Goal: Task Accomplishment & Management: Manage account settings

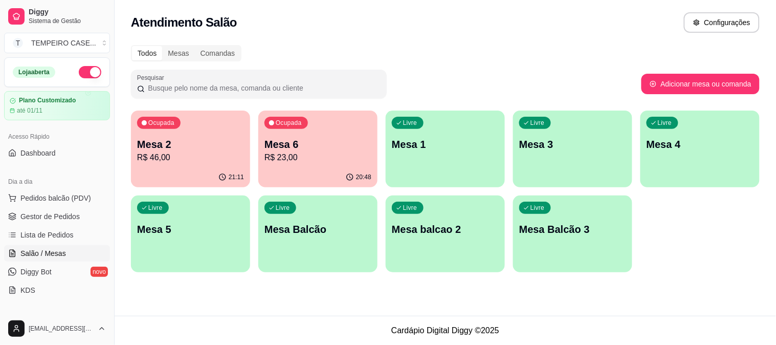
click at [196, 157] on p "R$ 46,00" at bounding box center [190, 157] width 107 height 12
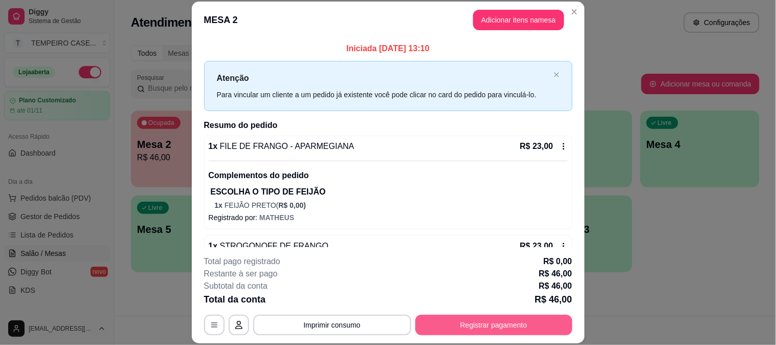
click at [482, 320] on button "Registrar pagamento" at bounding box center [494, 325] width 157 height 20
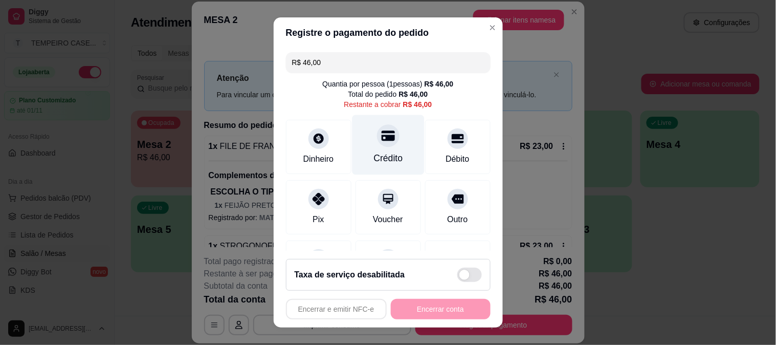
click at [364, 144] on div "Crédito" at bounding box center [388, 145] width 72 height 60
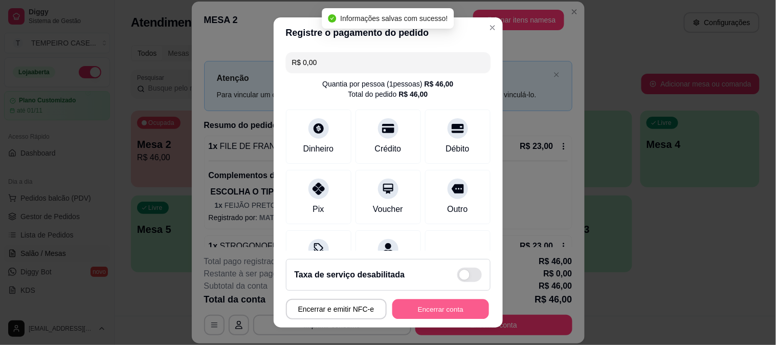
type input "R$ 0,00"
click at [433, 306] on button "Encerrar conta" at bounding box center [440, 309] width 97 height 20
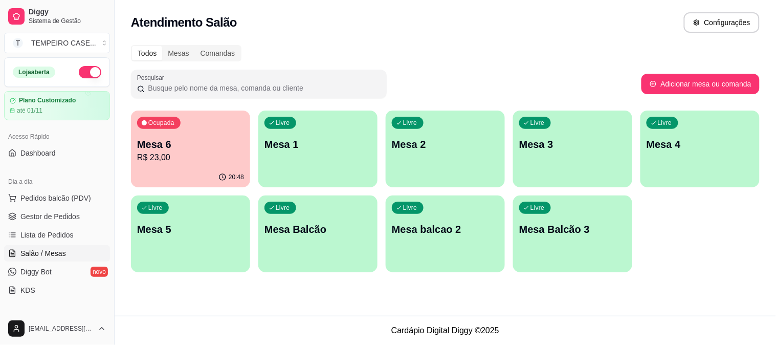
click at [206, 144] on p "Mesa 6" at bounding box center [190, 144] width 107 height 14
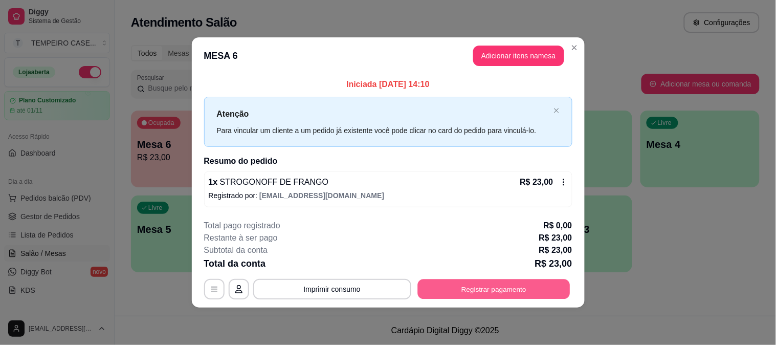
click at [507, 290] on button "Registrar pagamento" at bounding box center [494, 289] width 152 height 20
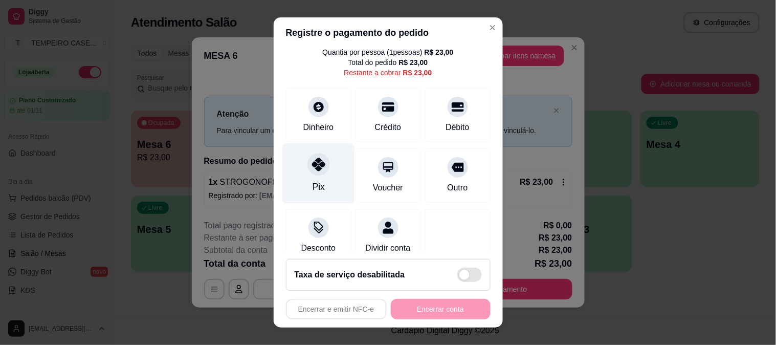
scroll to position [59, 0]
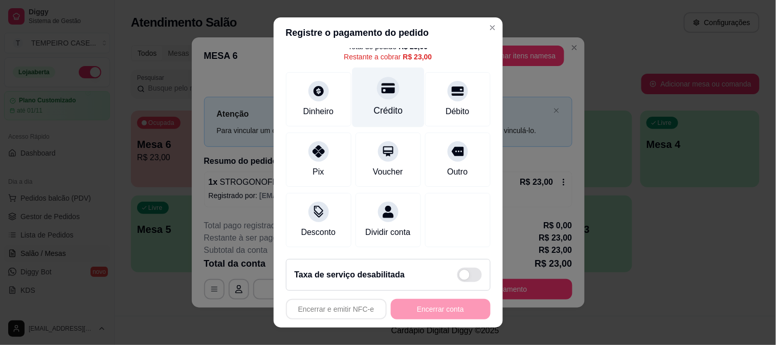
click at [374, 104] on div "Crédito" at bounding box center [388, 110] width 29 height 13
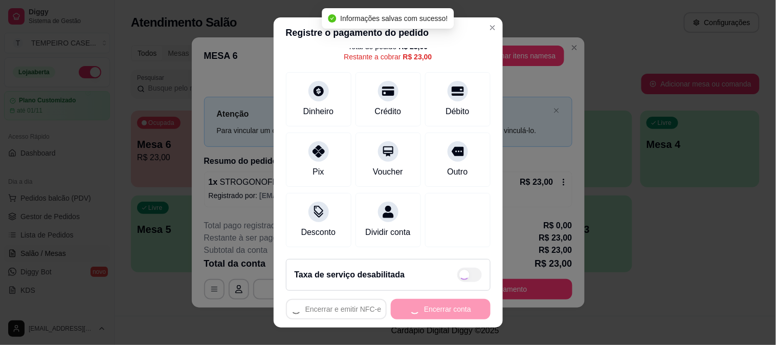
type input "R$ 0,00"
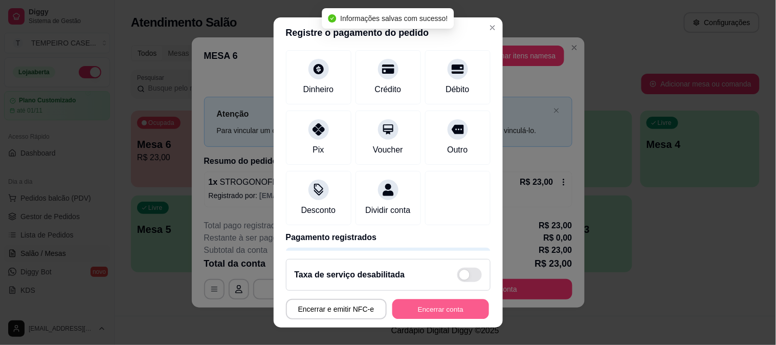
click at [438, 313] on button "Encerrar conta" at bounding box center [440, 309] width 97 height 20
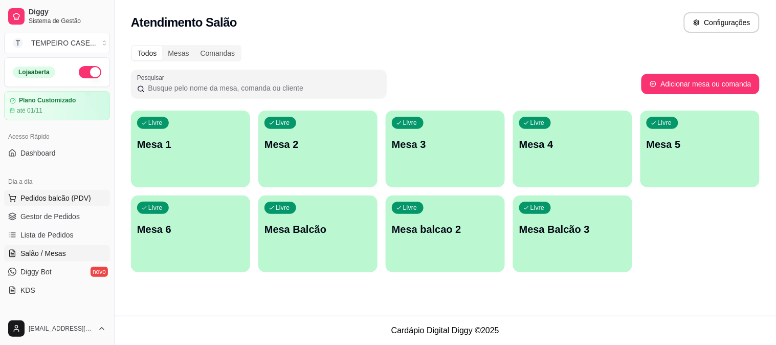
click at [39, 196] on span "Pedidos balcão (PDV)" at bounding box center [55, 198] width 71 height 10
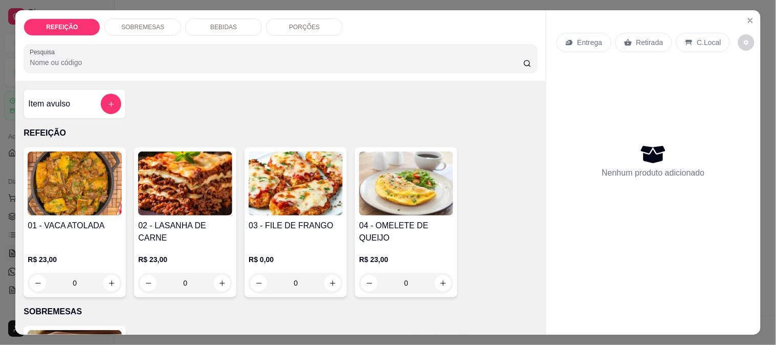
click at [168, 178] on img at bounding box center [185, 183] width 94 height 64
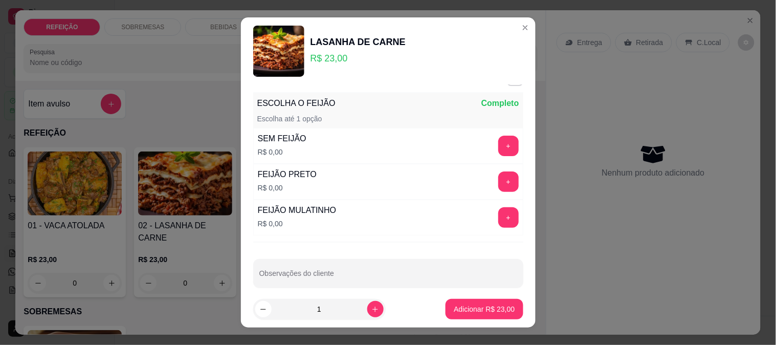
scroll to position [31, 0]
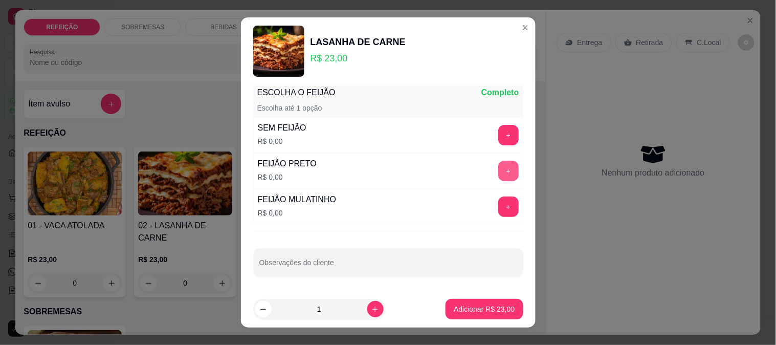
click at [498, 167] on button "+" at bounding box center [508, 171] width 20 height 20
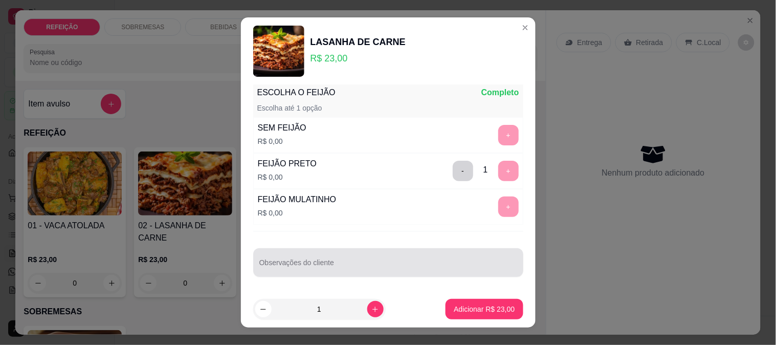
click at [442, 257] on div at bounding box center [388, 262] width 258 height 20
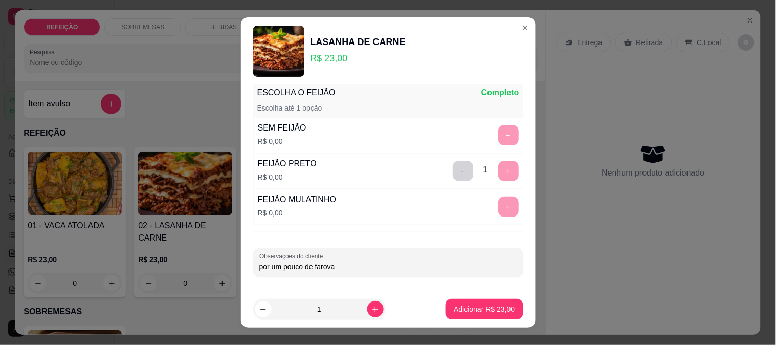
click at [401, 271] on input "por um pouco de farova" at bounding box center [388, 266] width 258 height 10
type input "por um pouco de farofa"
click at [484, 314] on button "Adicionar R$ 23,00" at bounding box center [484, 309] width 75 height 20
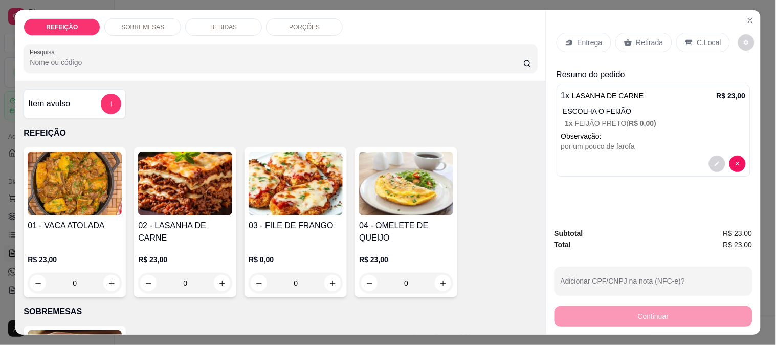
click at [91, 177] on img at bounding box center [75, 183] width 94 height 64
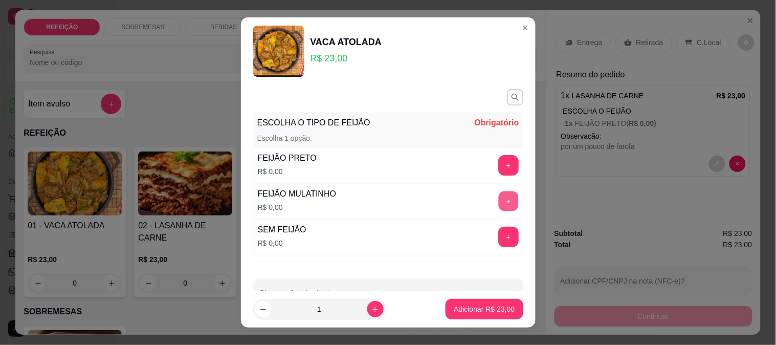
click at [498, 204] on button "+" at bounding box center [508, 201] width 20 height 20
click at [453, 209] on button "-" at bounding box center [463, 201] width 20 height 20
click at [498, 171] on button "+" at bounding box center [508, 166] width 20 height 20
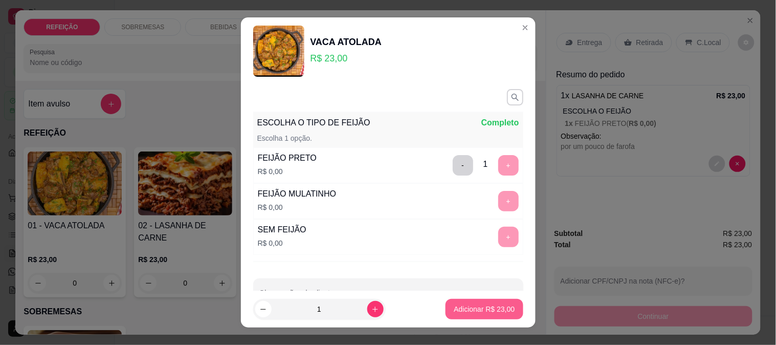
click at [484, 307] on p "Adicionar R$ 23,00" at bounding box center [484, 309] width 61 height 10
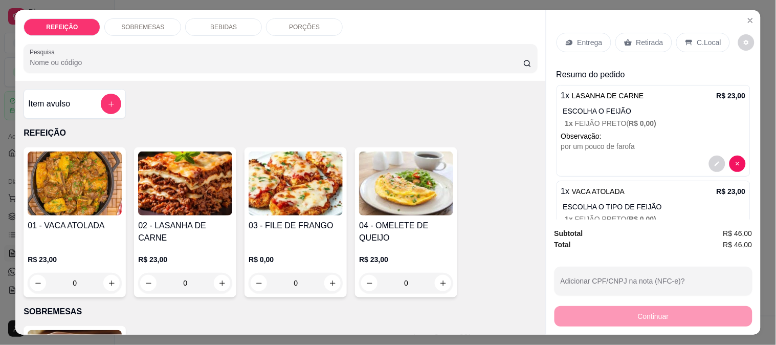
click at [581, 43] on p "Entrega" at bounding box center [590, 42] width 25 height 10
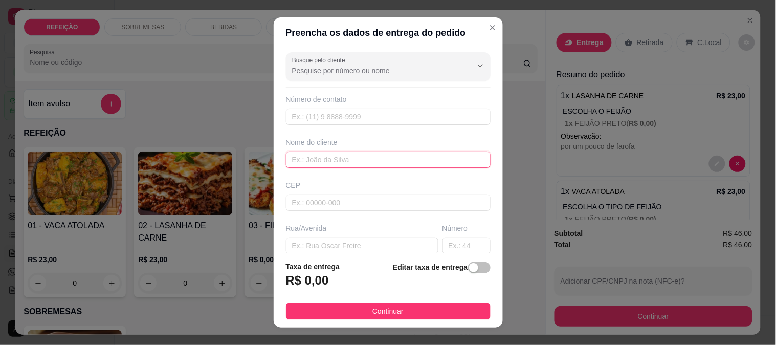
click at [316, 162] on input "text" at bounding box center [388, 159] width 205 height 16
type input "g"
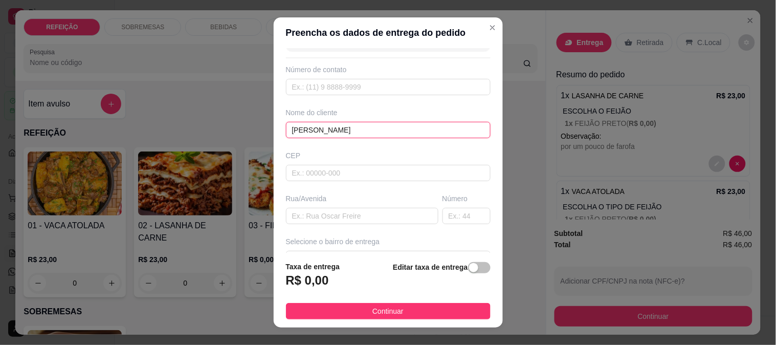
scroll to position [57, 0]
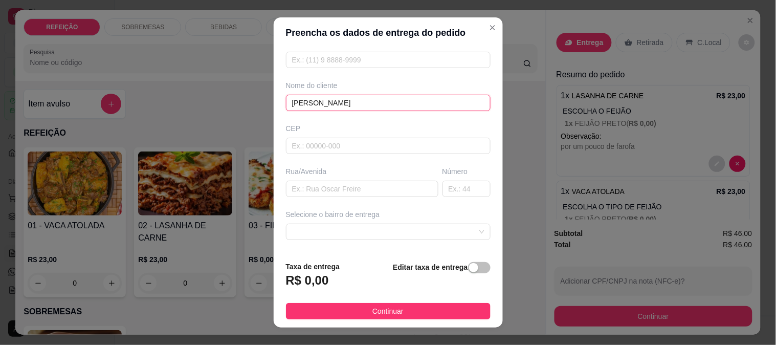
type input "[PERSON_NAME]"
click at [375, 199] on div "Busque pelo cliente Número de contato Nome do cliente GIL CEP Rua/[GEOGRAPHIC_D…" at bounding box center [388, 150] width 229 height 205
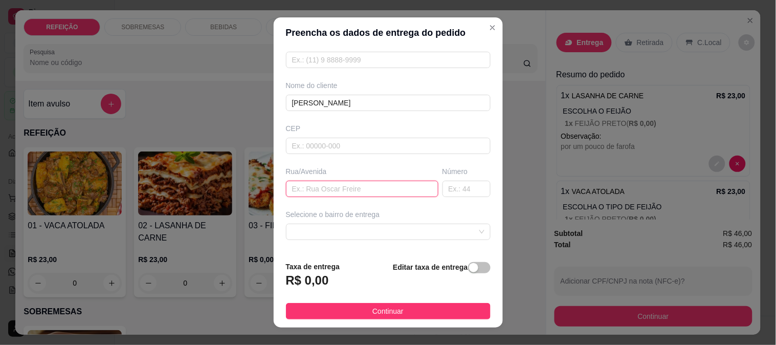
click at [374, 193] on input "text" at bounding box center [362, 189] width 152 height 16
click at [387, 233] on span at bounding box center [388, 231] width 192 height 15
type input "CAMPO"
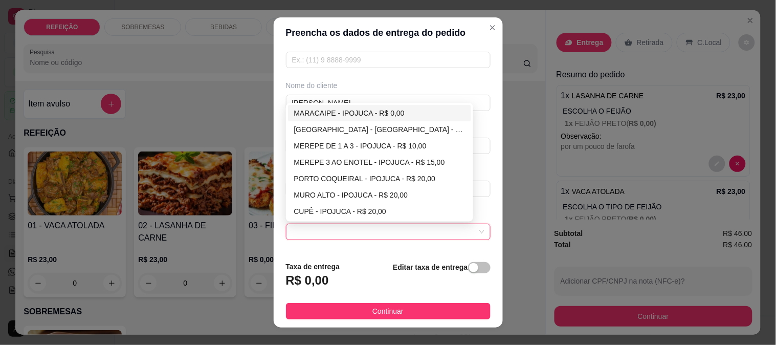
drag, startPoint x: 349, startPoint y: 110, endPoint x: 362, endPoint y: 113, distance: 13.3
click at [349, 110] on div "MARACAIPE - IPOJUCA - R$ 0,00" at bounding box center [379, 112] width 171 height 11
type input "IPOJUCA"
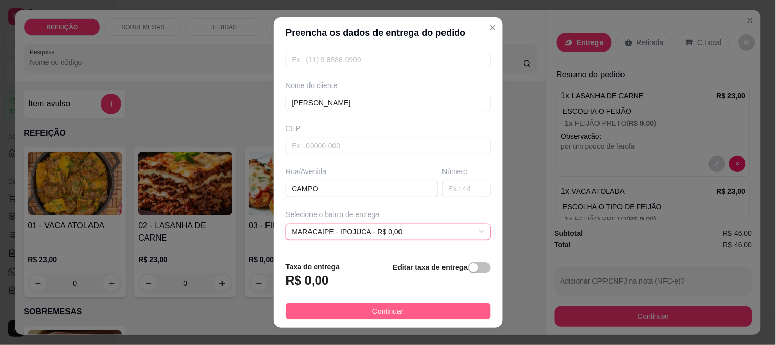
click at [441, 310] on button "Continuar" at bounding box center [388, 311] width 205 height 16
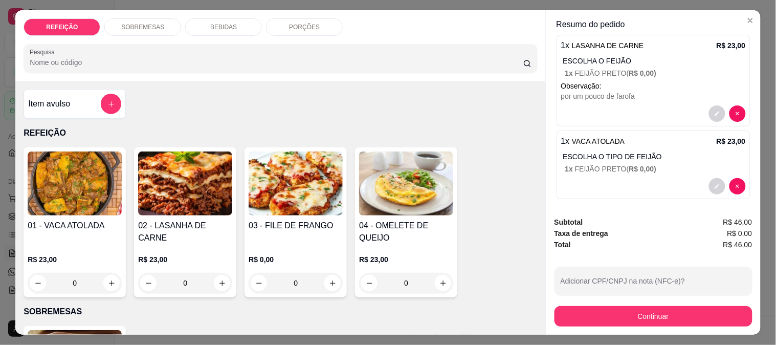
scroll to position [166, 0]
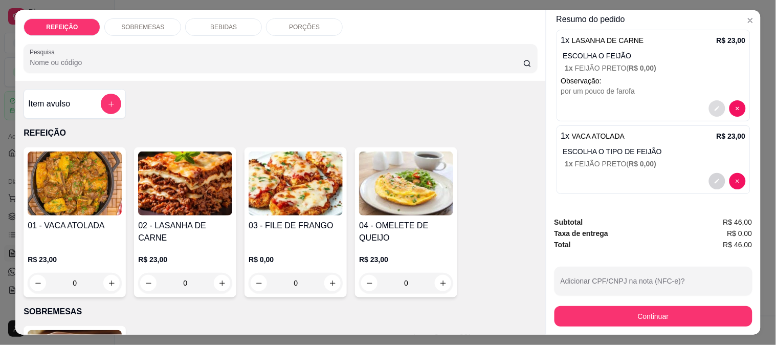
click at [709, 104] on button "decrease-product-quantity" at bounding box center [717, 108] width 16 height 16
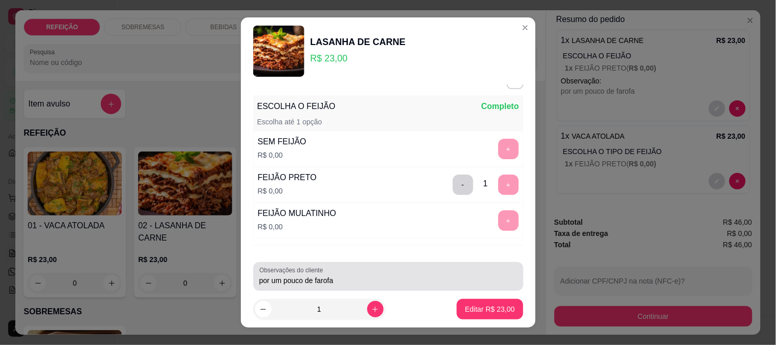
scroll to position [31, 0]
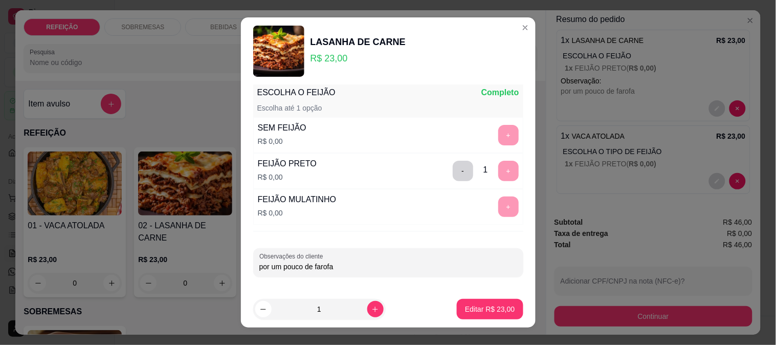
click at [314, 263] on input "por um pouco de farofa" at bounding box center [388, 266] width 258 height 10
click at [341, 264] on input "por um pouco de farofa" at bounding box center [388, 266] width 258 height 10
type input "por um pouco de farofa - SEM SALADA"
click at [479, 302] on button "Editar R$ 23,00" at bounding box center [490, 309] width 64 height 20
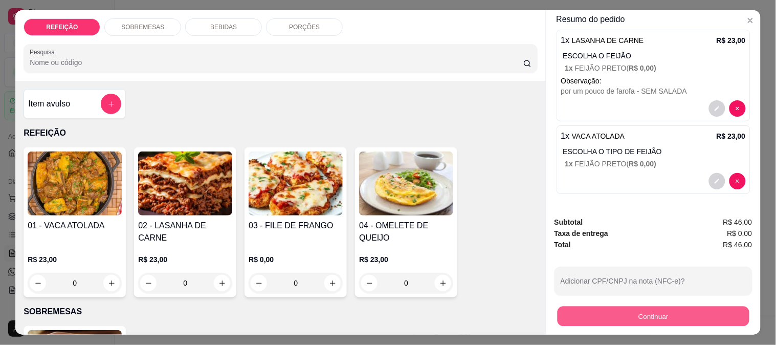
click at [575, 316] on button "Continuar" at bounding box center [653, 316] width 192 height 20
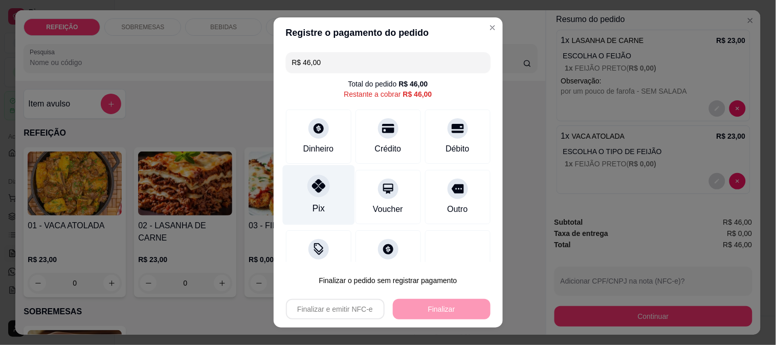
click at [312, 191] on icon at bounding box center [318, 185] width 13 height 13
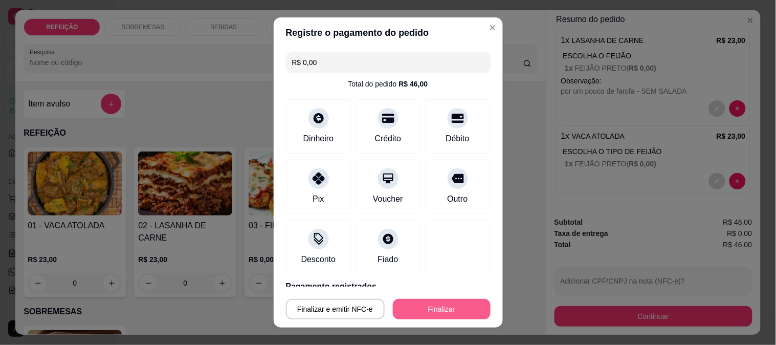
click at [432, 310] on button "Finalizar" at bounding box center [442, 309] width 98 height 20
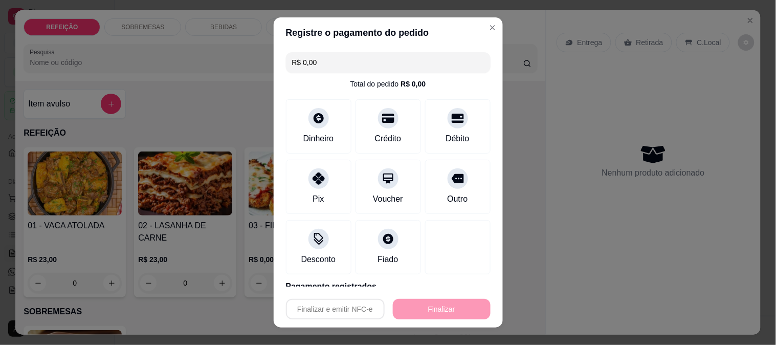
type input "-R$ 46,00"
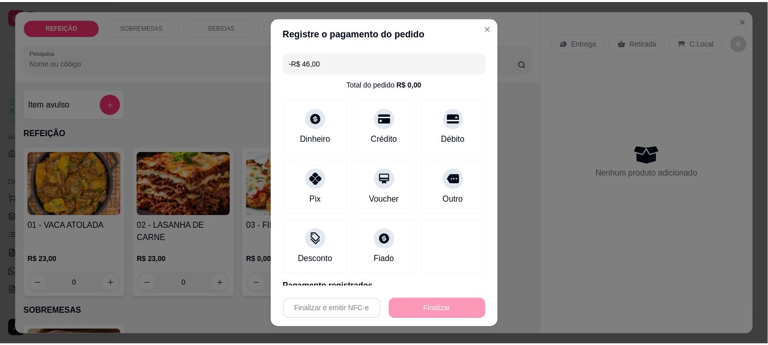
scroll to position [0, 0]
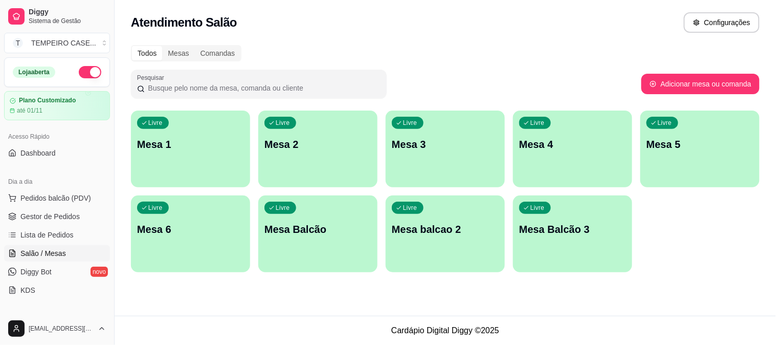
click at [68, 226] on ul "Pedidos balcão (PDV) Gestor de Pedidos Lista de Pedidos Salão / Mesas Diggy Bot…" at bounding box center [57, 244] width 106 height 108
click at [77, 218] on span "Gestor de Pedidos" at bounding box center [49, 216] width 59 height 10
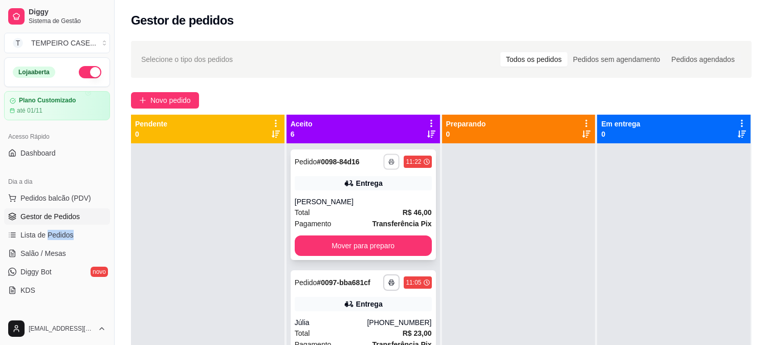
click at [389, 159] on icon "button" at bounding box center [392, 162] width 6 height 6
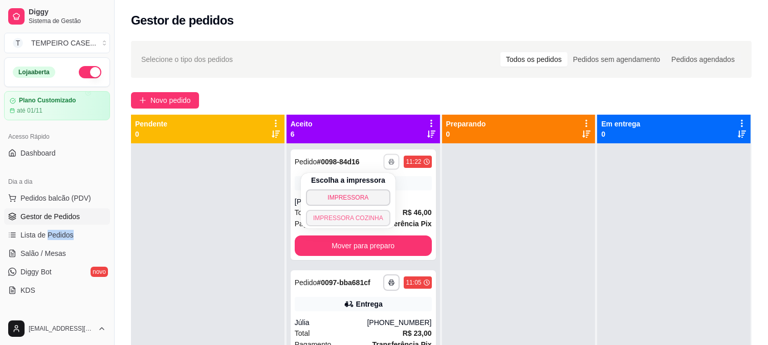
click at [361, 217] on button "IMPRESSORA COZINHA" at bounding box center [348, 218] width 84 height 16
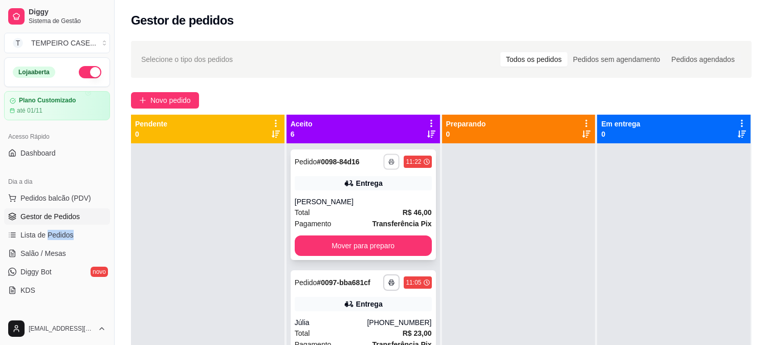
click at [384, 164] on button "button" at bounding box center [392, 162] width 16 height 16
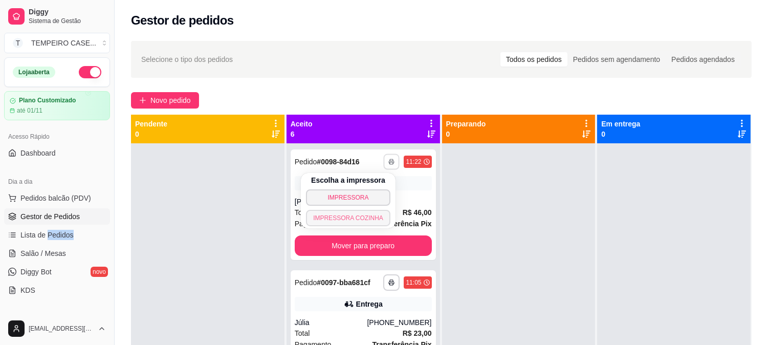
click at [364, 215] on button "IMPRESSORA COZINHA" at bounding box center [348, 218] width 84 height 16
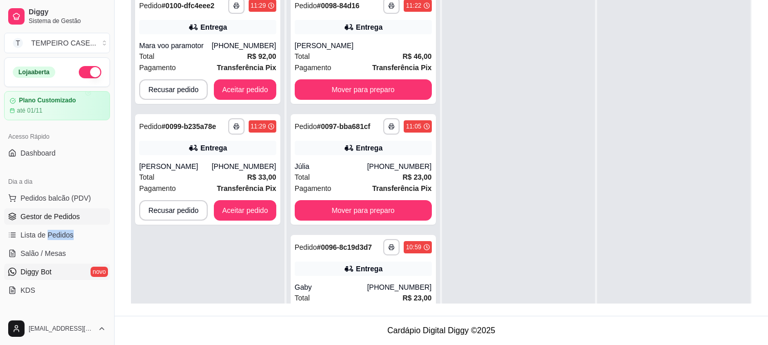
scroll to position [170, 0]
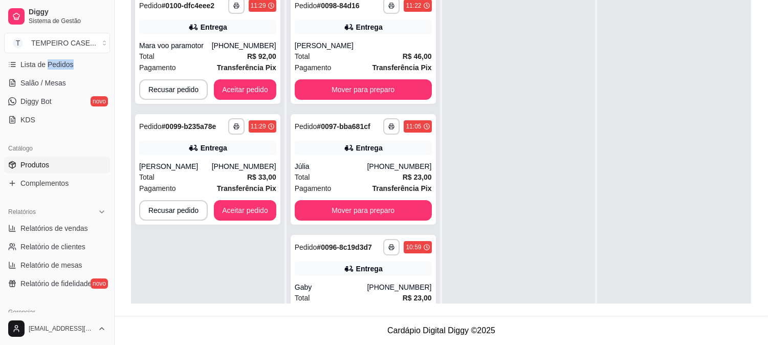
click at [45, 171] on link "Produtos" at bounding box center [57, 165] width 106 height 16
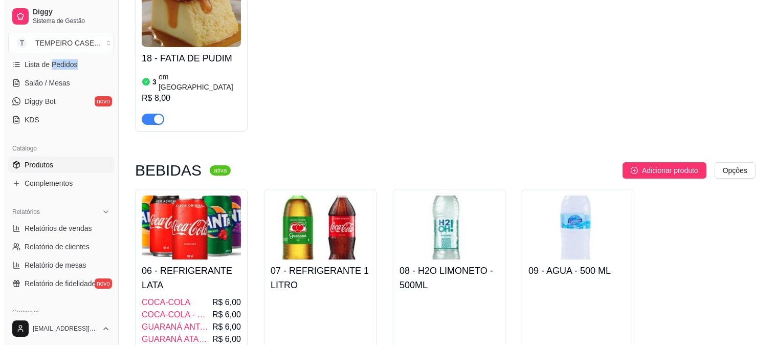
scroll to position [398, 0]
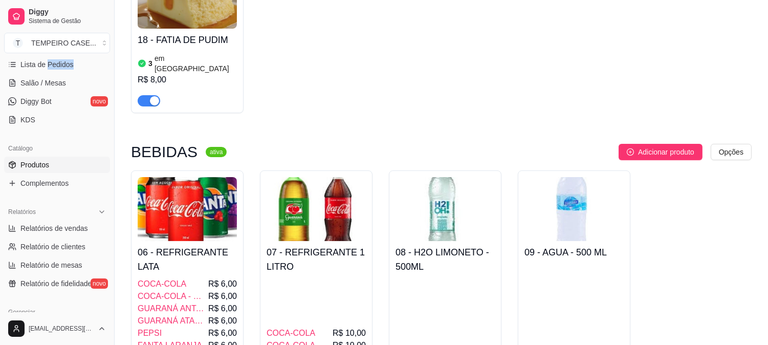
click at [288, 217] on img at bounding box center [316, 209] width 99 height 64
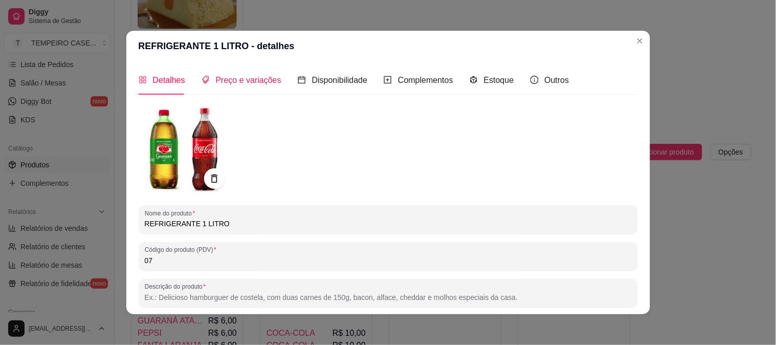
click at [244, 76] on span "Preço e variações" at bounding box center [248, 80] width 65 height 9
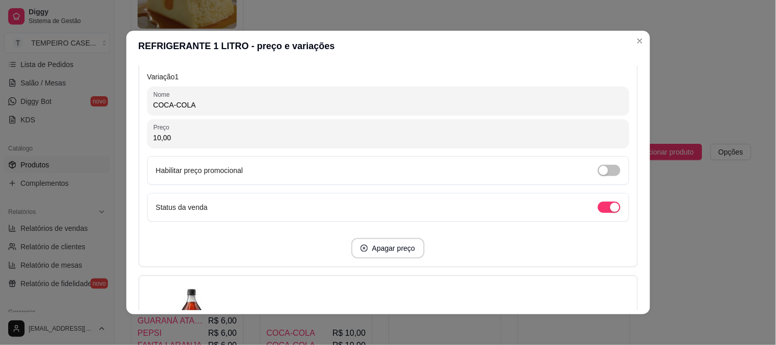
scroll to position [284, 0]
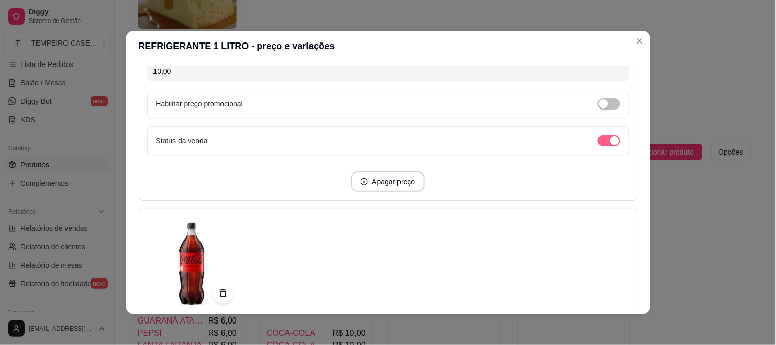
click at [610, 140] on div "button" at bounding box center [614, 140] width 9 height 9
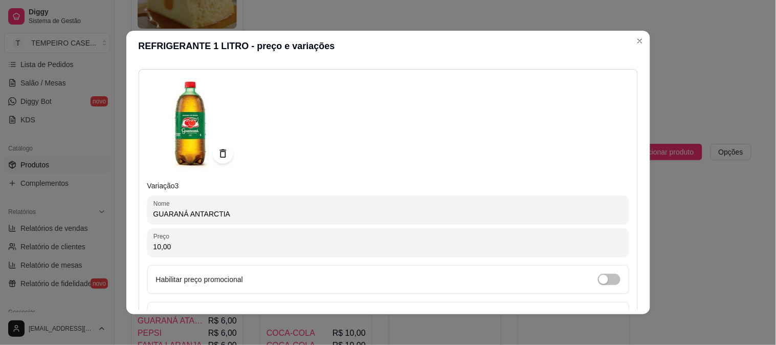
scroll to position [879, 0]
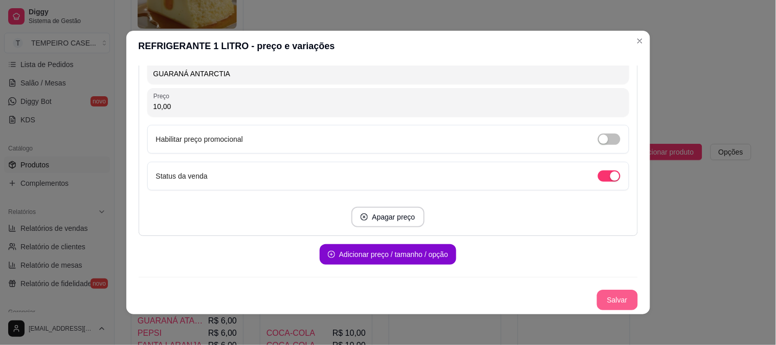
click at [597, 297] on button "Salvar" at bounding box center [617, 300] width 41 height 20
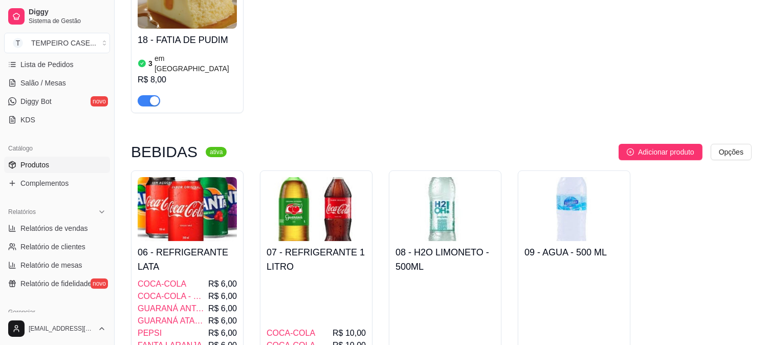
click at [215, 245] on h4 "06 - REFRIGERANTE LATA" at bounding box center [187, 259] width 99 height 29
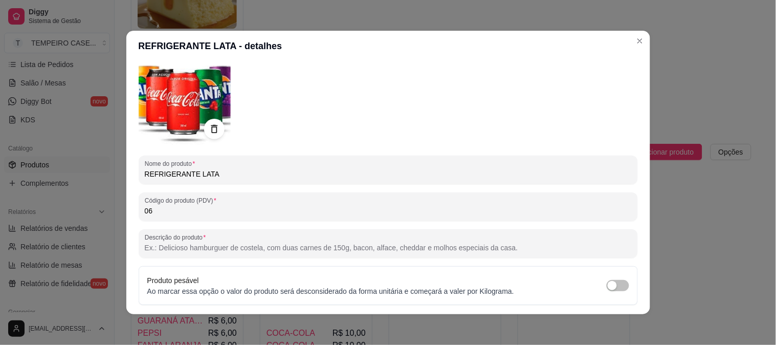
scroll to position [0, 0]
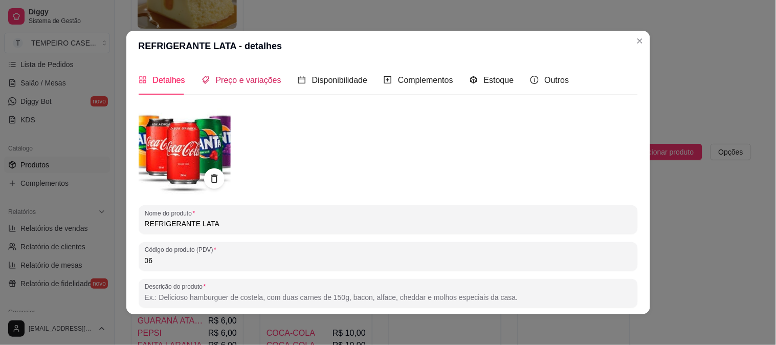
click at [248, 83] on span "Preço e variações" at bounding box center [248, 80] width 65 height 9
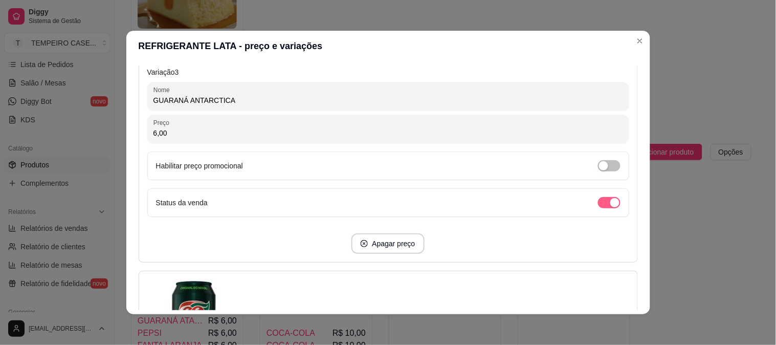
click at [598, 203] on span "button" at bounding box center [609, 202] width 23 height 11
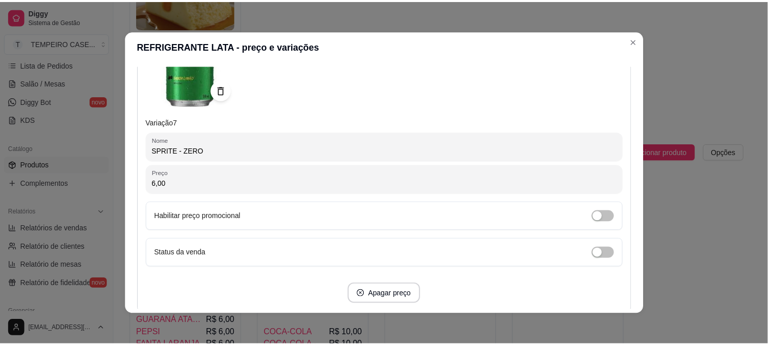
scroll to position [2141, 0]
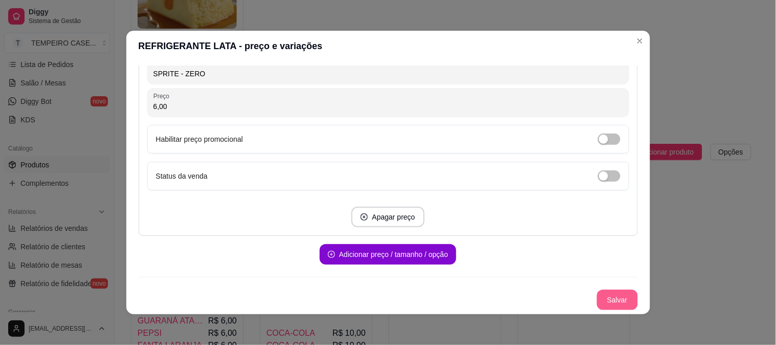
click at [605, 305] on button "Salvar" at bounding box center [617, 300] width 41 height 20
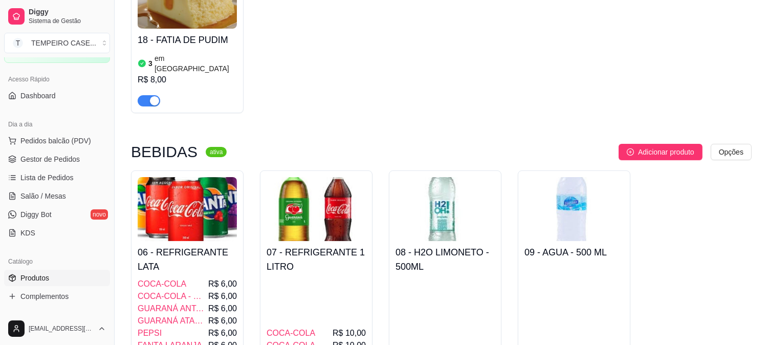
scroll to position [57, 0]
click at [43, 169] on ul "Pedidos balcão (PDV) Gestor de Pedidos Lista de Pedidos Salão / Mesas Diggy Bot…" at bounding box center [57, 187] width 106 height 108
click at [45, 161] on span "Gestor de Pedidos" at bounding box center [49, 160] width 59 height 10
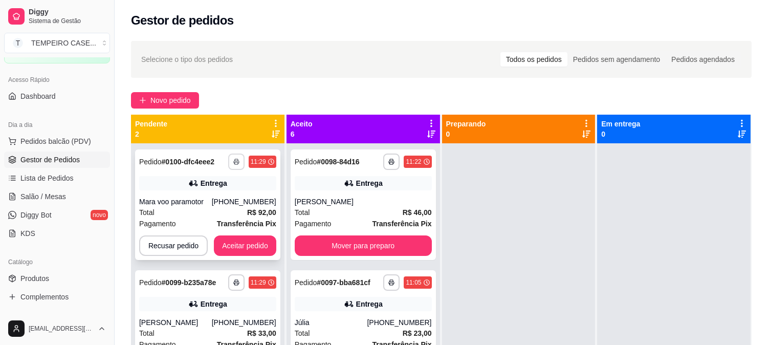
click at [239, 161] on button "button" at bounding box center [236, 162] width 16 height 16
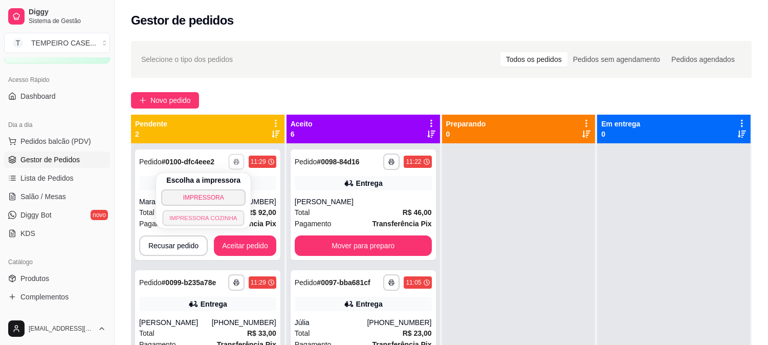
click at [221, 215] on button "IMPRESSORA COZINHA" at bounding box center [204, 218] width 82 height 16
click at [233, 167] on button "button" at bounding box center [236, 162] width 16 height 16
click at [213, 216] on button "IMPRESSORA COZINHA" at bounding box center [213, 209] width 68 height 13
click at [233, 165] on button "button" at bounding box center [236, 162] width 16 height 16
click at [215, 216] on button "IMPRESSORA COZINHA" at bounding box center [203, 218] width 84 height 16
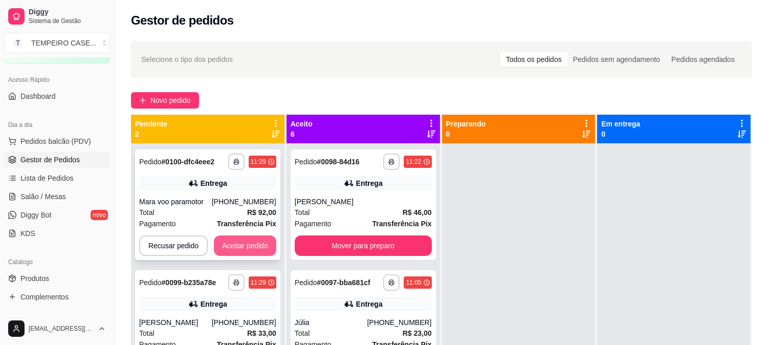
click at [247, 247] on button "Aceitar pedido" at bounding box center [245, 245] width 62 height 20
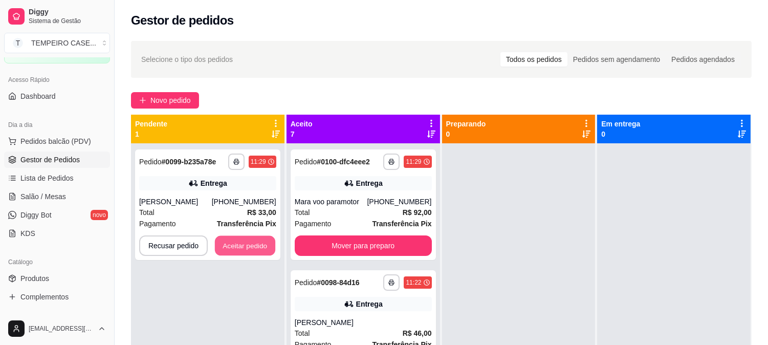
click at [247, 248] on button "Aceitar pedido" at bounding box center [245, 246] width 60 height 20
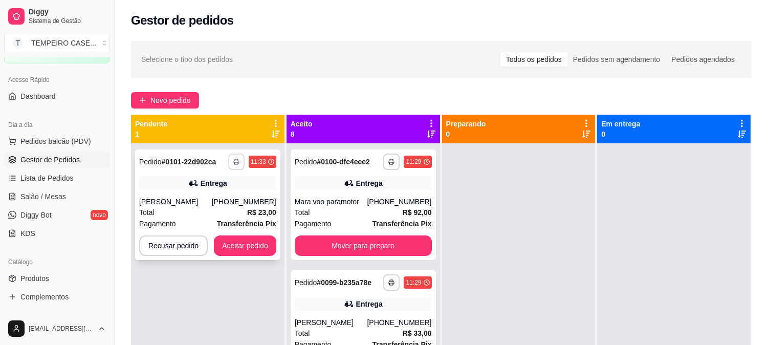
click at [236, 162] on icon "button" at bounding box center [236, 162] width 6 height 6
click at [226, 198] on button "IMPRESSORA" at bounding box center [213, 192] width 68 height 13
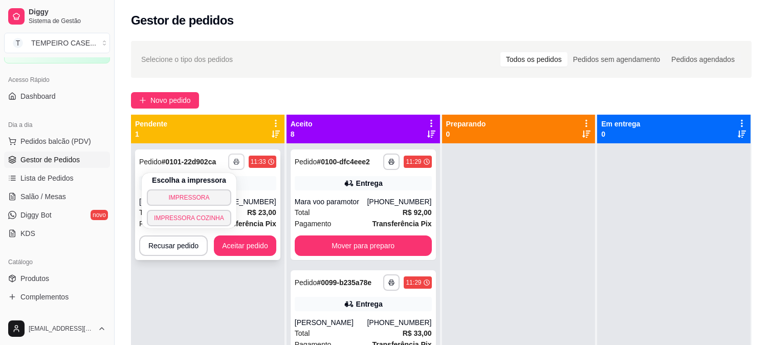
click at [237, 160] on polyline "button" at bounding box center [236, 160] width 3 height 2
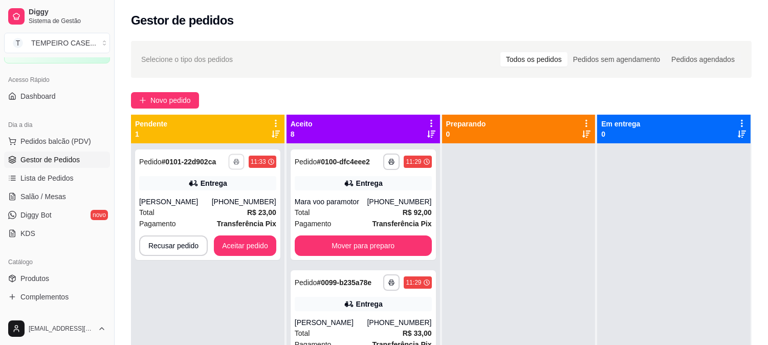
click at [216, 216] on button "IMPRESSORA COZINHA" at bounding box center [213, 209] width 68 height 13
click at [241, 244] on button "Aceitar pedido" at bounding box center [245, 245] width 62 height 20
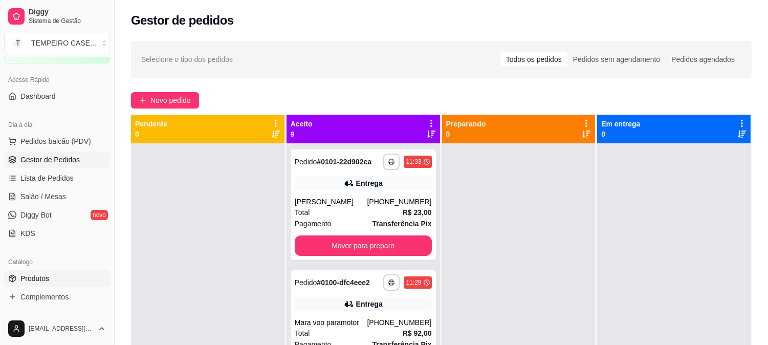
click at [32, 282] on span "Produtos" at bounding box center [34, 278] width 29 height 10
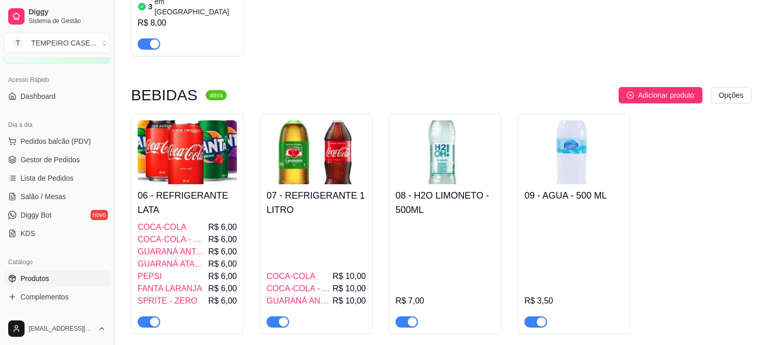
scroll to position [284, 0]
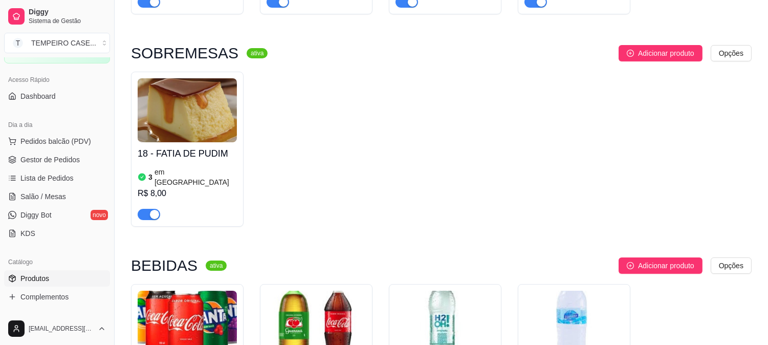
click at [208, 200] on div at bounding box center [187, 210] width 99 height 20
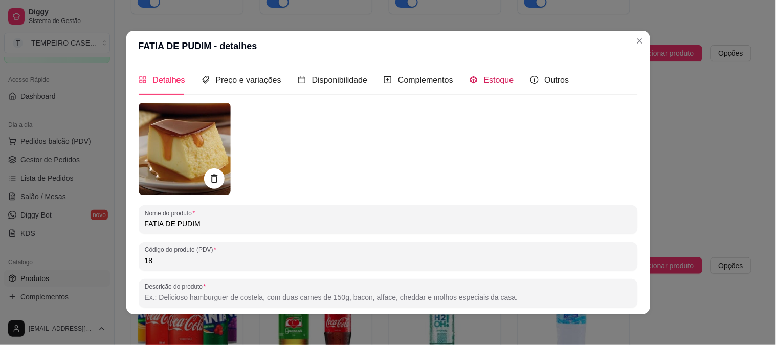
click at [484, 82] on span "Estoque" at bounding box center [499, 80] width 30 height 9
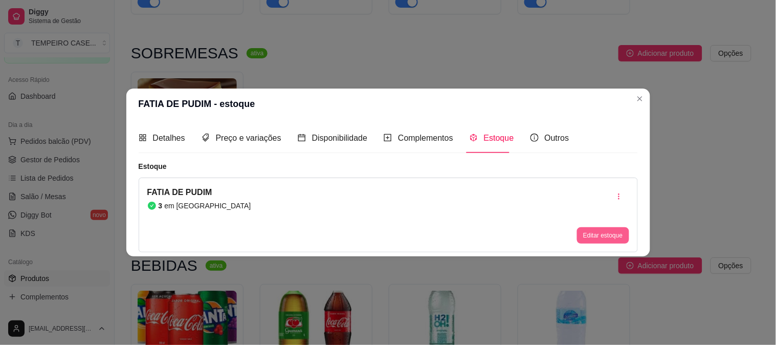
click at [607, 234] on button "Editar estoque" at bounding box center [603, 235] width 52 height 16
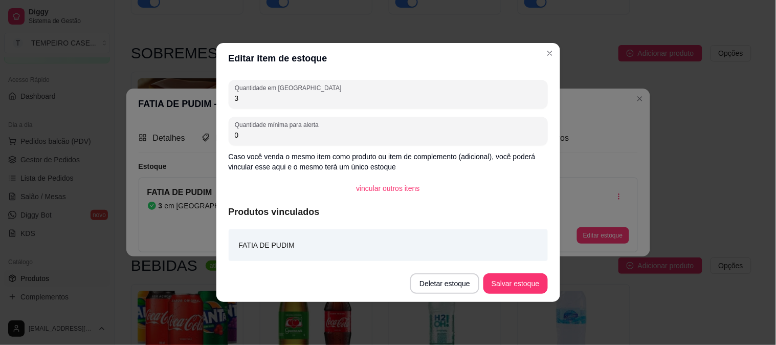
click at [287, 101] on input "3" at bounding box center [388, 98] width 307 height 10
type input "2"
click at [491, 285] on button "Salvar estoque" at bounding box center [516, 283] width 64 height 20
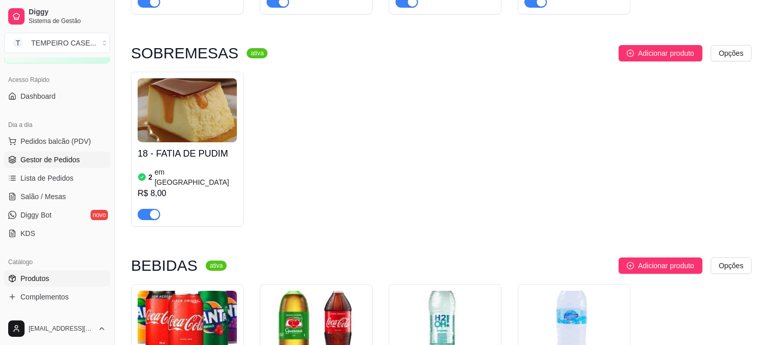
click at [62, 161] on span "Gestor de Pedidos" at bounding box center [49, 160] width 59 height 10
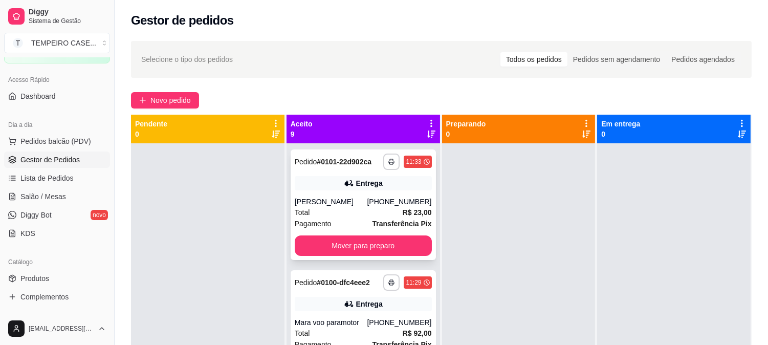
click at [360, 249] on button "Mover para preparo" at bounding box center [363, 245] width 137 height 20
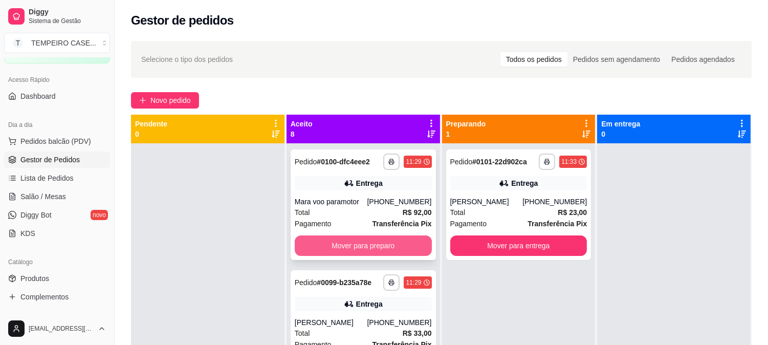
click at [373, 249] on button "Mover para preparo" at bounding box center [363, 245] width 137 height 20
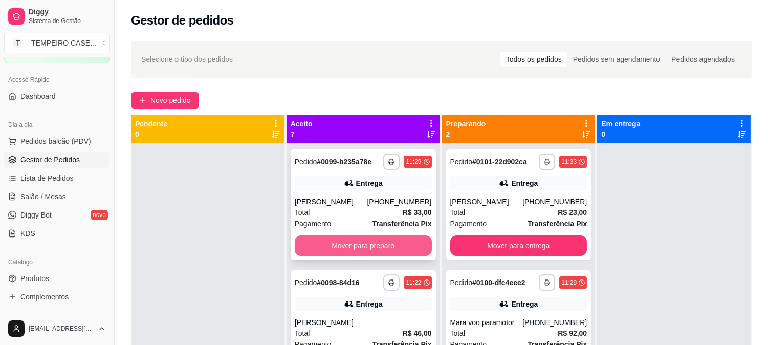
click at [376, 248] on button "Mover para preparo" at bounding box center [363, 245] width 137 height 20
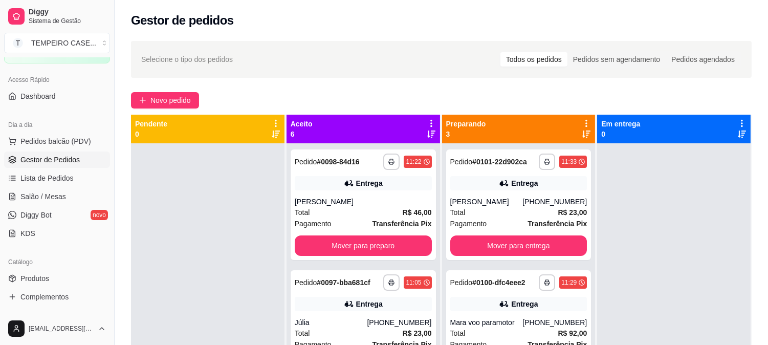
click at [374, 264] on div "**********" at bounding box center [364, 315] width 154 height 345
click at [370, 248] on button "Mover para preparo" at bounding box center [363, 246] width 133 height 20
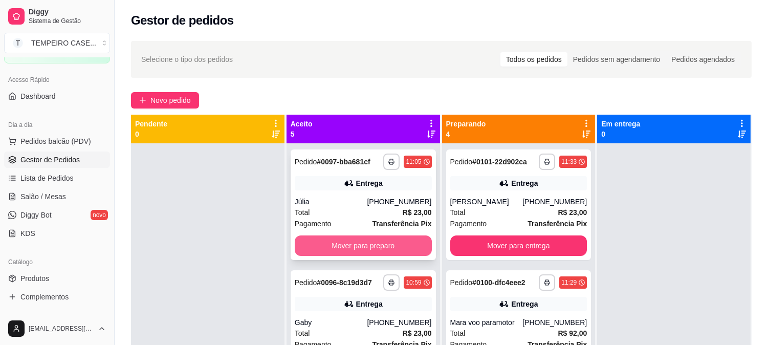
click at [360, 242] on button "Mover para preparo" at bounding box center [363, 245] width 137 height 20
click at [357, 244] on button "Mover para preparo" at bounding box center [363, 245] width 137 height 20
click at [351, 239] on button "Mover para preparo" at bounding box center [363, 245] width 137 height 20
click at [354, 246] on button "Mover para preparo" at bounding box center [363, 245] width 137 height 20
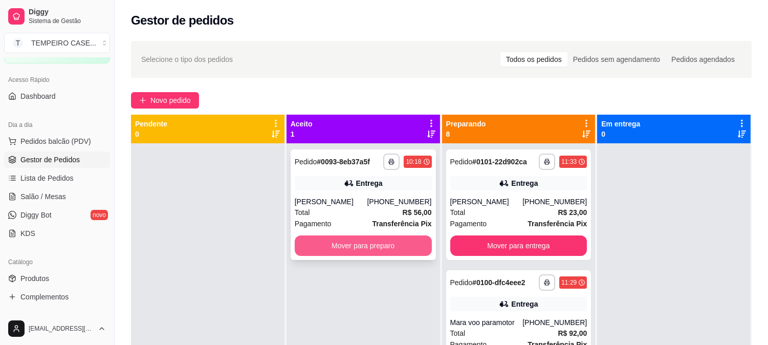
click at [359, 249] on button "Mover para preparo" at bounding box center [363, 245] width 137 height 20
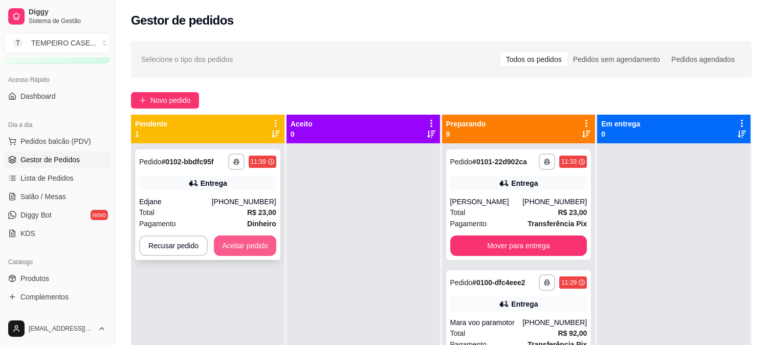
click at [238, 253] on button "Aceitar pedido" at bounding box center [245, 245] width 62 height 20
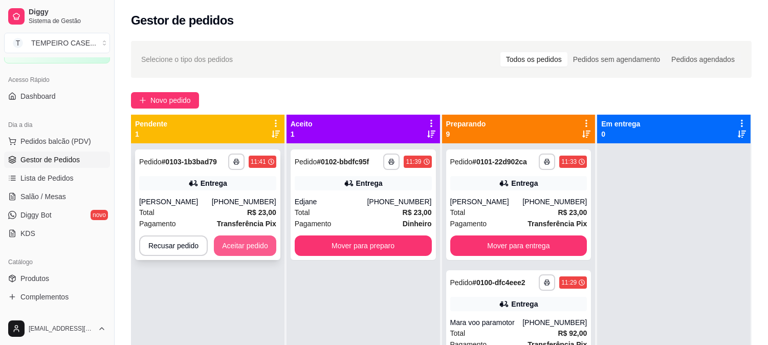
click at [252, 247] on button "Aceitar pedido" at bounding box center [245, 245] width 62 height 20
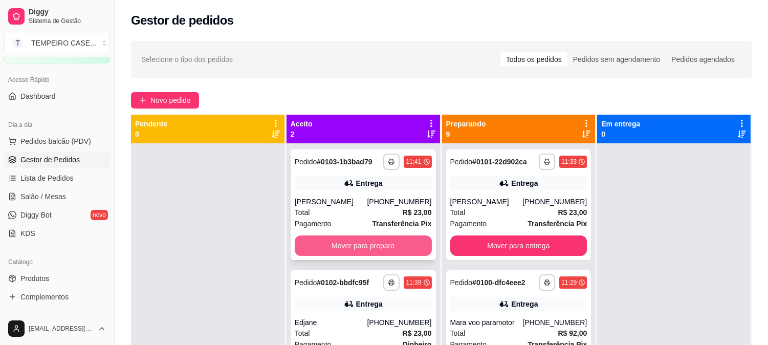
click at [339, 250] on button "Mover para preparo" at bounding box center [363, 245] width 137 height 20
click at [349, 249] on button "Mover para preparo" at bounding box center [363, 245] width 137 height 20
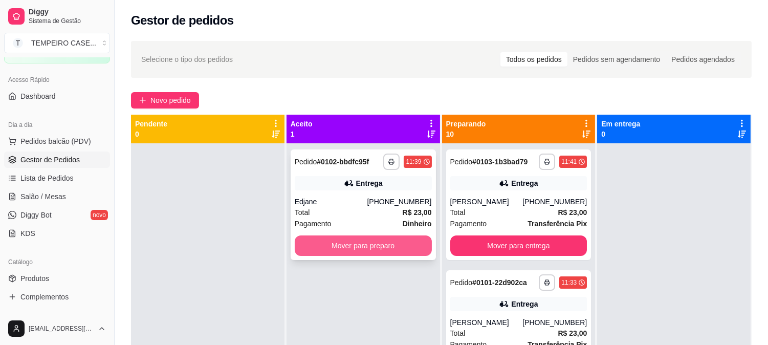
click at [360, 248] on button "Mover para preparo" at bounding box center [363, 245] width 137 height 20
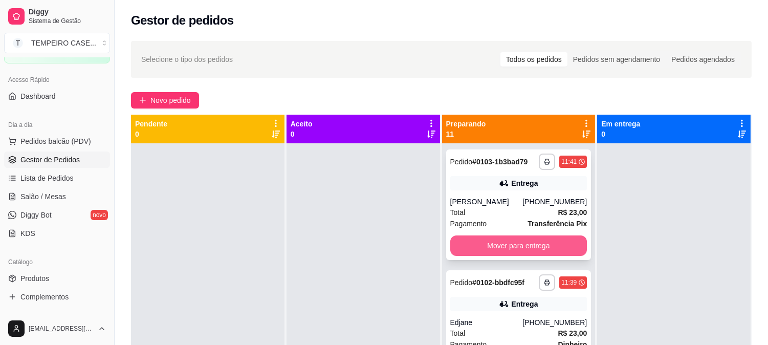
click at [485, 252] on button "Mover para entrega" at bounding box center [518, 245] width 137 height 20
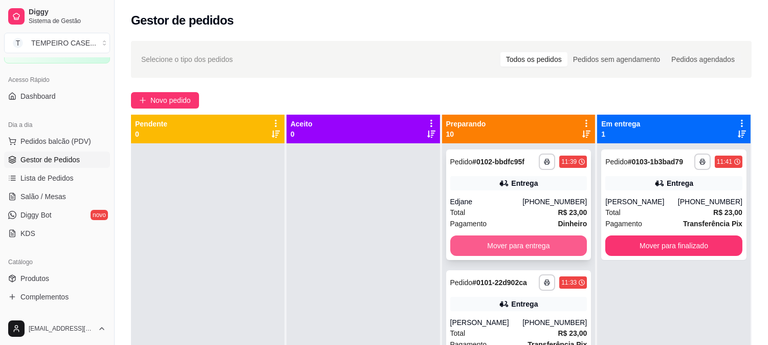
click at [506, 249] on button "Mover para entrega" at bounding box center [518, 245] width 137 height 20
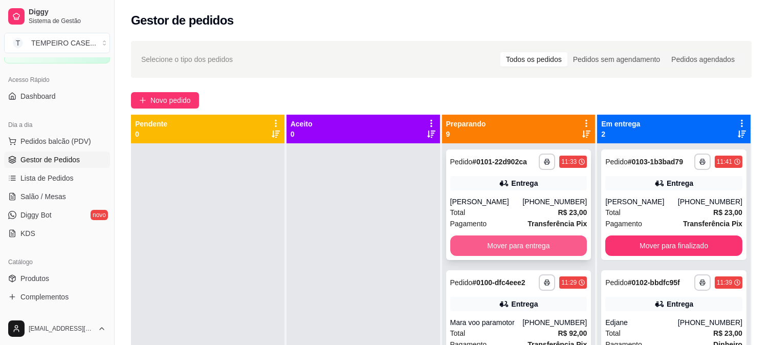
click at [513, 251] on button "Mover para entrega" at bounding box center [518, 245] width 137 height 20
click at [510, 242] on button "Mover para entrega" at bounding box center [518, 245] width 137 height 20
click at [515, 246] on button "Mover para entrega" at bounding box center [518, 245] width 137 height 20
click at [521, 251] on button "Mover para entrega" at bounding box center [518, 246] width 133 height 20
click at [522, 246] on button "Mover para entrega" at bounding box center [518, 245] width 137 height 20
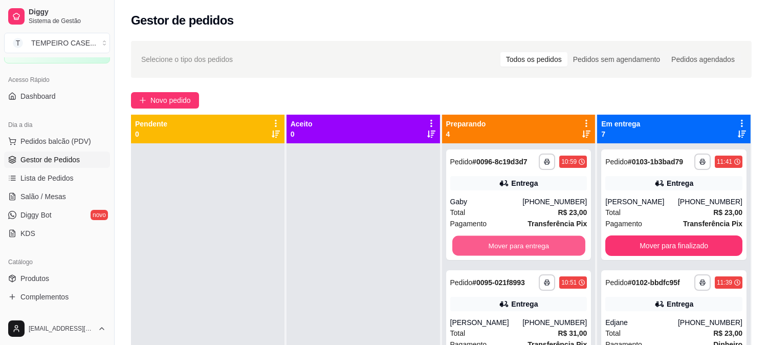
click at [522, 246] on button "Mover para entrega" at bounding box center [518, 246] width 133 height 20
click at [522, 246] on button "Mover para entrega" at bounding box center [518, 245] width 137 height 20
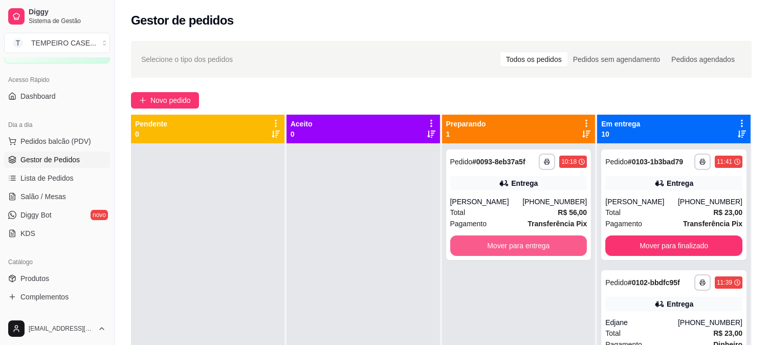
click at [524, 243] on button "Mover para entrega" at bounding box center [518, 245] width 137 height 20
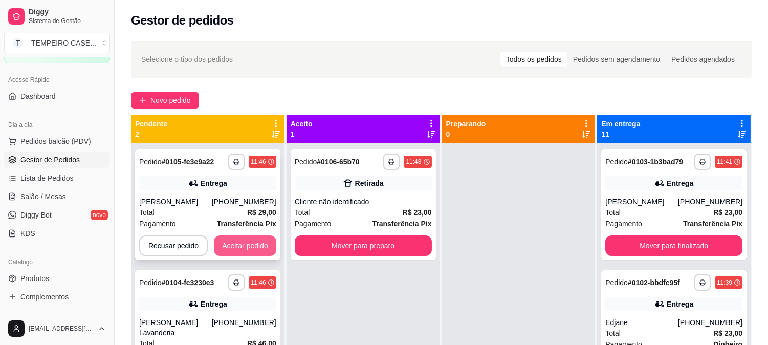
click at [232, 238] on button "Aceitar pedido" at bounding box center [245, 245] width 62 height 20
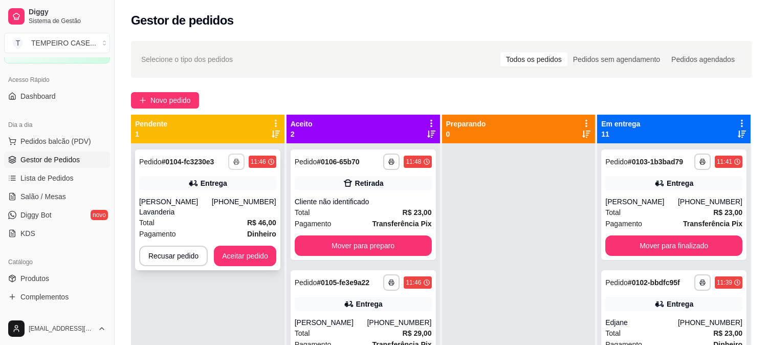
click at [229, 164] on button "button" at bounding box center [236, 162] width 16 height 16
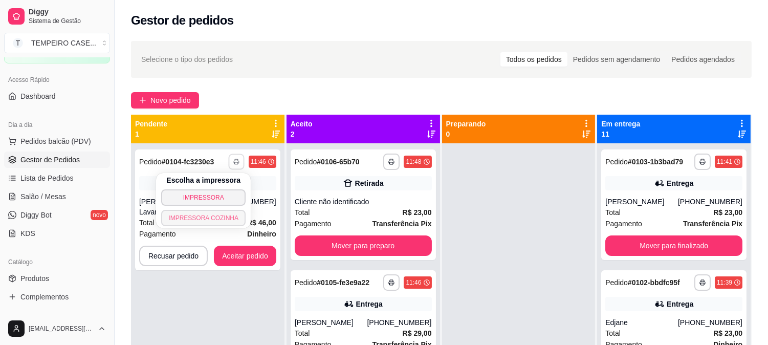
click at [212, 211] on button "IMPRESSORA COZINHA" at bounding box center [203, 218] width 84 height 16
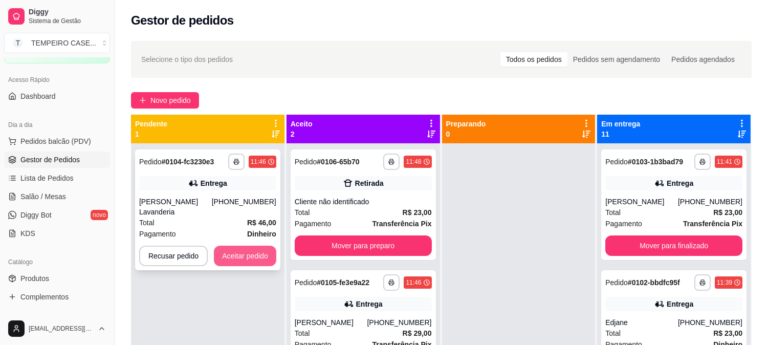
click at [259, 246] on button "Aceitar pedido" at bounding box center [245, 256] width 62 height 20
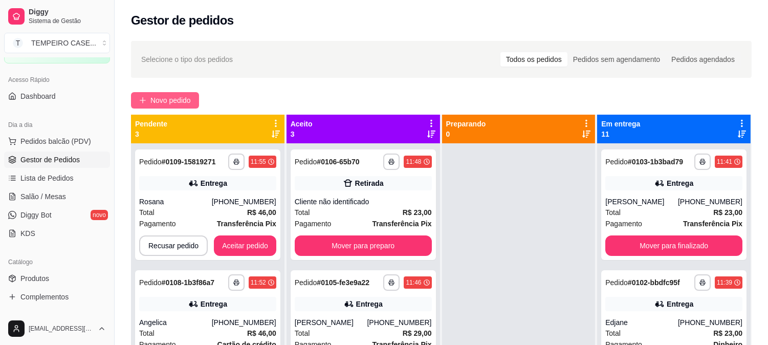
click at [162, 99] on span "Novo pedido" at bounding box center [170, 100] width 40 height 11
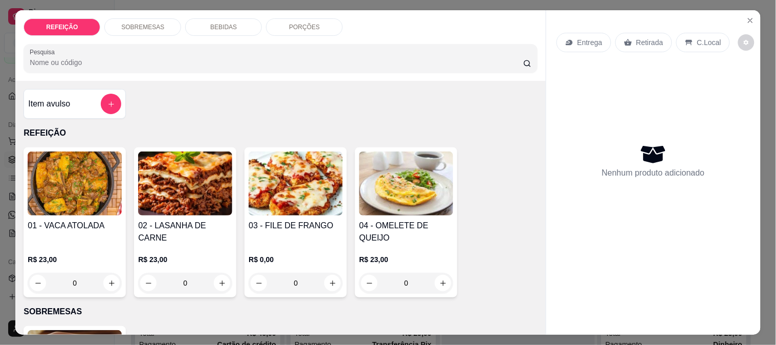
click at [167, 182] on img at bounding box center [185, 183] width 94 height 64
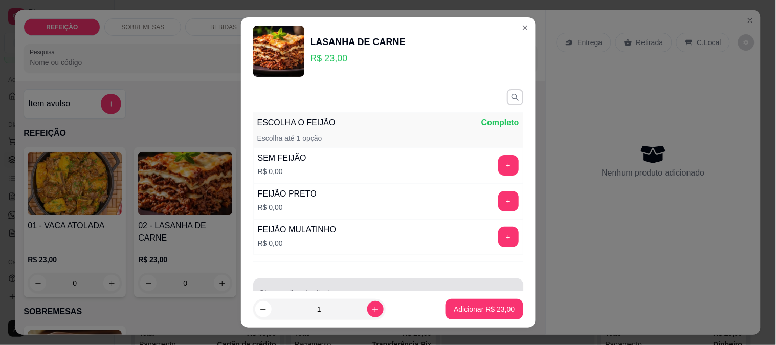
scroll to position [31, 0]
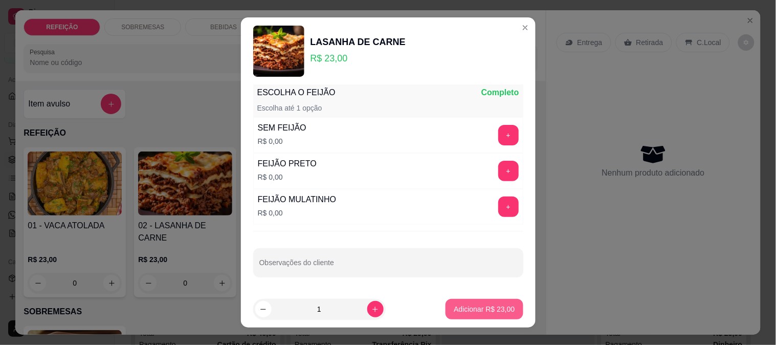
click at [458, 307] on p "Adicionar R$ 23,00" at bounding box center [484, 309] width 61 height 10
type input "1"
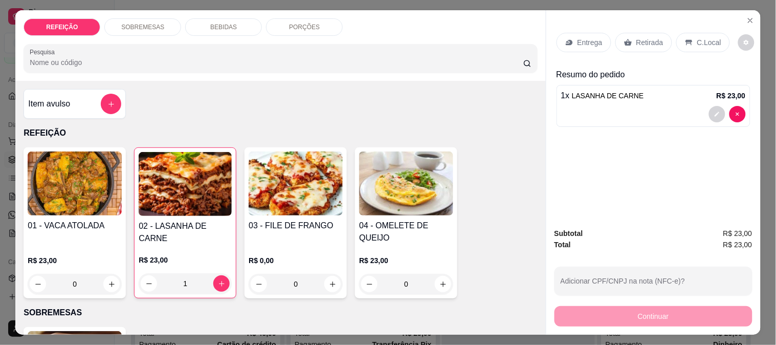
click at [637, 37] on p "Retirada" at bounding box center [650, 42] width 27 height 10
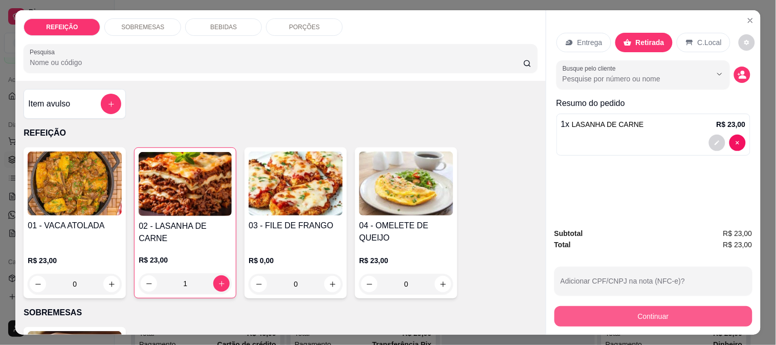
click at [605, 308] on button "Continuar" at bounding box center [654, 316] width 198 height 20
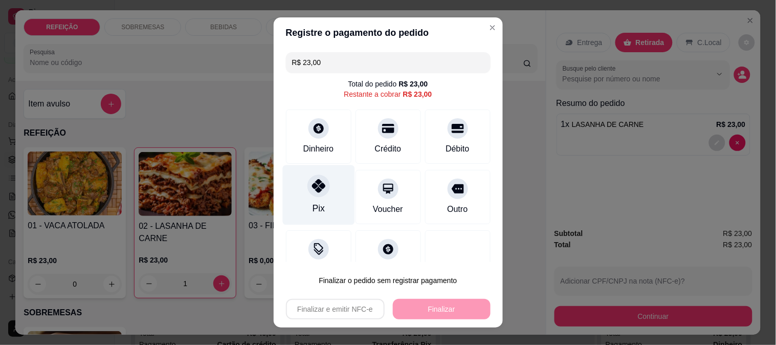
click at [320, 192] on div at bounding box center [319, 185] width 23 height 23
type input "R$ 0,00"
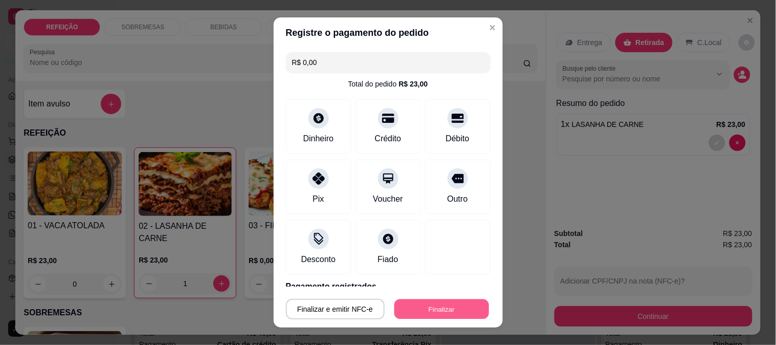
click at [402, 310] on button "Finalizar" at bounding box center [442, 309] width 95 height 20
type input "0"
type input "-R$ 23,00"
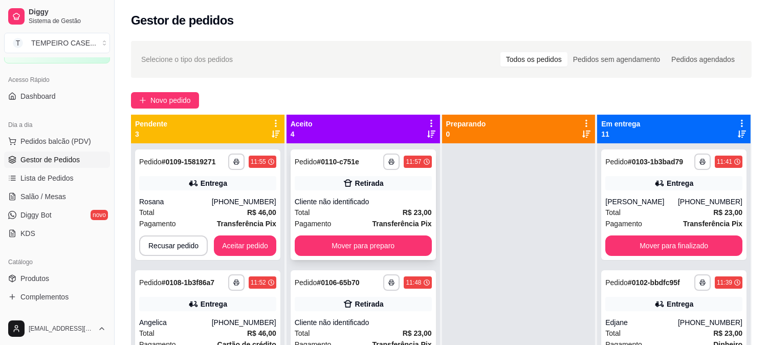
click at [352, 201] on div "Cliente não identificado" at bounding box center [363, 201] width 137 height 10
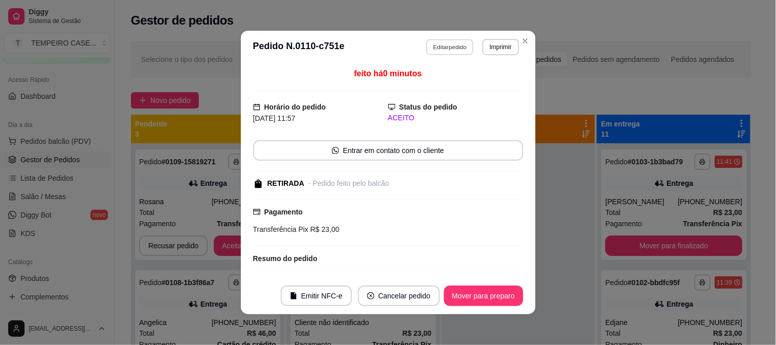
click at [448, 48] on button "Editar pedido" at bounding box center [450, 47] width 48 height 16
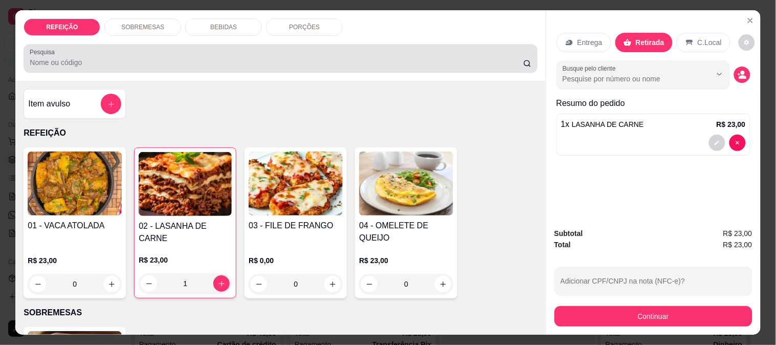
click at [224, 28] on div "BEBIDAS" at bounding box center [223, 26] width 77 height 17
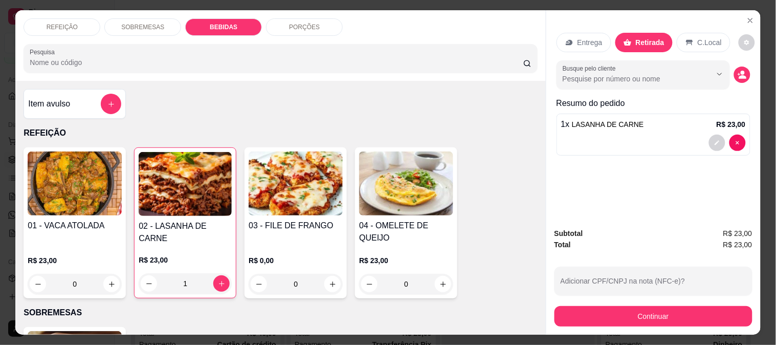
scroll to position [27, 0]
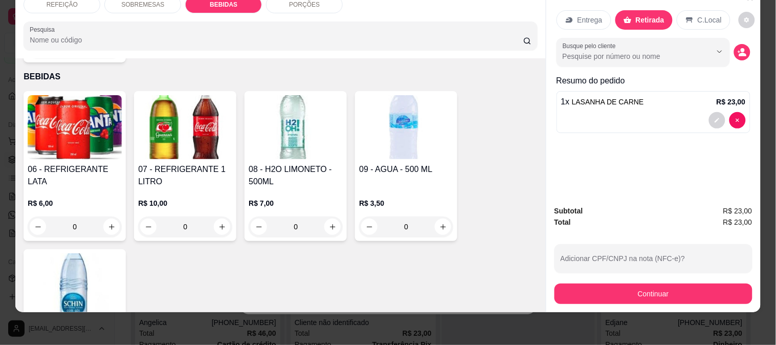
click at [170, 138] on img at bounding box center [185, 127] width 94 height 64
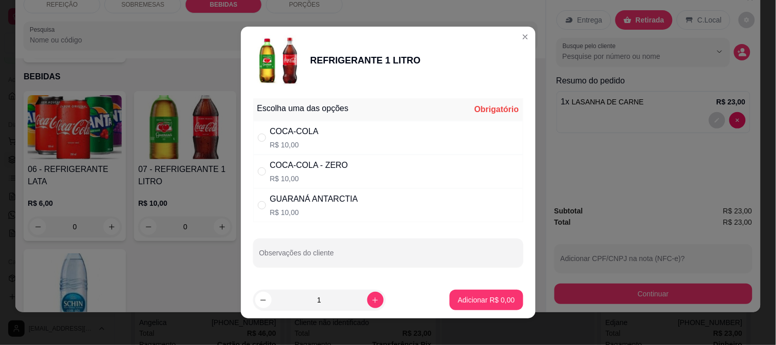
click at [292, 132] on div "COCA-COLA" at bounding box center [294, 131] width 49 height 12
click at [283, 200] on div "GUARANÁ ANTARCTIA" at bounding box center [314, 199] width 88 height 12
radio input "false"
radio input "true"
click at [463, 297] on p "Adicionar R$ 10,00" at bounding box center [484, 300] width 61 height 10
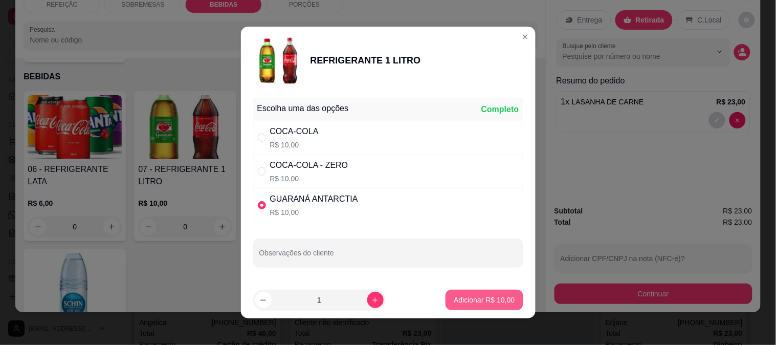
type input "1"
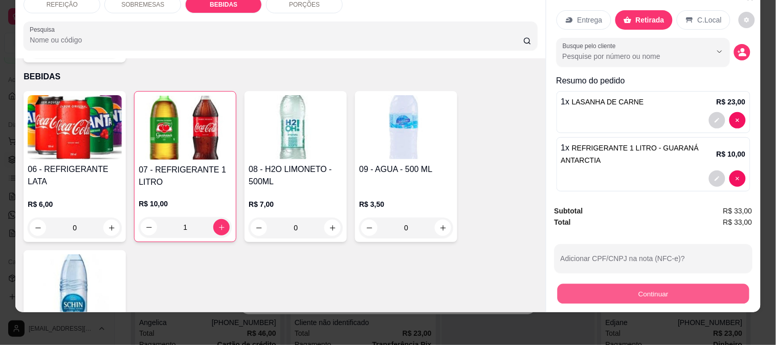
click at [640, 289] on button "Continuar" at bounding box center [653, 293] width 192 height 20
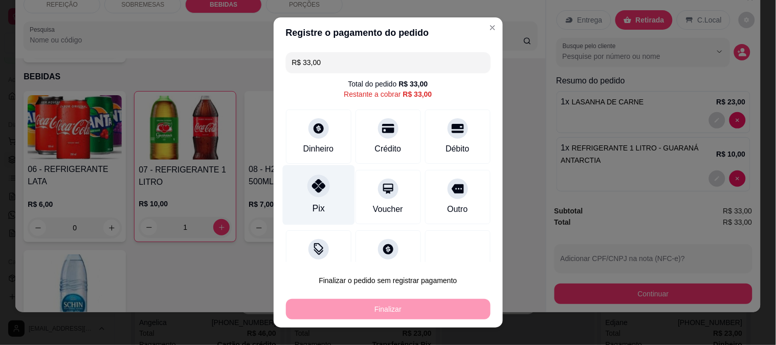
click at [322, 186] on div "Pix" at bounding box center [318, 195] width 72 height 60
type input "R$ 0,00"
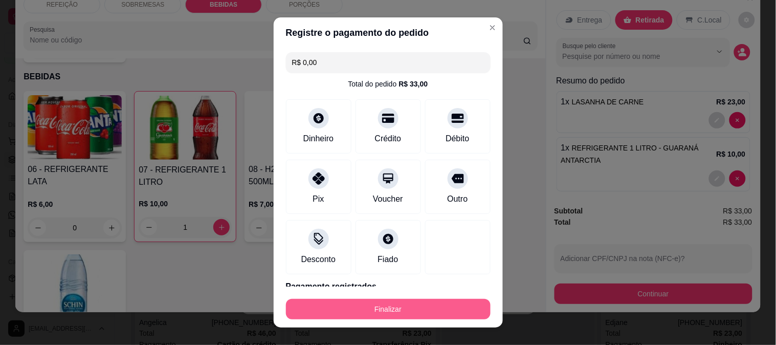
click at [388, 304] on button "Finalizar" at bounding box center [388, 309] width 205 height 20
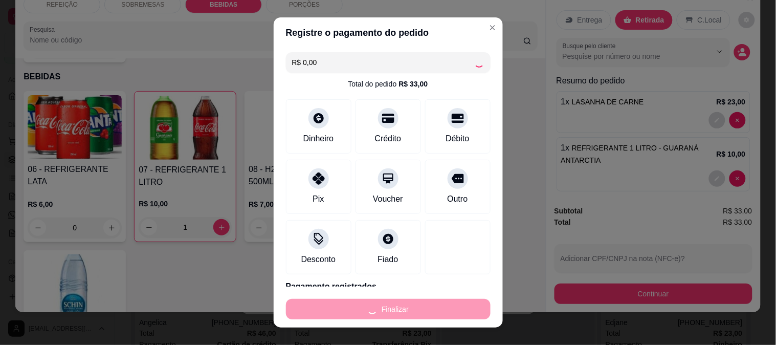
type input "0"
type input "-R$ 33,00"
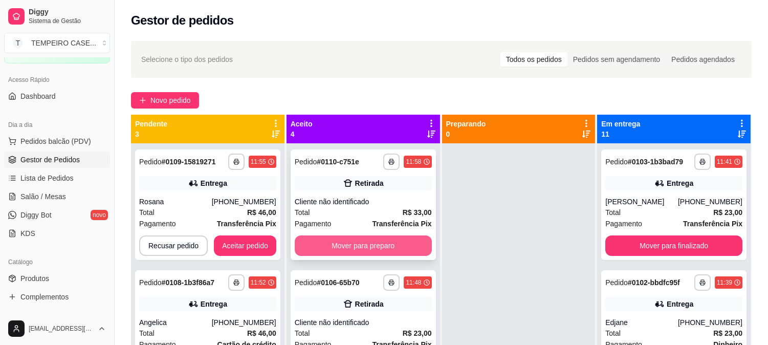
click at [332, 243] on button "Mover para preparo" at bounding box center [363, 245] width 137 height 20
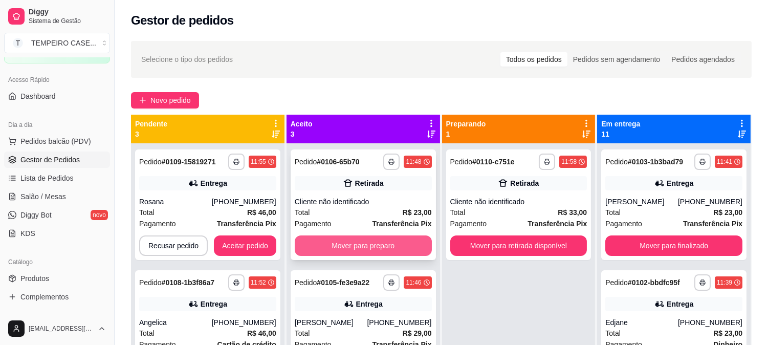
click at [374, 245] on button "Mover para preparo" at bounding box center [363, 245] width 137 height 20
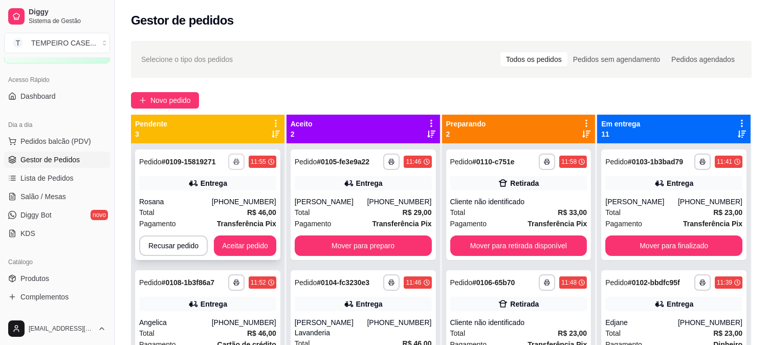
click at [233, 157] on button "button" at bounding box center [236, 162] width 16 height 16
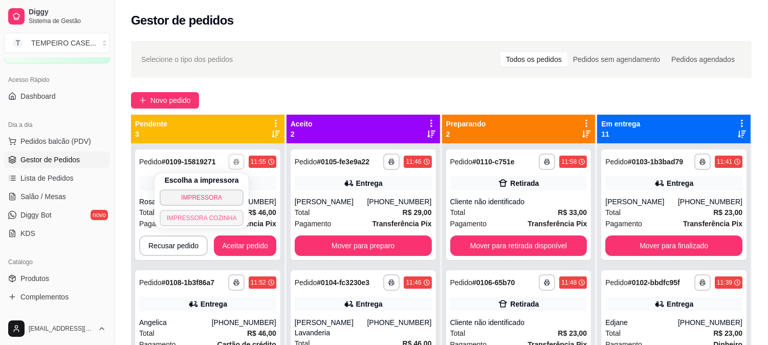
click at [210, 220] on button "IMPRESSORA COZINHA" at bounding box center [202, 218] width 84 height 16
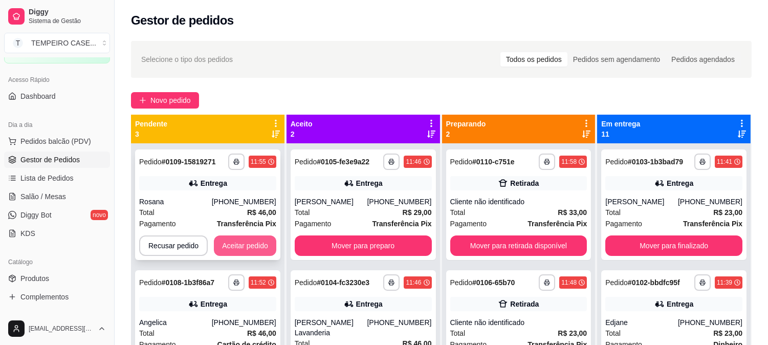
click at [239, 241] on button "Aceitar pedido" at bounding box center [245, 245] width 62 height 20
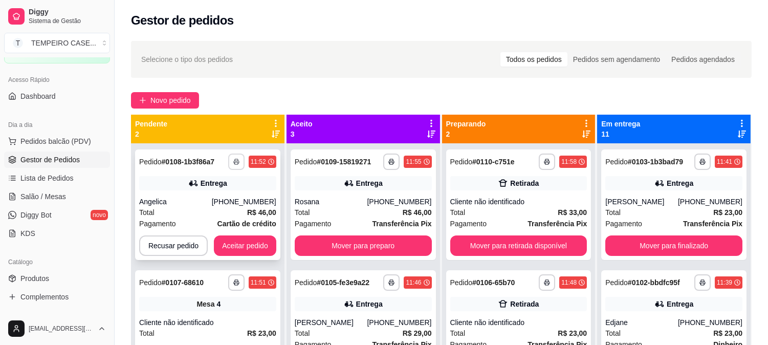
click at [228, 157] on button "button" at bounding box center [236, 162] width 16 height 16
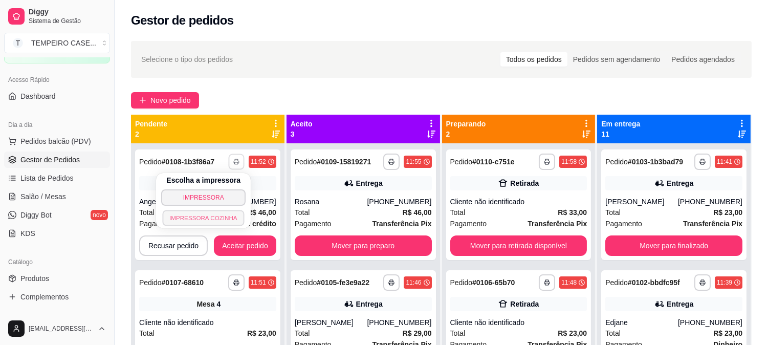
click at [216, 213] on button "IMPRESSORA COZINHA" at bounding box center [204, 218] width 82 height 16
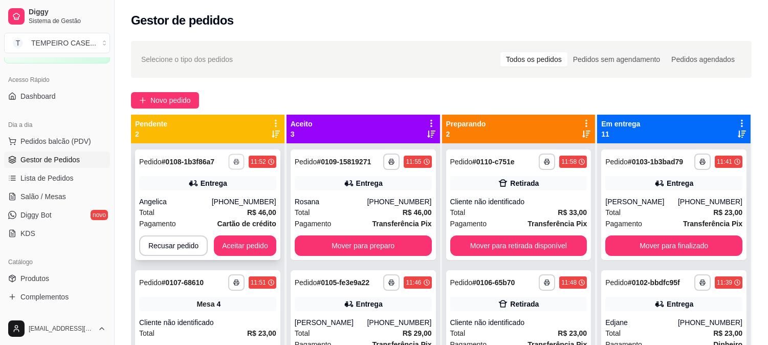
click at [234, 159] on icon "button" at bounding box center [236, 162] width 6 height 6
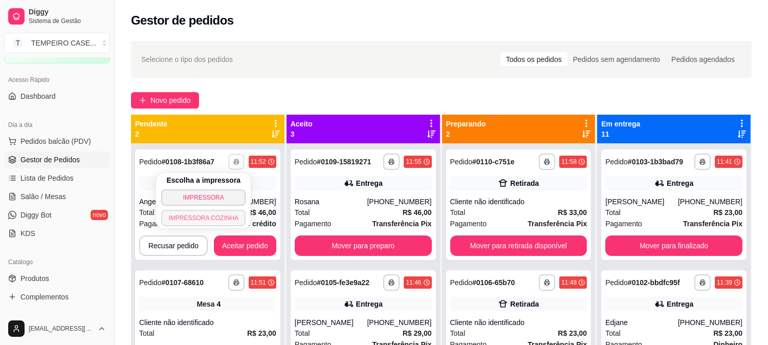
click at [224, 221] on button "IMPRESSORA COZINHA" at bounding box center [203, 218] width 84 height 16
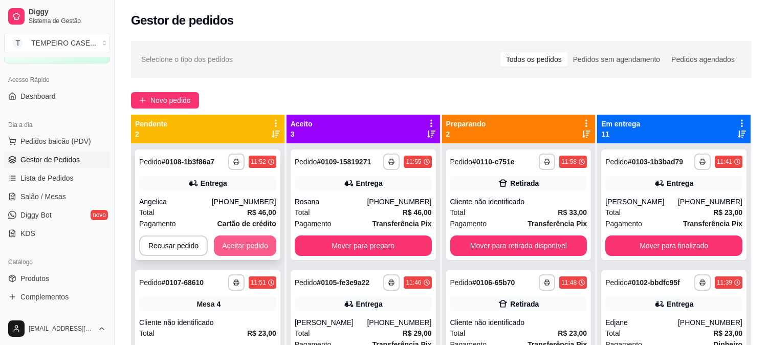
click at [244, 249] on button "Aceitar pedido" at bounding box center [245, 245] width 62 height 20
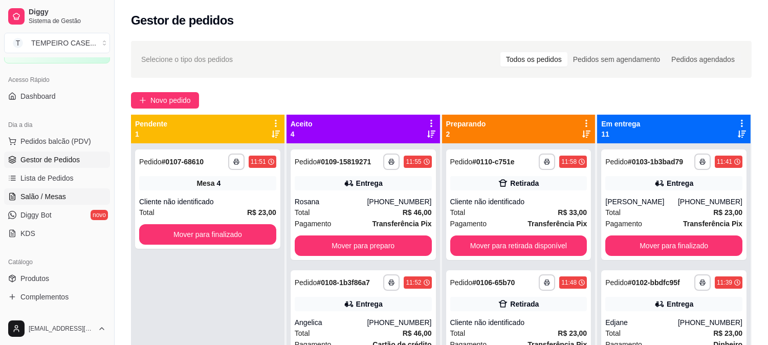
click at [64, 193] on link "Salão / Mesas" at bounding box center [57, 196] width 106 height 16
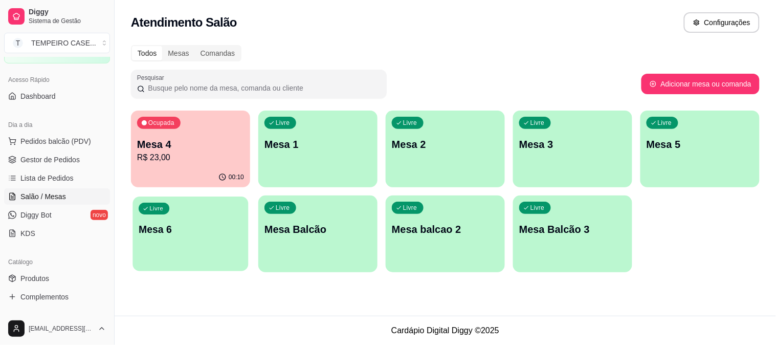
click at [164, 248] on div "Livre Mesa 6" at bounding box center [191, 227] width 116 height 62
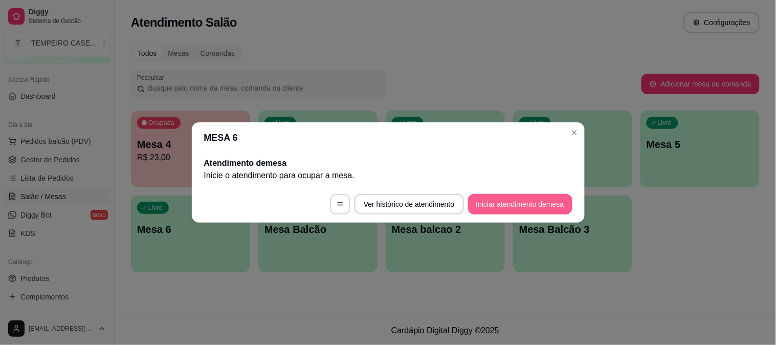
click at [504, 207] on button "Iniciar atendimento de mesa" at bounding box center [520, 204] width 104 height 20
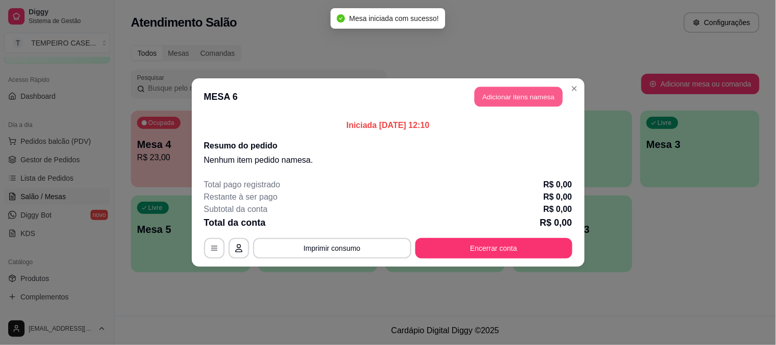
click at [531, 97] on button "Adicionar itens na mesa" at bounding box center [519, 97] width 88 height 20
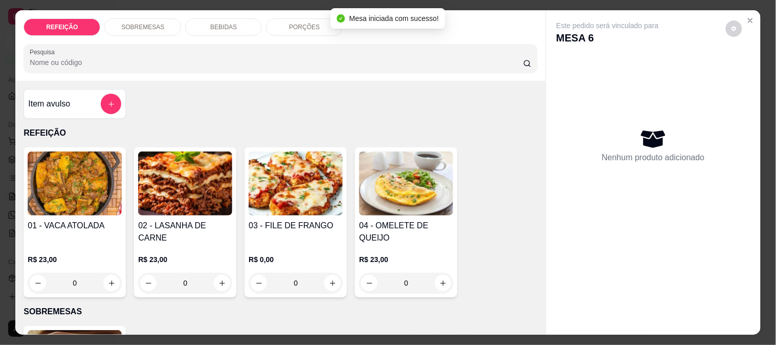
click at [288, 181] on img at bounding box center [296, 183] width 94 height 64
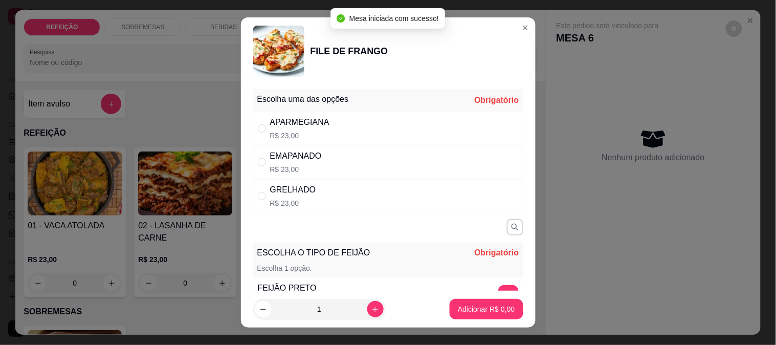
click at [362, 116] on div "APARMEGIANA R$ 23,00" at bounding box center [388, 129] width 270 height 34
radio input "true"
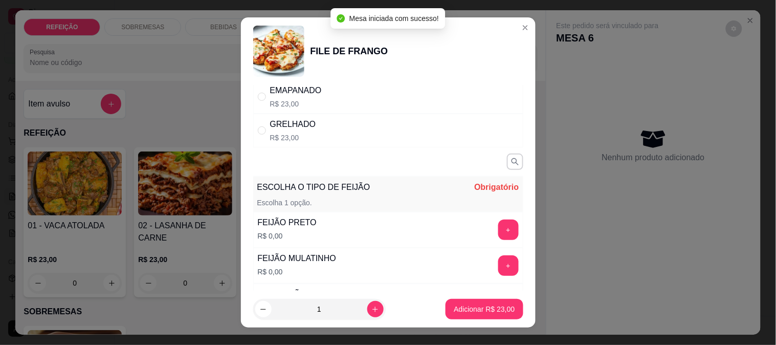
scroll to position [114, 0]
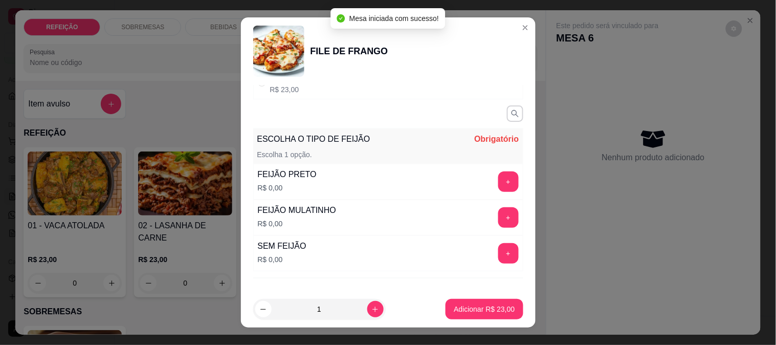
click at [489, 197] on div "FEIJÃO PRETO R$ 0,00 +" at bounding box center [388, 182] width 270 height 36
click at [489, 192] on div "FEIJÃO PRETO R$ 0,00 +" at bounding box center [388, 182] width 270 height 36
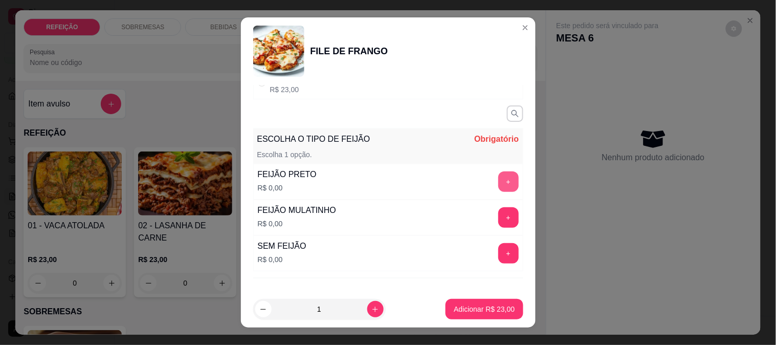
click at [498, 185] on button "+" at bounding box center [508, 181] width 20 height 20
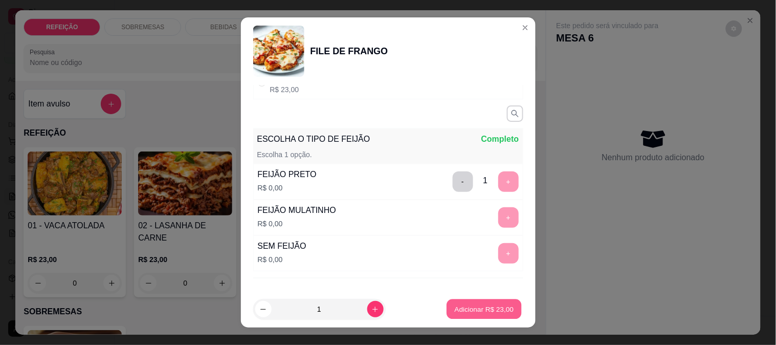
click at [482, 304] on p "Adicionar R$ 23,00" at bounding box center [484, 309] width 59 height 10
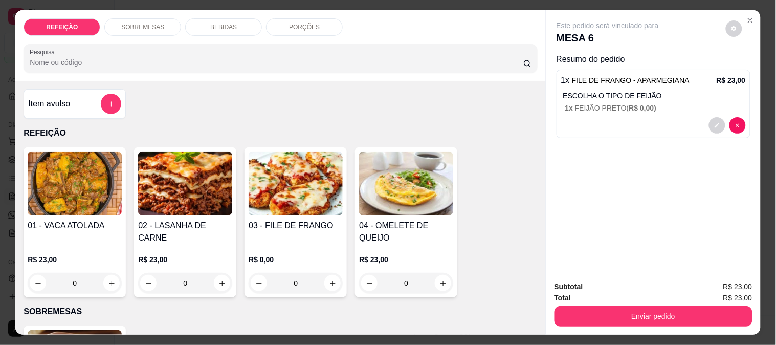
click at [256, 179] on img at bounding box center [296, 183] width 94 height 64
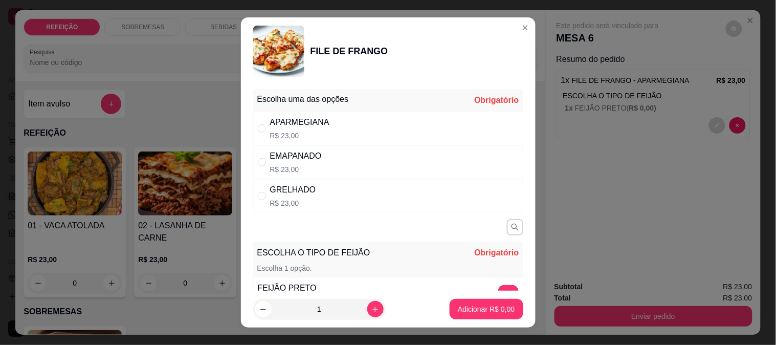
click at [466, 128] on div "APARMEGIANA R$ 23,00" at bounding box center [388, 129] width 270 height 34
radio input "true"
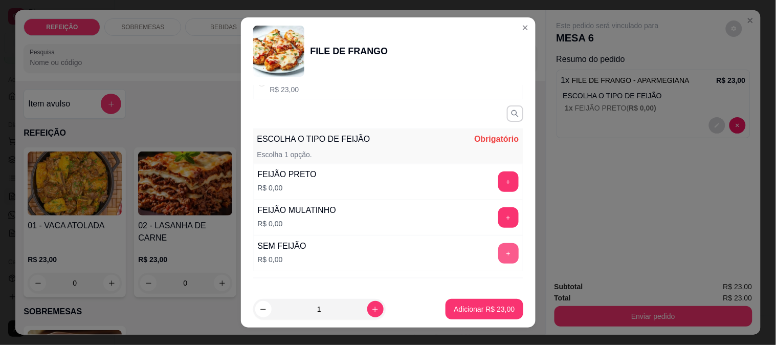
click at [498, 257] on button "+" at bounding box center [508, 253] width 20 height 20
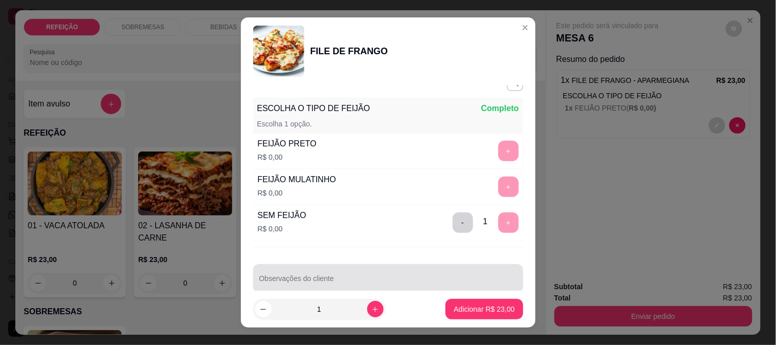
scroll to position [161, 0]
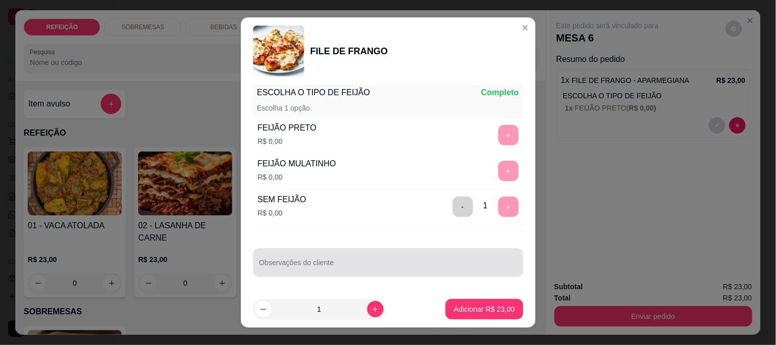
click at [410, 270] on input "Observações do cliente" at bounding box center [388, 266] width 258 height 10
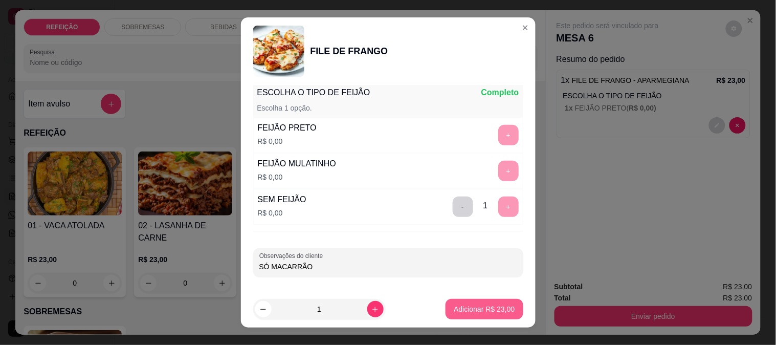
type input "SÓ MACARRÃO"
click at [477, 304] on p "Adicionar R$ 23,00" at bounding box center [484, 309] width 61 height 10
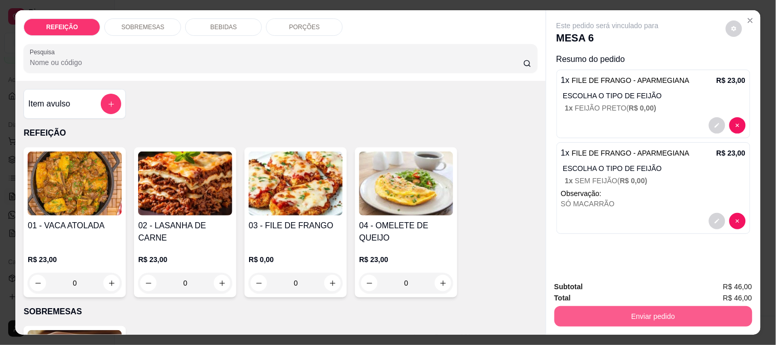
click at [579, 306] on button "Enviar pedido" at bounding box center [654, 316] width 198 height 20
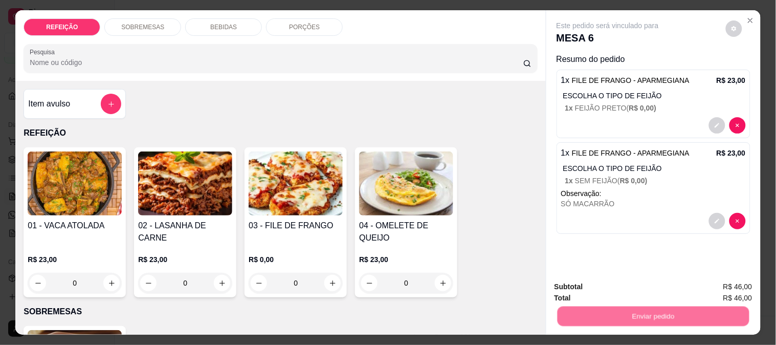
click at [720, 285] on button "Enviar pedido" at bounding box center [726, 286] width 58 height 19
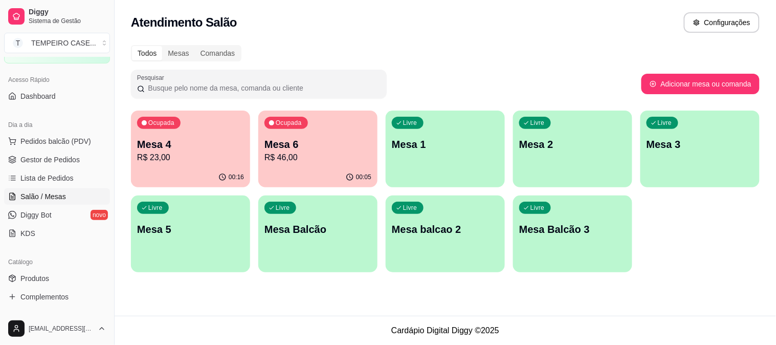
click at [666, 128] on div "Livre" at bounding box center [663, 123] width 32 height 12
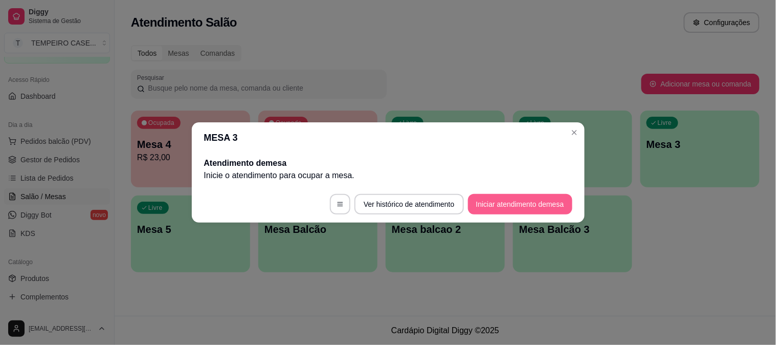
click at [499, 198] on button "Iniciar atendimento de mesa" at bounding box center [520, 204] width 104 height 20
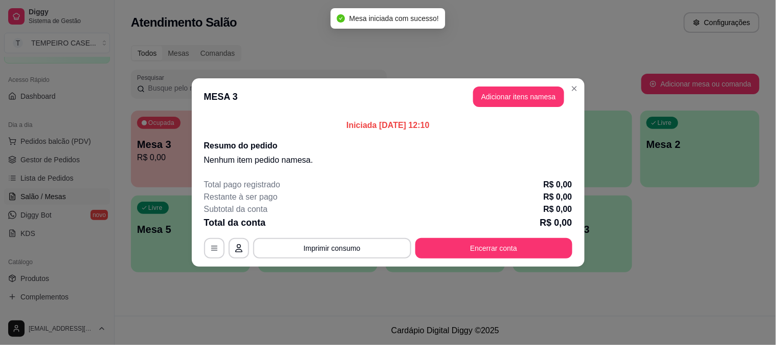
click at [507, 109] on header "MESA 3 Adicionar itens na mesa" at bounding box center [388, 96] width 393 height 37
click at [504, 100] on button "Adicionar itens na mesa" at bounding box center [519, 97] width 88 height 20
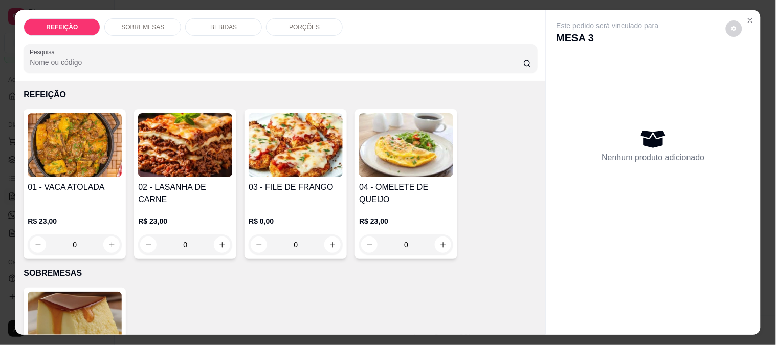
scroll to position [57, 0]
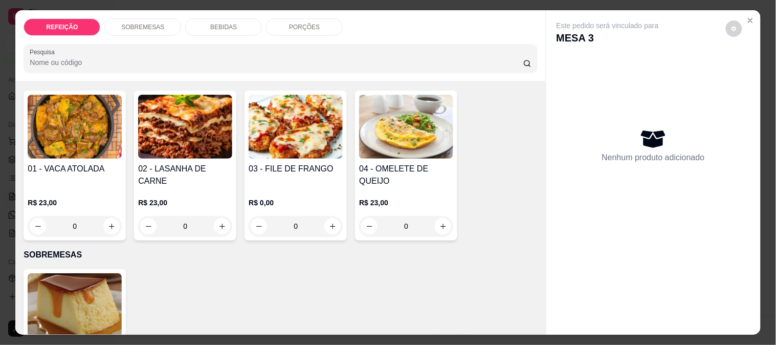
click at [300, 142] on img at bounding box center [296, 127] width 94 height 64
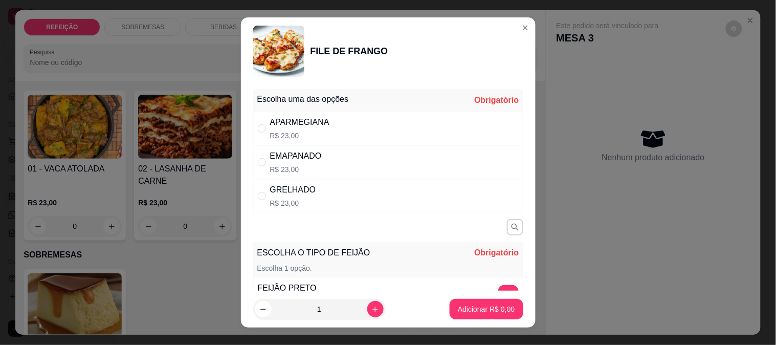
click at [337, 119] on div "APARMEGIANA R$ 23,00" at bounding box center [388, 129] width 270 height 34
radio input "true"
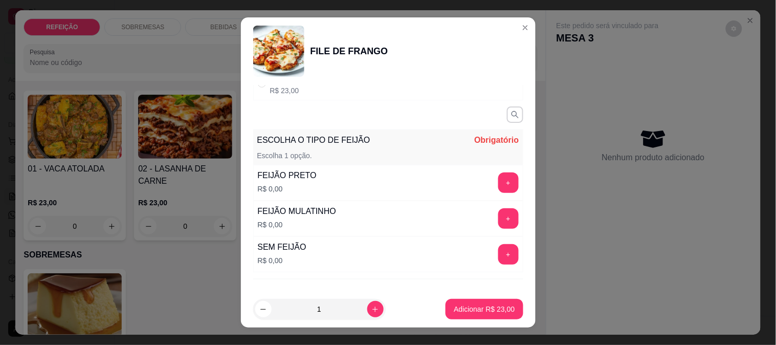
scroll to position [114, 0]
click at [498, 216] on button "+" at bounding box center [508, 217] width 20 height 20
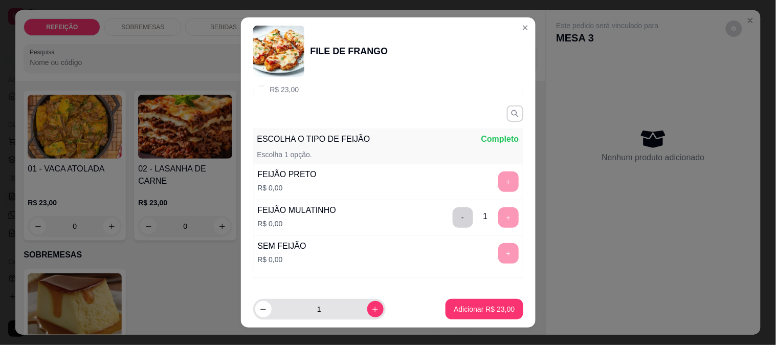
click at [367, 310] on button "increase-product-quantity" at bounding box center [375, 309] width 16 height 16
type input "2"
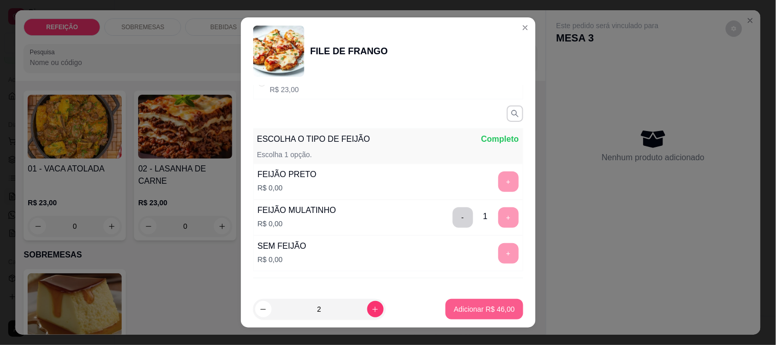
click at [446, 303] on button "Adicionar R$ 46,00" at bounding box center [484, 309] width 77 height 20
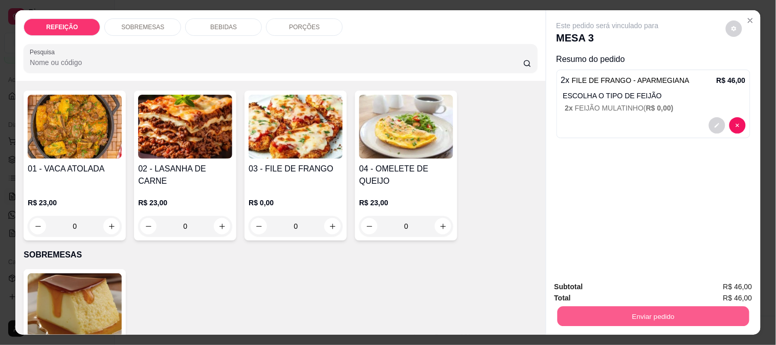
click at [605, 306] on button "Enviar pedido" at bounding box center [653, 316] width 192 height 20
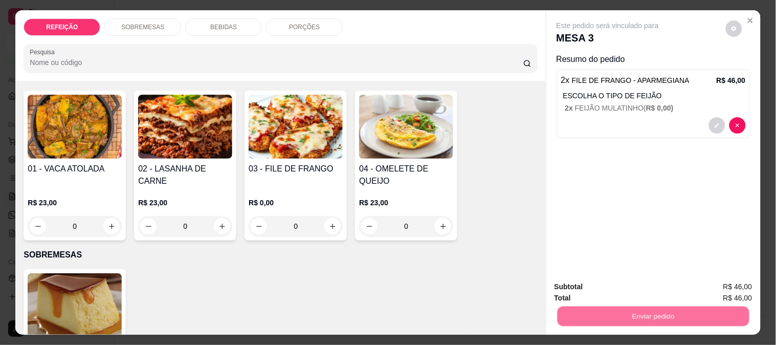
click at [708, 290] on button "Enviar pedido" at bounding box center [726, 286] width 58 height 19
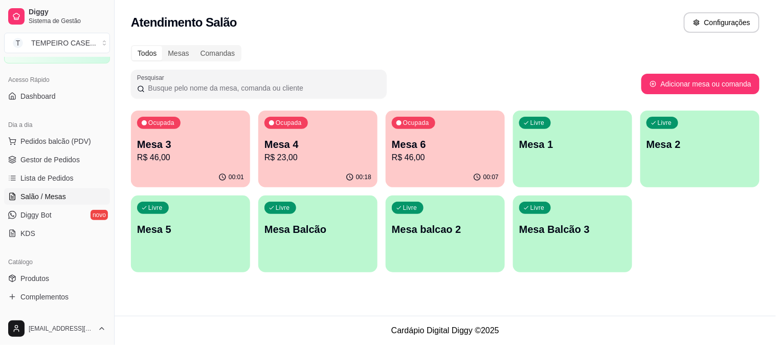
click at [311, 157] on p "R$ 23,00" at bounding box center [318, 157] width 107 height 12
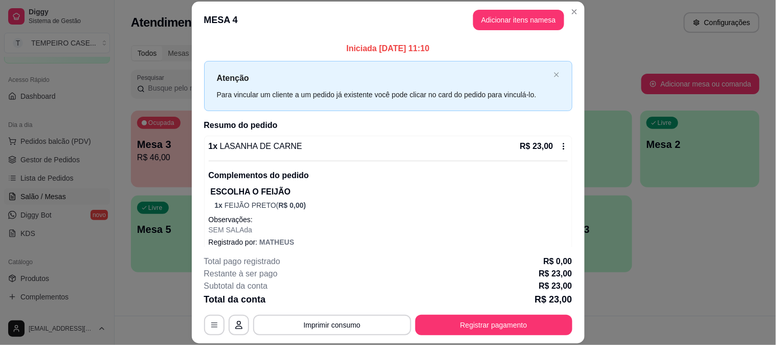
click at [495, 27] on button "Adicionar itens na mesa" at bounding box center [518, 20] width 91 height 20
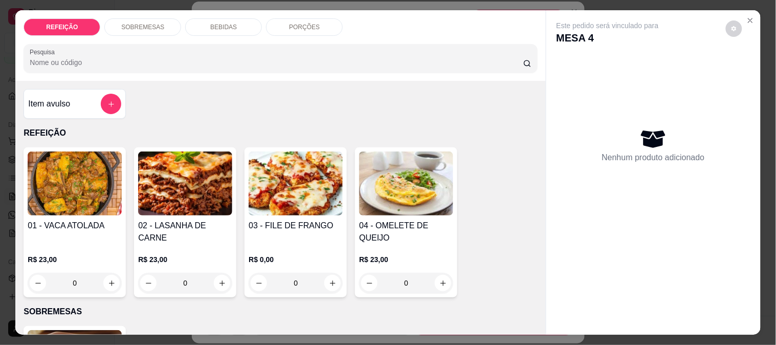
click at [236, 20] on div "BEBIDAS" at bounding box center [223, 26] width 77 height 17
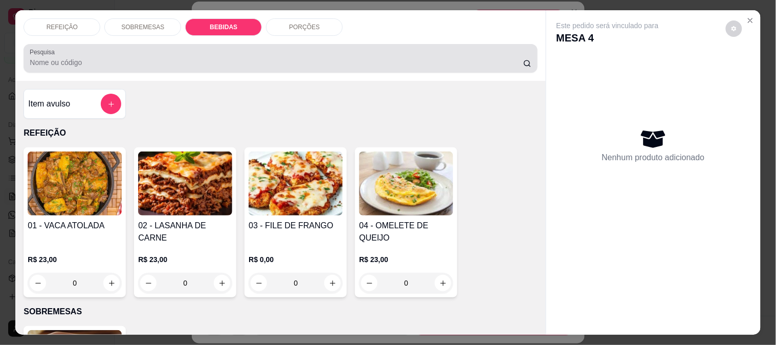
scroll to position [27, 0]
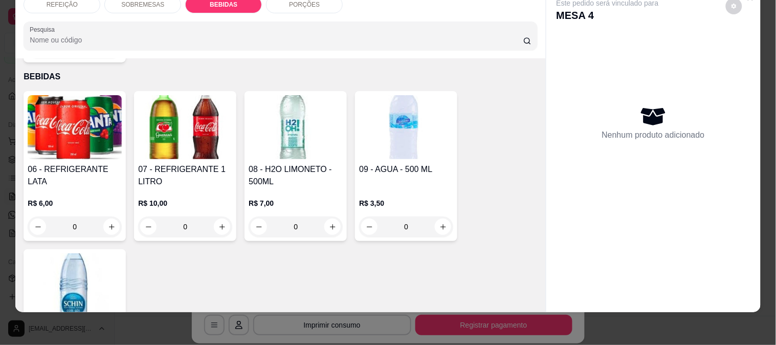
click at [54, 120] on img at bounding box center [75, 127] width 94 height 64
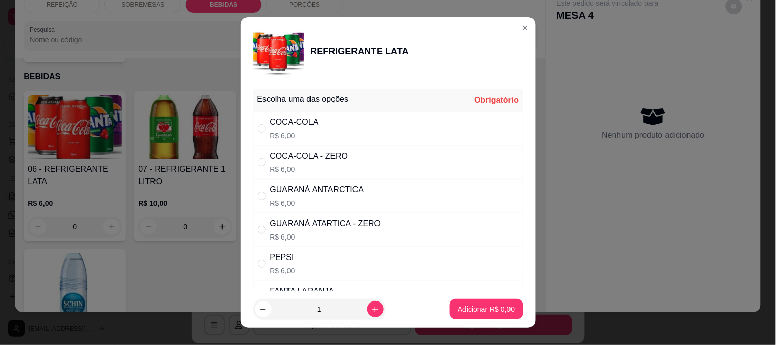
click at [321, 110] on div "Escolha uma das opções Obrigatório" at bounding box center [388, 100] width 270 height 23
drag, startPoint x: 354, startPoint y: 132, endPoint x: 441, endPoint y: 180, distance: 99.4
click at [358, 131] on div "COCA-COLA R$ 6,00" at bounding box center [388, 129] width 270 height 34
radio input "true"
click at [500, 310] on p "Adicionar R$ 6,00" at bounding box center [486, 309] width 57 height 10
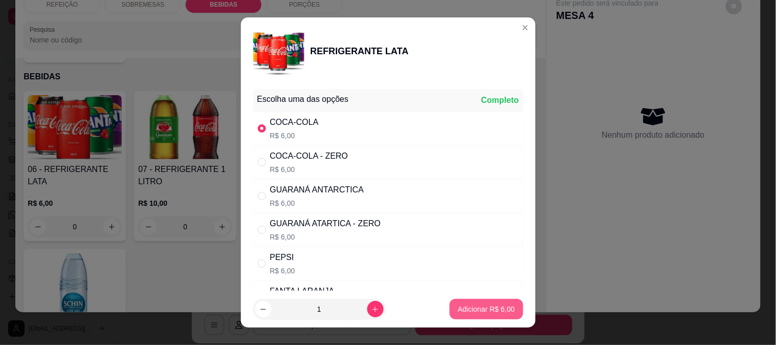
type input "1"
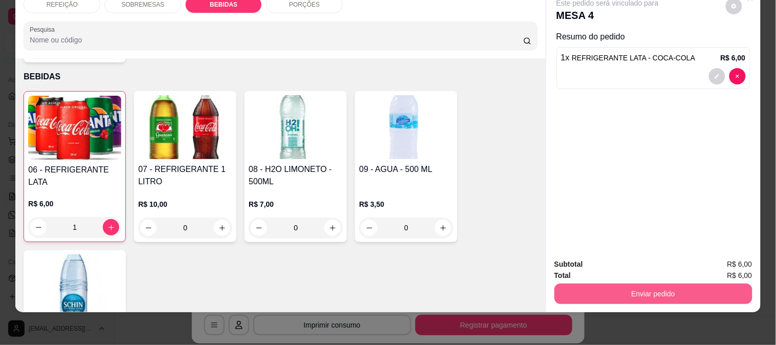
click at [727, 283] on button "Enviar pedido" at bounding box center [654, 293] width 198 height 20
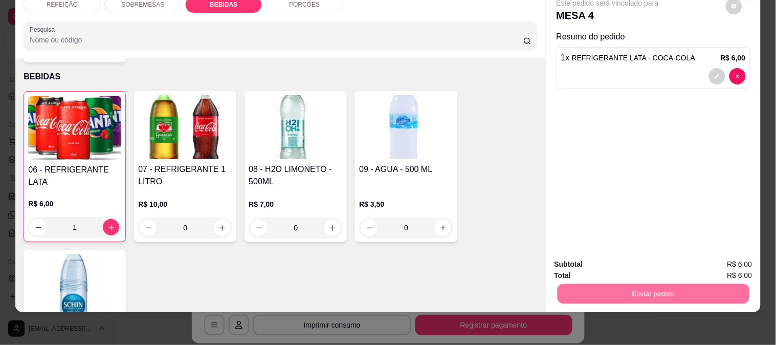
click at [715, 256] on button "Enviar pedido" at bounding box center [726, 259] width 58 height 19
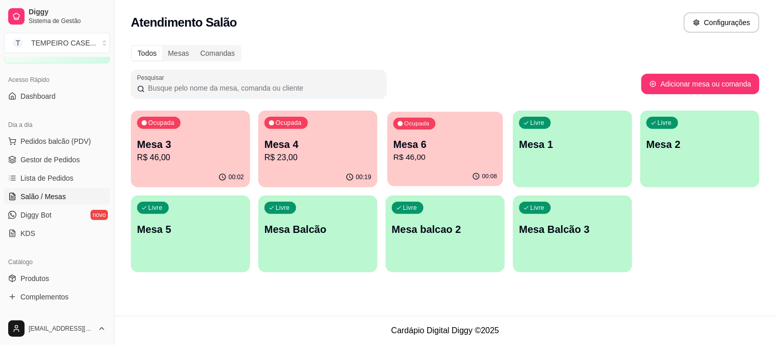
click at [443, 141] on p "Mesa 6" at bounding box center [446, 145] width 104 height 14
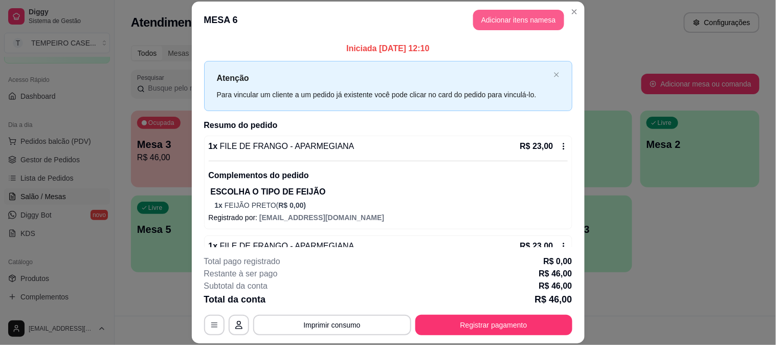
click at [490, 13] on button "Adicionar itens na mesa" at bounding box center [518, 20] width 91 height 20
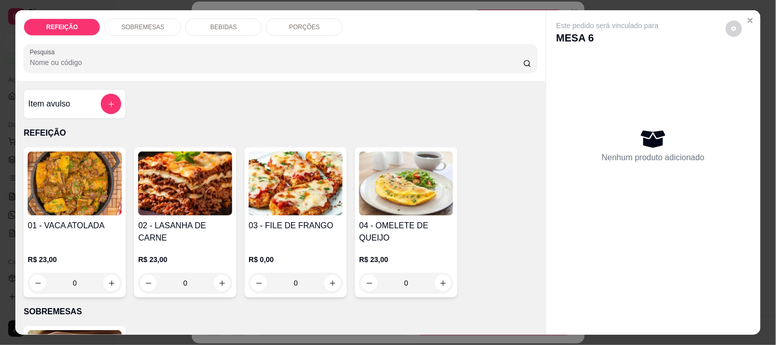
click at [216, 23] on p "BEBIDAS" at bounding box center [223, 27] width 27 height 8
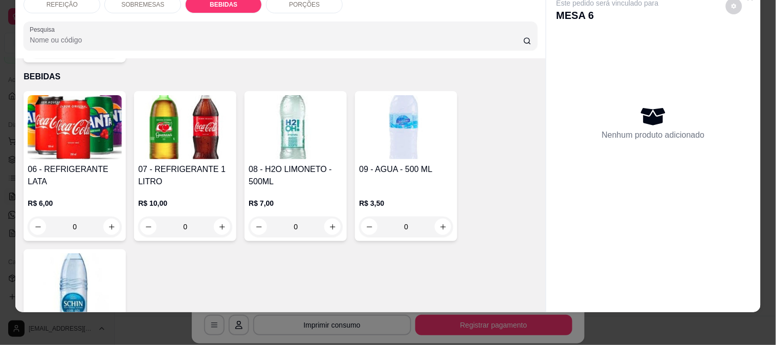
click at [190, 121] on img at bounding box center [185, 127] width 94 height 64
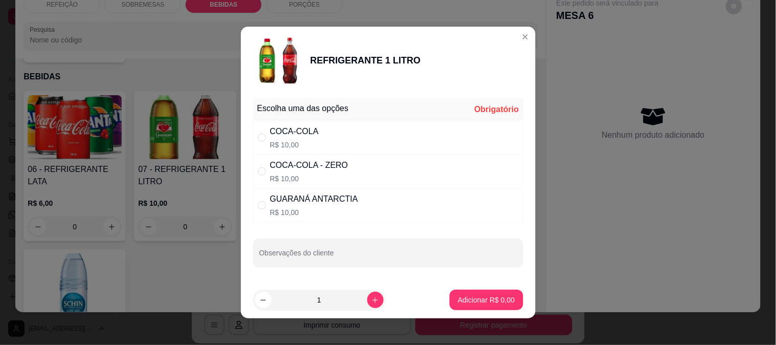
click at [299, 182] on p "R$ 10,00" at bounding box center [309, 178] width 78 height 10
radio input "true"
click at [455, 301] on p "Adicionar R$ 10,00" at bounding box center [484, 300] width 59 height 10
type input "1"
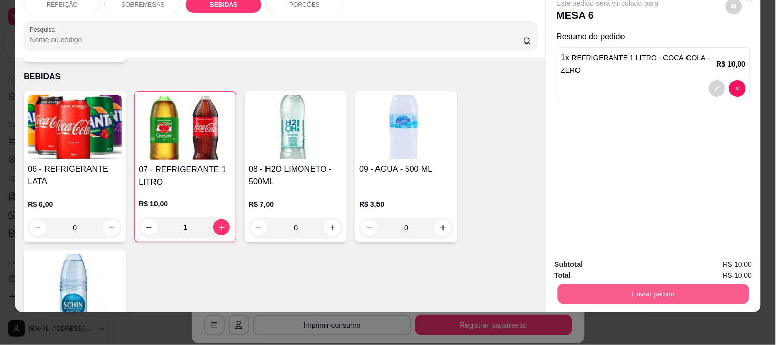
click at [674, 288] on button "Enviar pedido" at bounding box center [653, 293] width 192 height 20
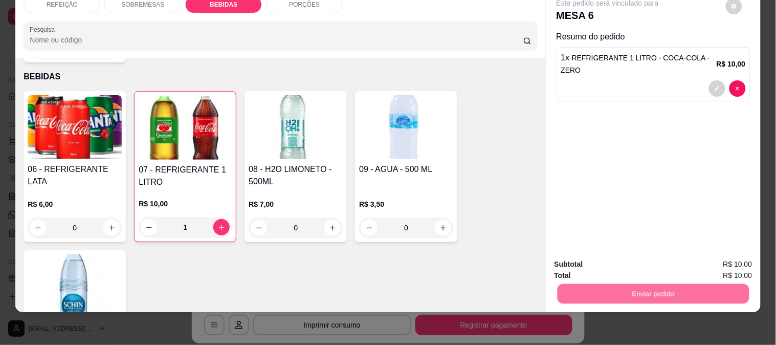
click at [708, 253] on button "Enviar pedido" at bounding box center [726, 260] width 58 height 19
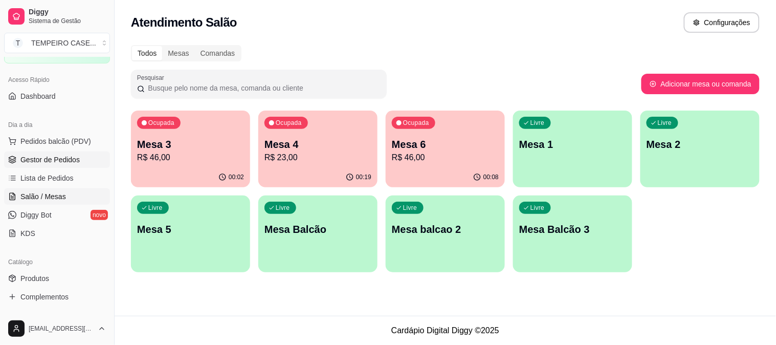
click at [53, 159] on span "Gestor de Pedidos" at bounding box center [49, 160] width 59 height 10
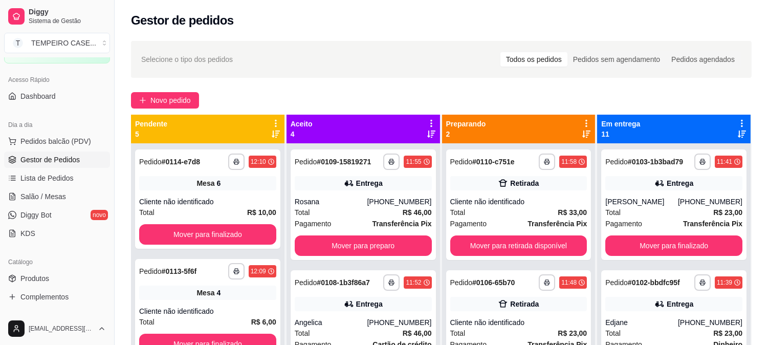
click at [174, 90] on div "**********" at bounding box center [441, 253] width 653 height 437
click at [174, 96] on span "Novo pedido" at bounding box center [170, 100] width 40 height 11
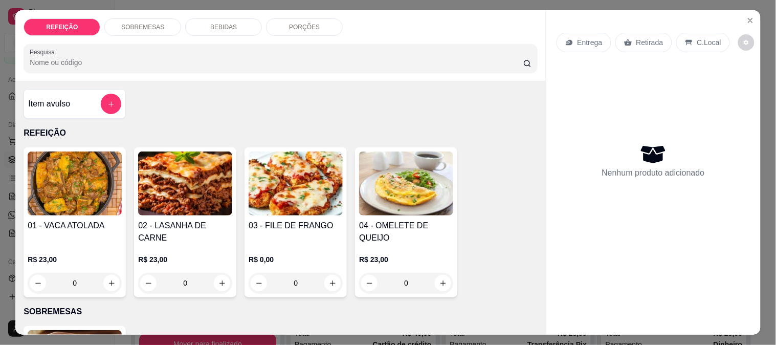
click at [755, 17] on div "Entrega Retirada C.Local Nenhum produto adicionado" at bounding box center [654, 164] width 214 height 308
click at [750, 16] on icon "Close" at bounding box center [751, 20] width 8 height 8
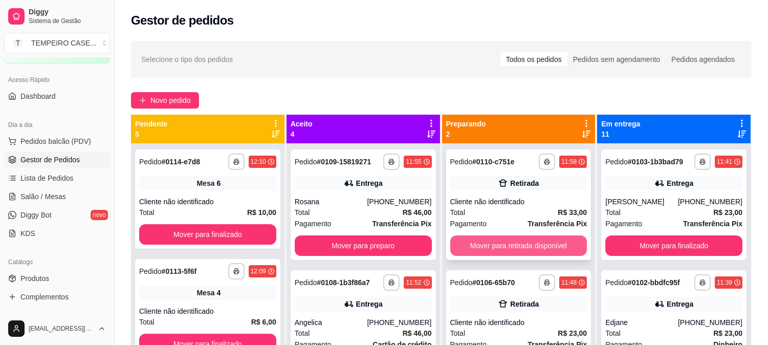
click at [483, 243] on button "Mover para retirada disponível" at bounding box center [518, 245] width 137 height 20
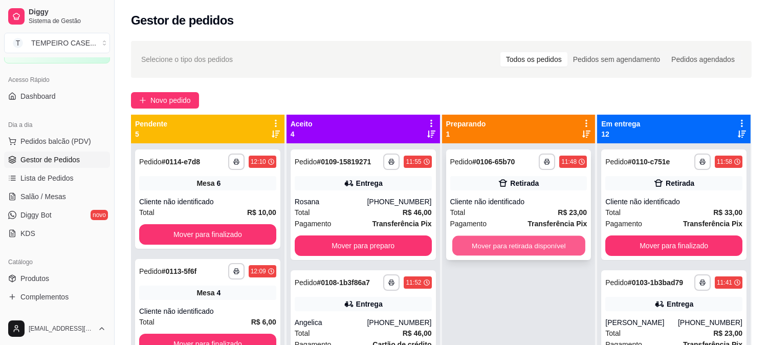
click at [533, 245] on button "Mover para retirada disponível" at bounding box center [518, 246] width 133 height 20
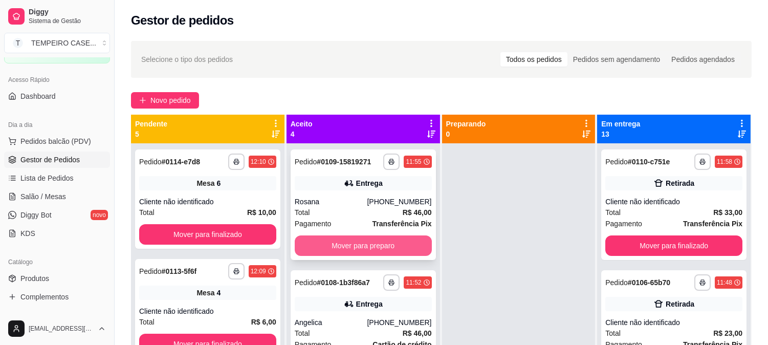
click at [349, 243] on button "Mover para preparo" at bounding box center [363, 245] width 137 height 20
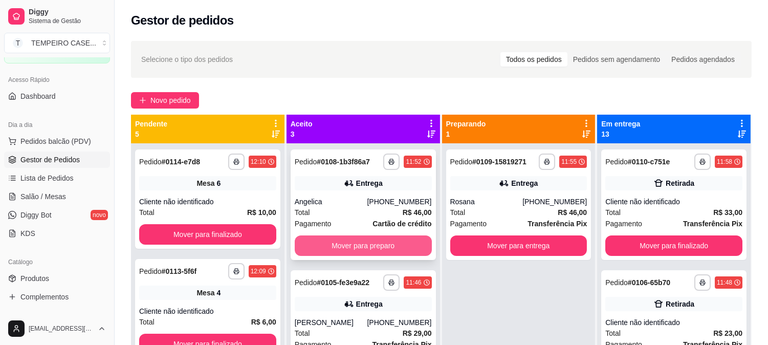
click at [387, 244] on button "Mover para preparo" at bounding box center [363, 245] width 137 height 20
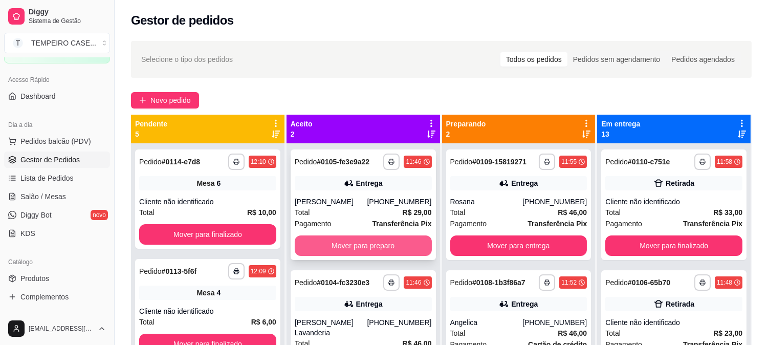
click at [397, 244] on button "Mover para preparo" at bounding box center [363, 245] width 137 height 20
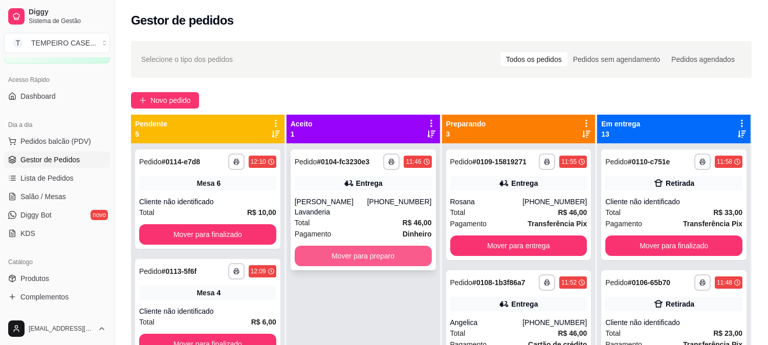
click at [330, 246] on div "Mover para preparo" at bounding box center [363, 256] width 137 height 20
click at [360, 246] on button "Mover para preparo" at bounding box center [363, 256] width 137 height 20
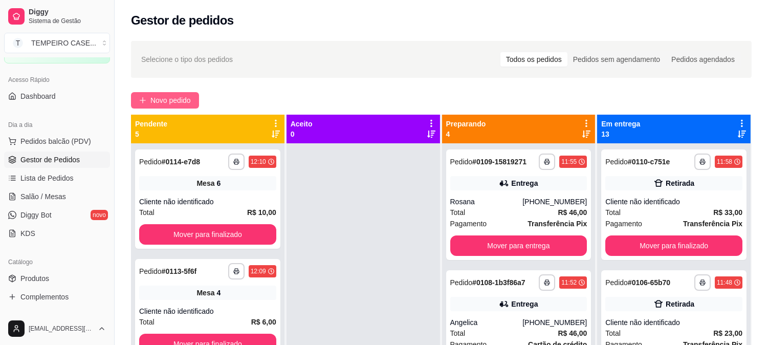
click at [155, 98] on span "Novo pedido" at bounding box center [170, 100] width 40 height 11
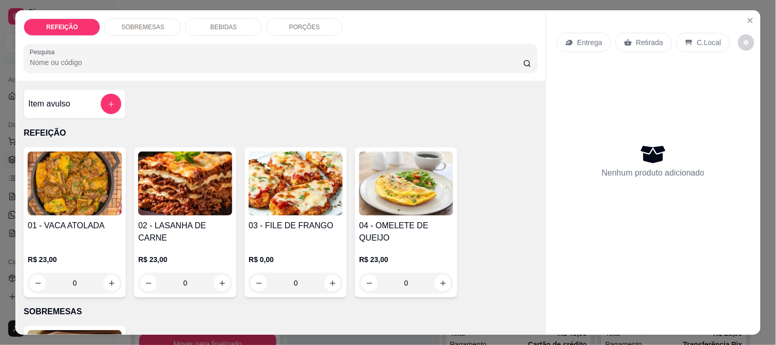
click at [188, 220] on h4 "02 - LASANHA DE CARNE" at bounding box center [185, 232] width 94 height 25
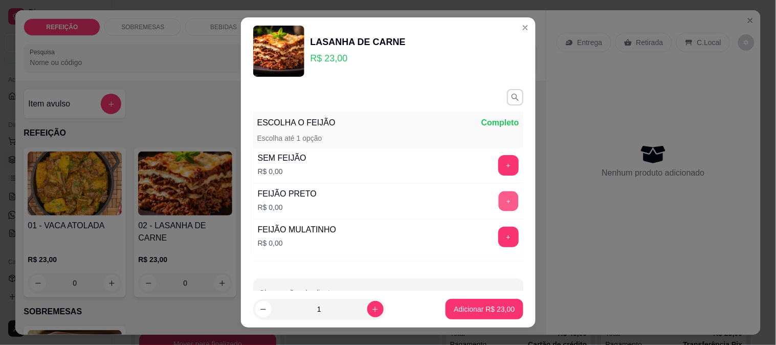
click at [498, 200] on button "+" at bounding box center [508, 201] width 20 height 20
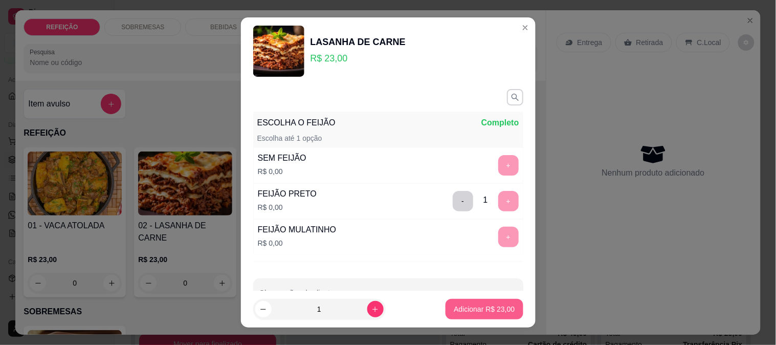
click at [483, 309] on p "Adicionar R$ 23,00" at bounding box center [484, 309] width 61 height 10
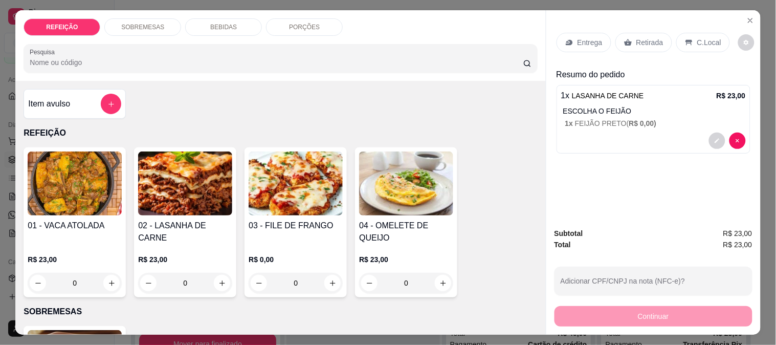
click at [624, 42] on icon at bounding box center [628, 42] width 8 height 8
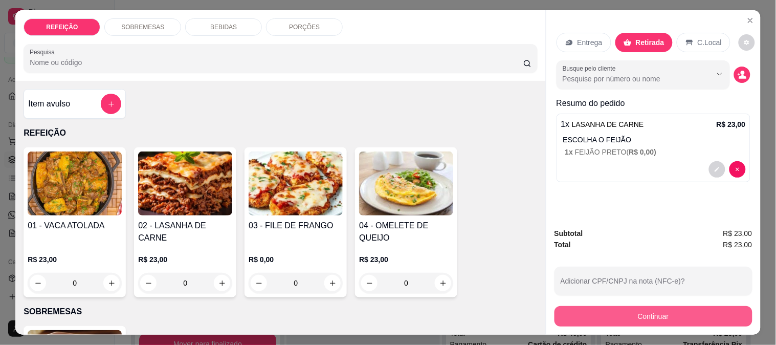
click at [620, 313] on button "Continuar" at bounding box center [654, 316] width 198 height 20
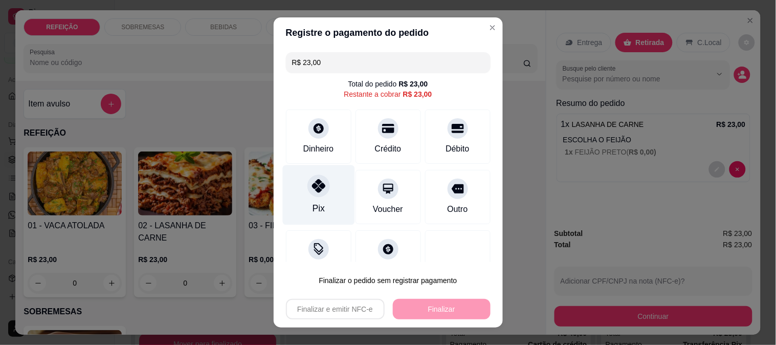
click at [312, 185] on icon at bounding box center [318, 185] width 13 height 13
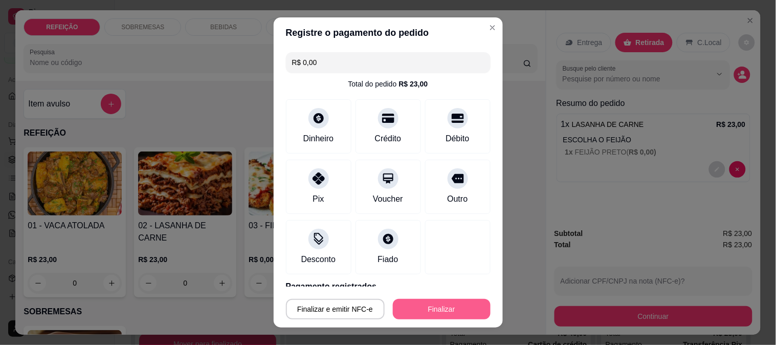
click at [428, 302] on button "Finalizar" at bounding box center [442, 309] width 98 height 20
type input "-R$ 23,00"
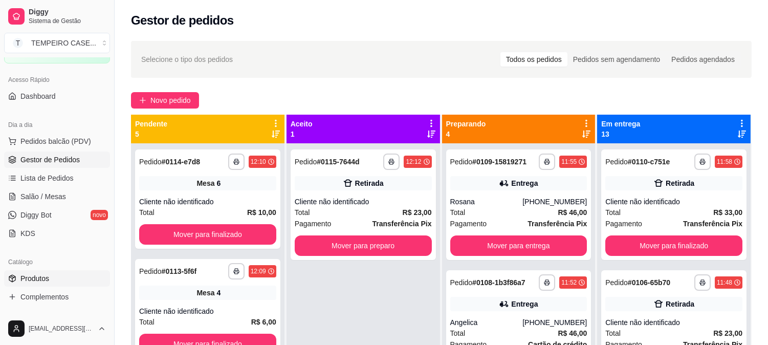
click at [53, 283] on link "Produtos" at bounding box center [57, 278] width 106 height 16
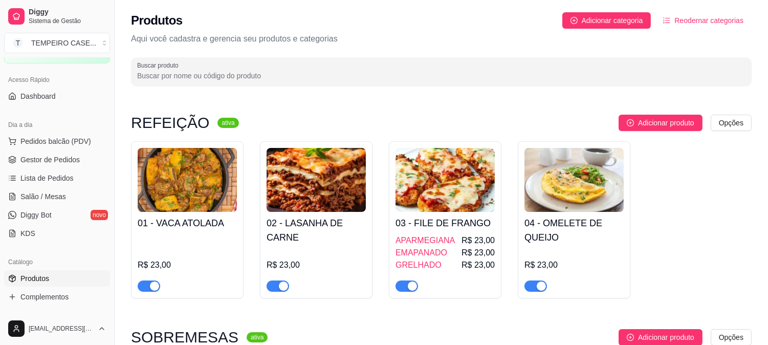
click at [335, 231] on h4 "02 - LASANHA DE CARNE" at bounding box center [316, 230] width 99 height 29
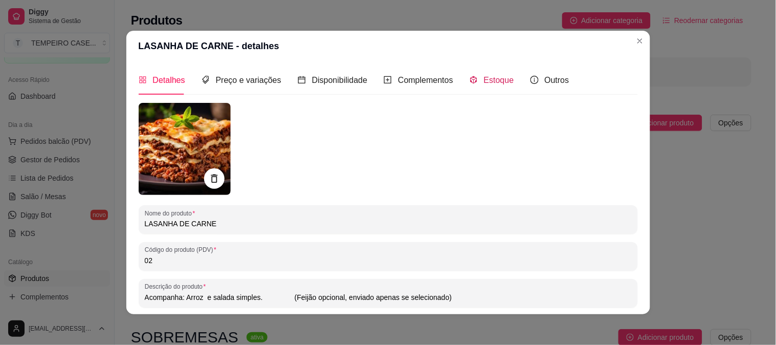
click at [484, 77] on span "Estoque" at bounding box center [499, 80] width 30 height 9
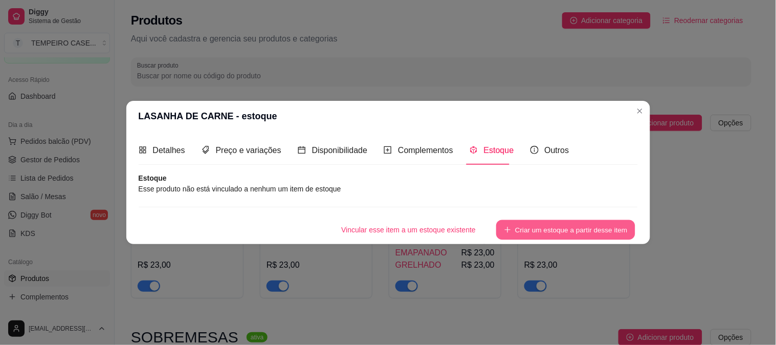
click at [536, 231] on button "Criar um estoque a partir desse item" at bounding box center [565, 230] width 139 height 20
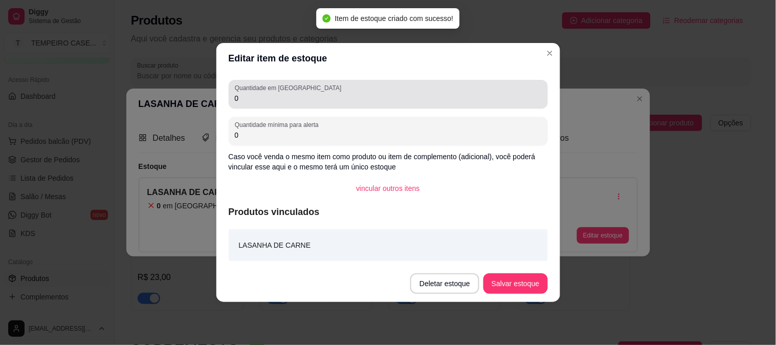
click at [254, 97] on input "0" at bounding box center [388, 98] width 307 height 10
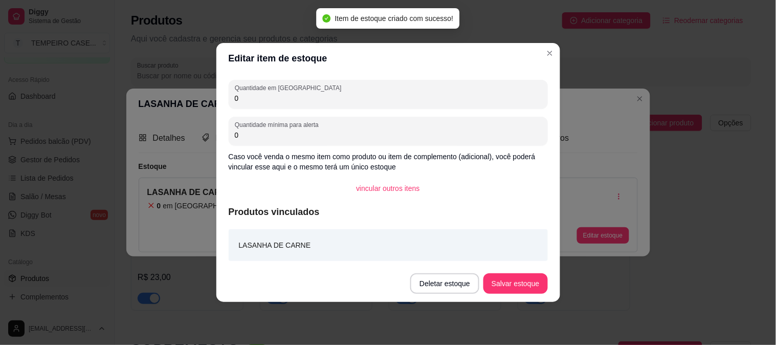
click at [254, 97] on input "0" at bounding box center [388, 98] width 307 height 10
click at [253, 97] on input "0" at bounding box center [388, 98] width 307 height 10
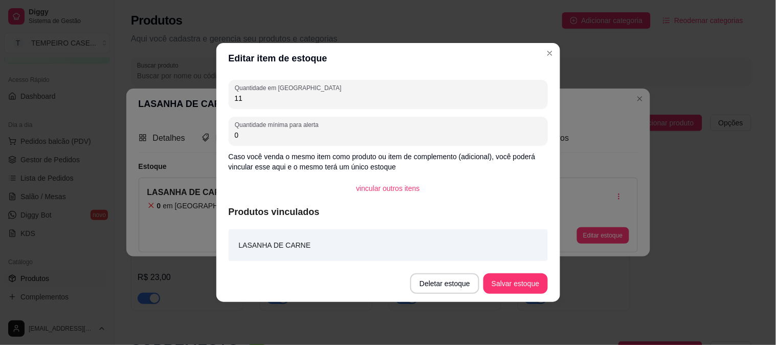
type input "11"
click at [515, 279] on button "Salvar estoque" at bounding box center [516, 284] width 62 height 20
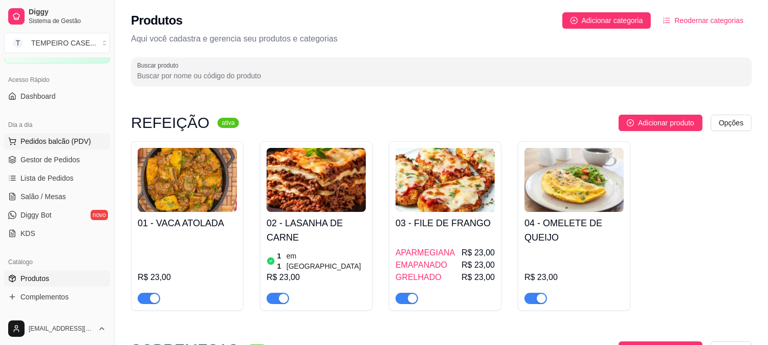
click at [46, 143] on span "Pedidos balcão (PDV)" at bounding box center [55, 141] width 71 height 10
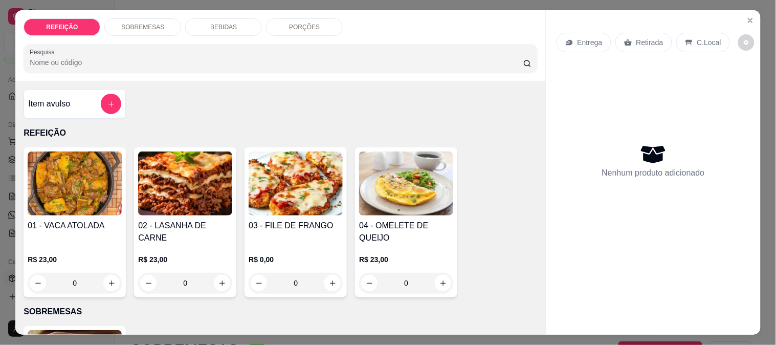
click at [305, 183] on img at bounding box center [296, 183] width 94 height 64
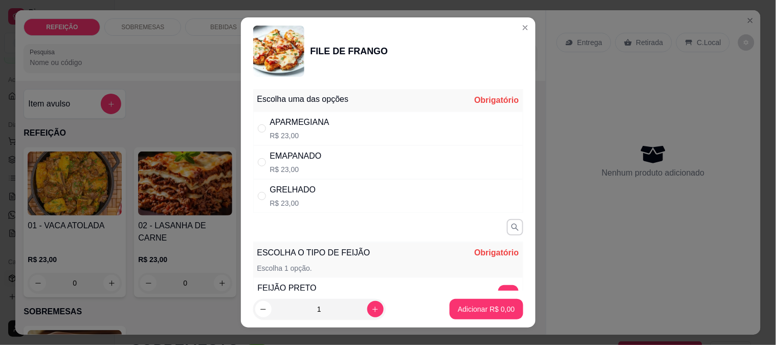
click at [398, 136] on div "APARMEGIANA R$ 23,00" at bounding box center [388, 129] width 270 height 34
radio input "true"
click at [371, 310] on icon "increase-product-quantity" at bounding box center [375, 309] width 8 height 8
type input "2"
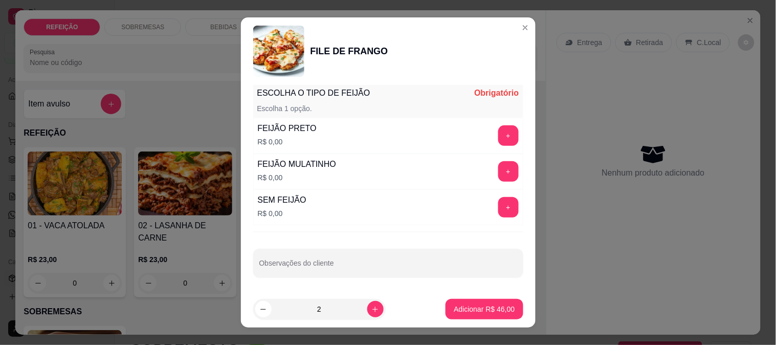
scroll to position [161, 0]
click at [498, 172] on button "+" at bounding box center [508, 171] width 20 height 20
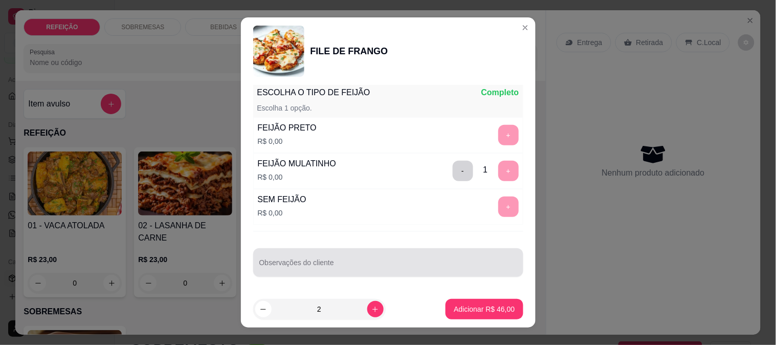
click at [366, 265] on input "Observações do cliente" at bounding box center [388, 266] width 258 height 10
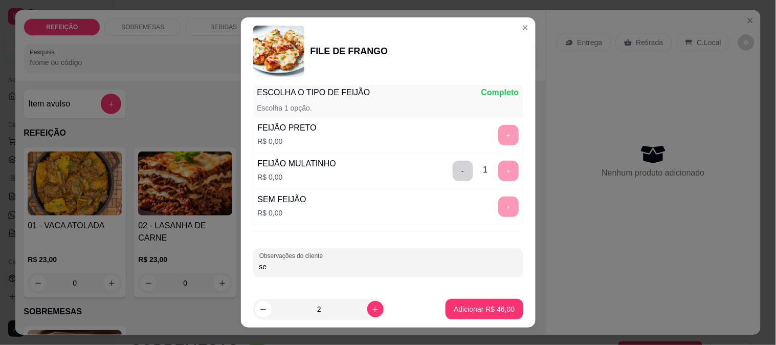
type input "s"
type input "SEM MACARRÃO"
click at [484, 300] on button "Adicionar R$ 46,00" at bounding box center [484, 309] width 75 height 20
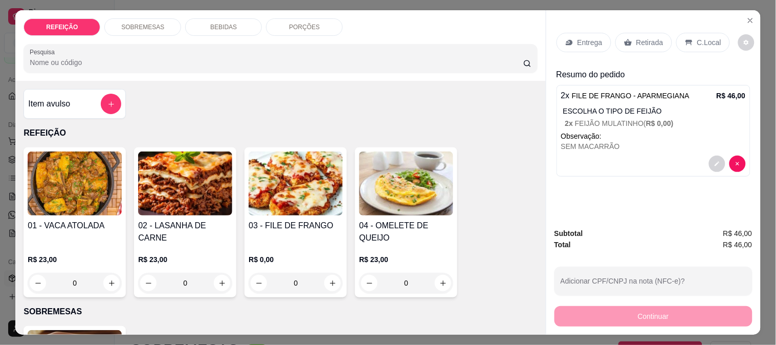
click at [578, 39] on p "Entrega" at bounding box center [590, 42] width 25 height 10
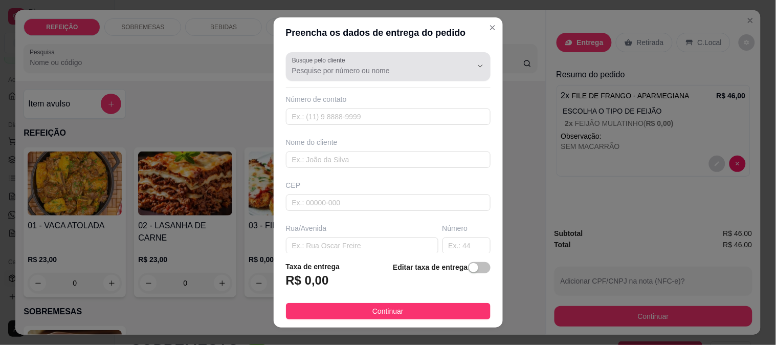
click at [371, 79] on div "Busque pelo cliente" at bounding box center [388, 66] width 205 height 29
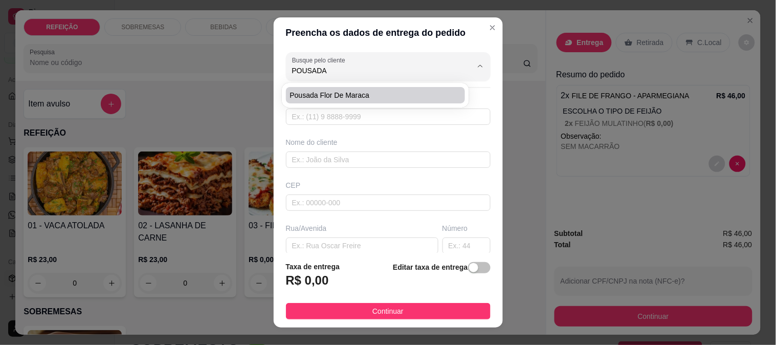
click at [356, 88] on li "Pousada Flor De Maraca" at bounding box center [376, 95] width 180 height 16
type input "Pousada Flor De Maraca"
type input "8184055840"
type input "Pousada Flor De Maraca"
type input "pousada flor de maraca"
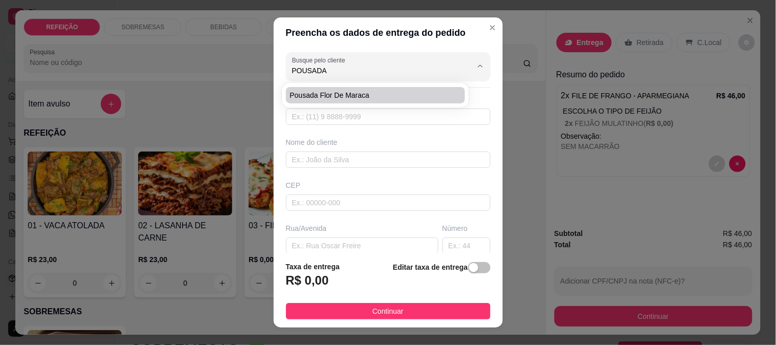
type input "IPOJUCA"
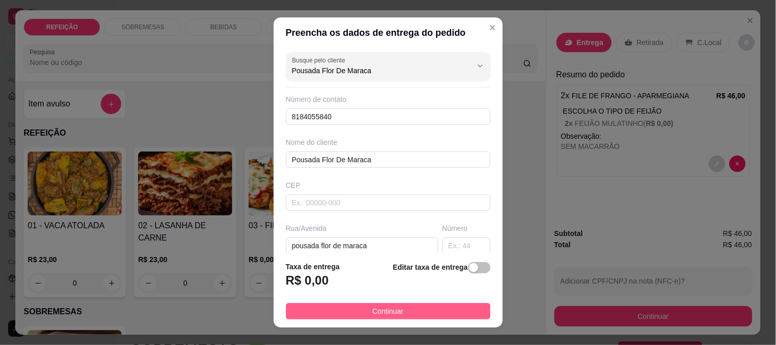
type input "Pousada Flor De Maraca"
click at [360, 307] on button "Continuar" at bounding box center [388, 311] width 205 height 16
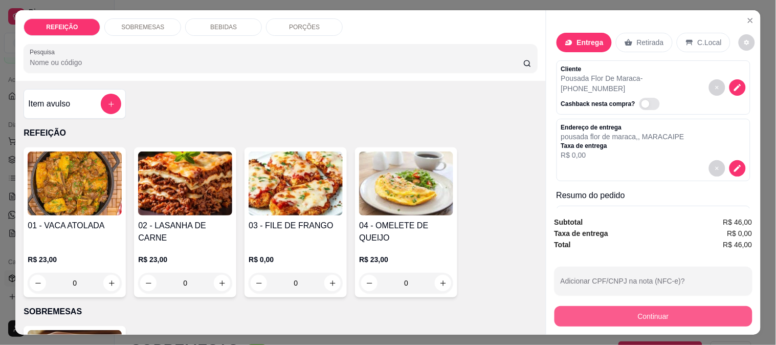
click at [582, 311] on button "Continuar" at bounding box center [654, 316] width 198 height 20
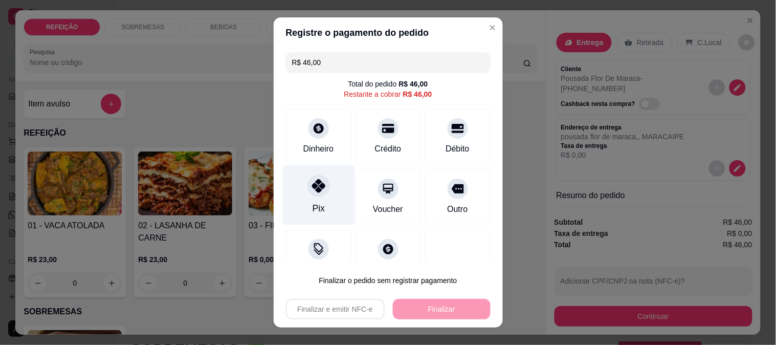
click at [295, 185] on div "Pix" at bounding box center [318, 195] width 72 height 60
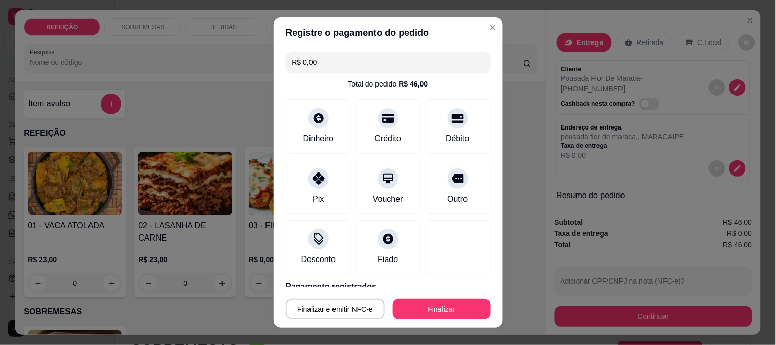
click at [407, 296] on div "Finalizar e emitir NFC-e Finalizar" at bounding box center [388, 307] width 205 height 25
click at [408, 299] on button "Finalizar" at bounding box center [442, 309] width 98 height 20
click at [407, 310] on button "Finalizar" at bounding box center [442, 309] width 98 height 20
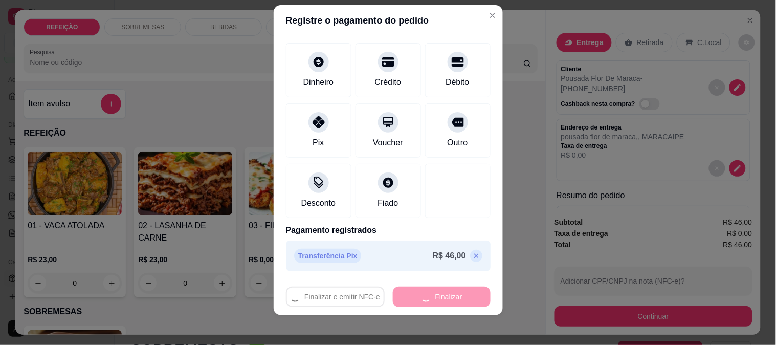
scroll to position [15, 0]
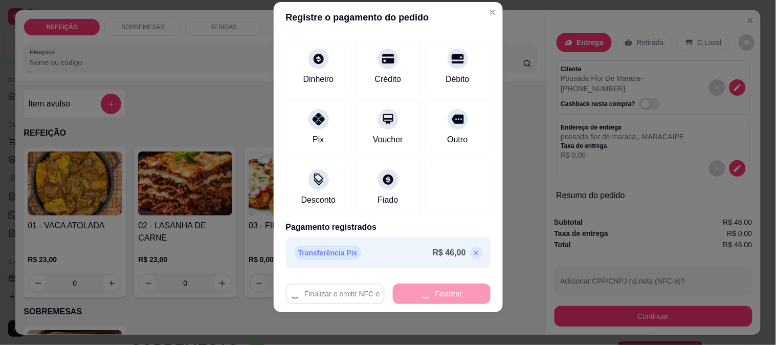
type input "-R$ 46,00"
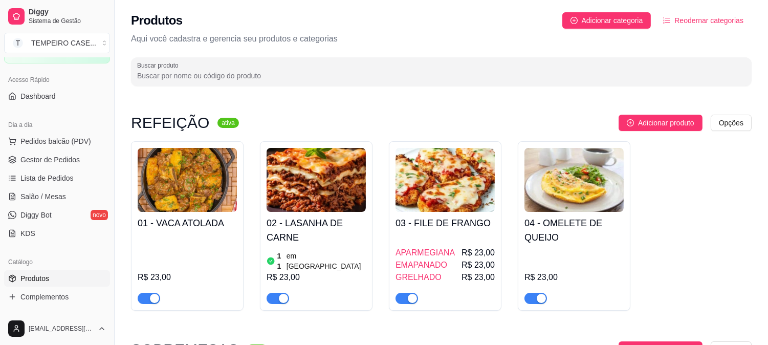
click at [504, 251] on div "01 - VACA ATOLADA R$ 23,00 02 - LASANHA DE CARNE 11 em estoque R$ 23,00 03 - FI…" at bounding box center [441, 225] width 621 height 169
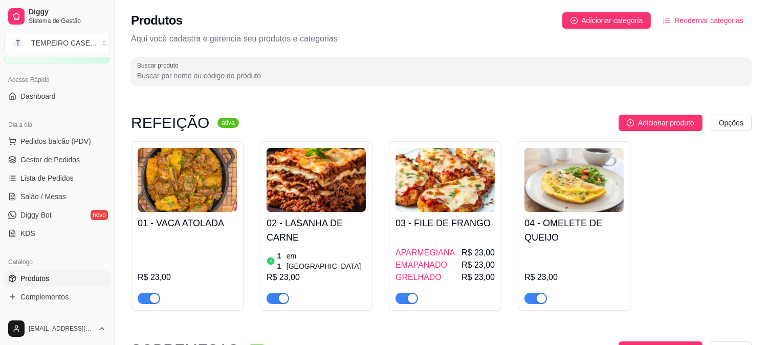
click at [504, 251] on div "01 - VACA ATOLADA R$ 23,00 02 - LASANHA DE CARNE 11 em estoque R$ 23,00 03 - FI…" at bounding box center [441, 225] width 621 height 169
click at [504, 252] on div "01 - VACA ATOLADA R$ 23,00 02 - LASANHA DE CARNE 11 em estoque R$ 23,00 03 - FI…" at bounding box center [441, 225] width 621 height 169
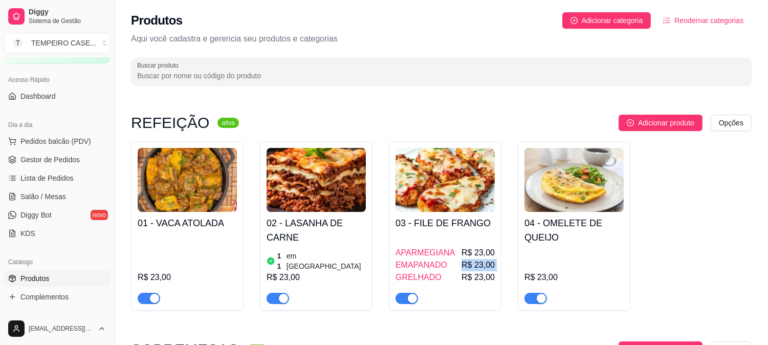
click at [504, 252] on div "01 - VACA ATOLADA R$ 23,00 02 - LASANHA DE CARNE 11 em estoque R$ 23,00 03 - FI…" at bounding box center [441, 225] width 621 height 169
click at [502, 252] on div "01 - VACA ATOLADA R$ 23,00 02 - LASANHA DE CARNE 11 em estoque R$ 23,00 03 - FI…" at bounding box center [441, 225] width 621 height 169
click at [37, 198] on span "Salão / Mesas" at bounding box center [43, 196] width 46 height 10
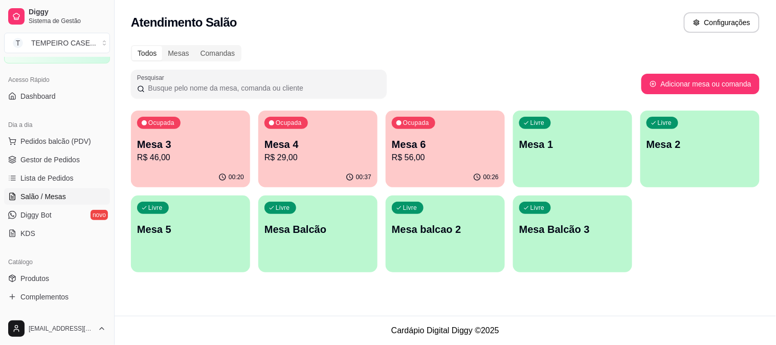
click at [454, 142] on p "Mesa 6" at bounding box center [445, 144] width 107 height 14
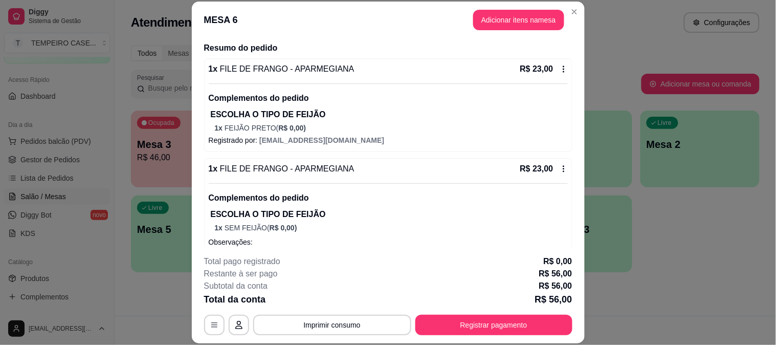
scroll to position [152, 0]
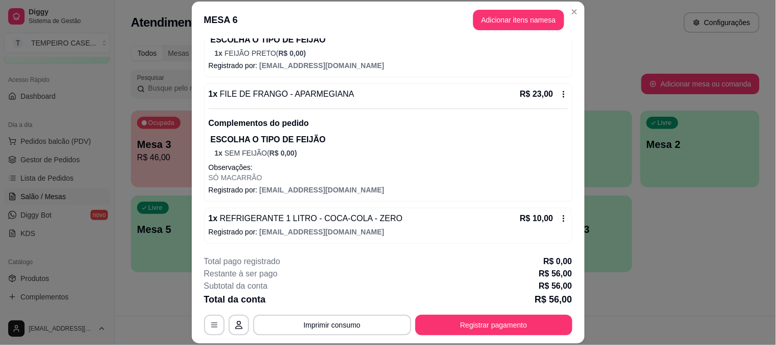
click at [560, 217] on icon at bounding box center [564, 218] width 8 height 8
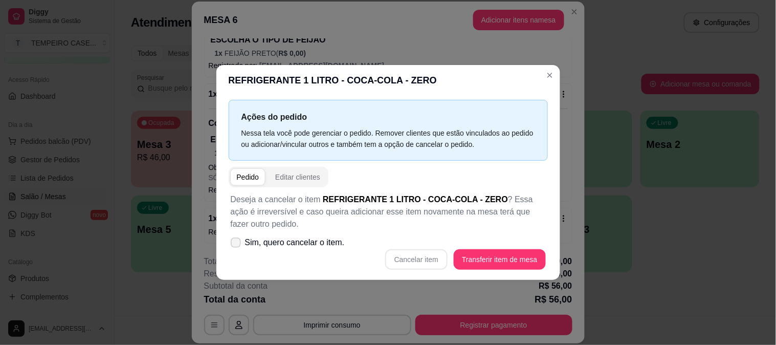
click at [282, 236] on span "Sim, quero cancelar o item." at bounding box center [295, 242] width 100 height 12
click at [237, 245] on input "Sim, quero cancelar o item." at bounding box center [233, 248] width 7 height 7
checkbox input "true"
click at [426, 253] on button "Cancelar item" at bounding box center [416, 259] width 62 height 20
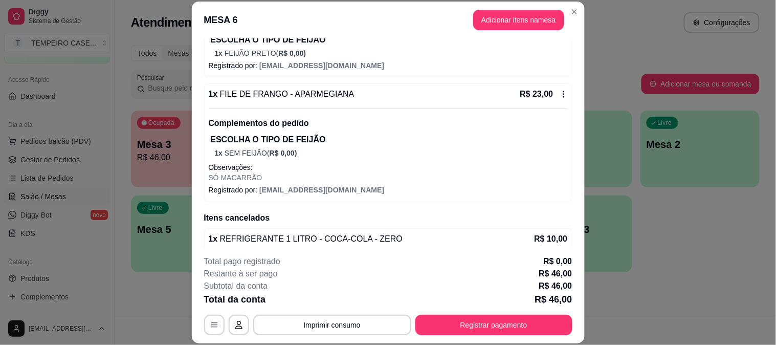
click at [513, 28] on button "Adicionar itens na mesa" at bounding box center [518, 20] width 91 height 20
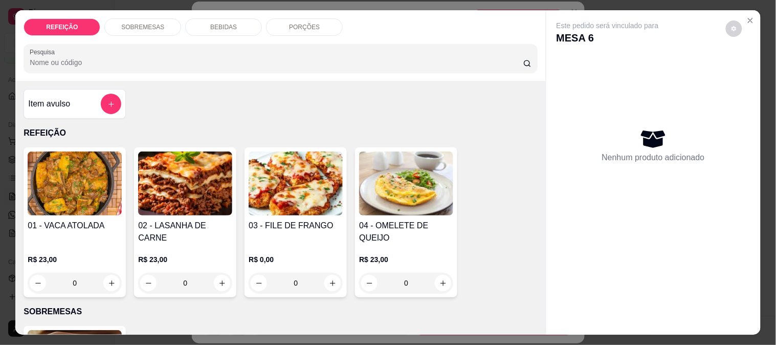
click at [190, 18] on div "BEBIDAS" at bounding box center [223, 26] width 77 height 17
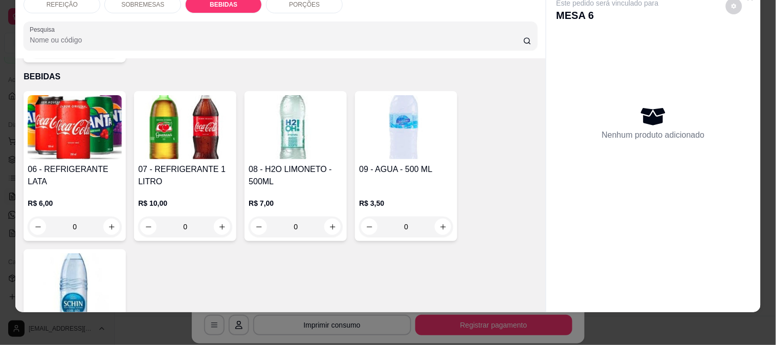
drag, startPoint x: 17, startPoint y: 143, endPoint x: 37, endPoint y: 143, distance: 19.4
click at [19, 143] on div "Item avulso REFEIÇÃO 01 - VACA ATOLADA R$ 23,00 0 02 - LASANHA DE CARNE R$ 23,0…" at bounding box center [280, 185] width 530 height 254
click at [53, 137] on img at bounding box center [75, 127] width 94 height 64
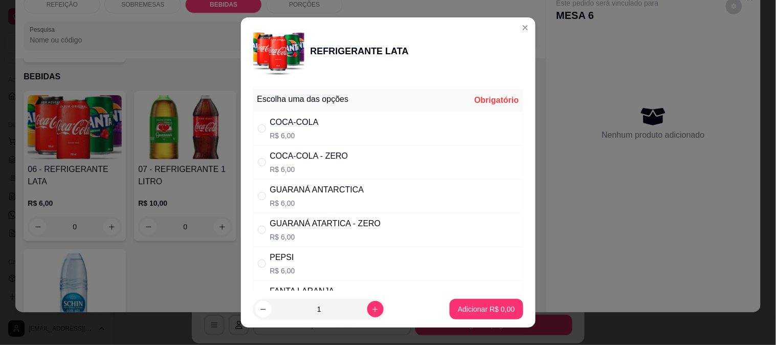
drag, startPoint x: 339, startPoint y: 167, endPoint x: 451, endPoint y: 307, distance: 179.2
click at [340, 166] on div "COCA-COLA - ZERO R$ 6,00" at bounding box center [388, 162] width 270 height 34
radio input "true"
click at [476, 307] on p "Adicionar R$ 6,00" at bounding box center [486, 309] width 57 height 10
type input "1"
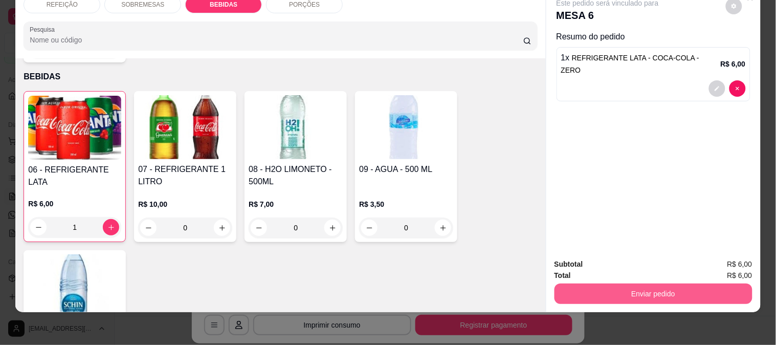
click at [681, 285] on button "Enviar pedido" at bounding box center [654, 293] width 198 height 20
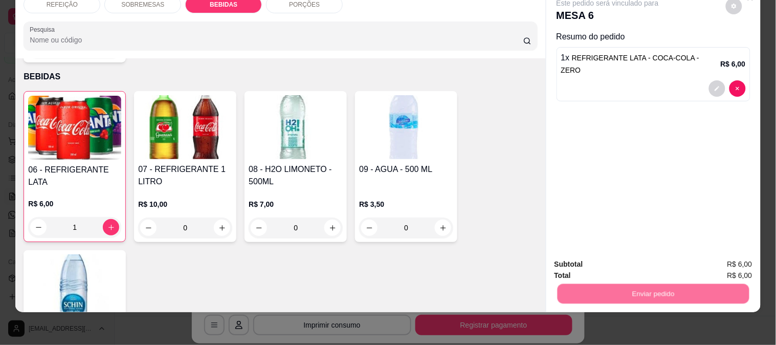
click at [716, 257] on button "Enviar pedido" at bounding box center [726, 259] width 58 height 19
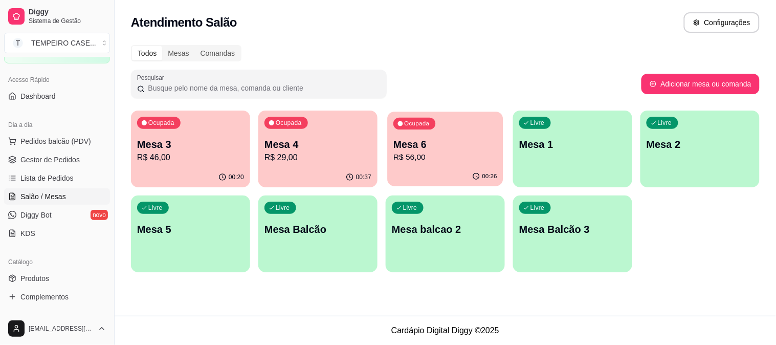
click at [421, 147] on p "Mesa 6" at bounding box center [446, 145] width 104 height 14
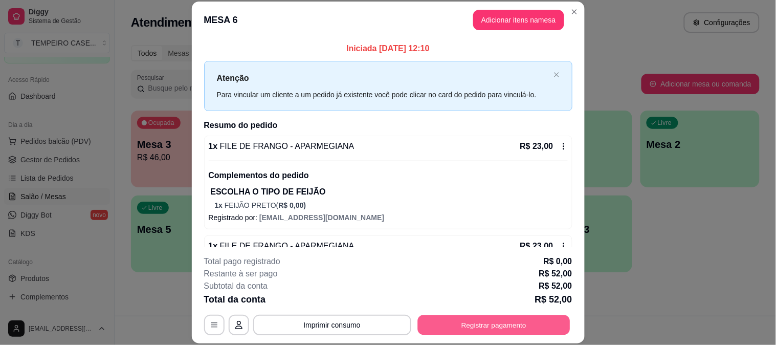
click at [464, 326] on button "Registrar pagamento" at bounding box center [494, 325] width 152 height 20
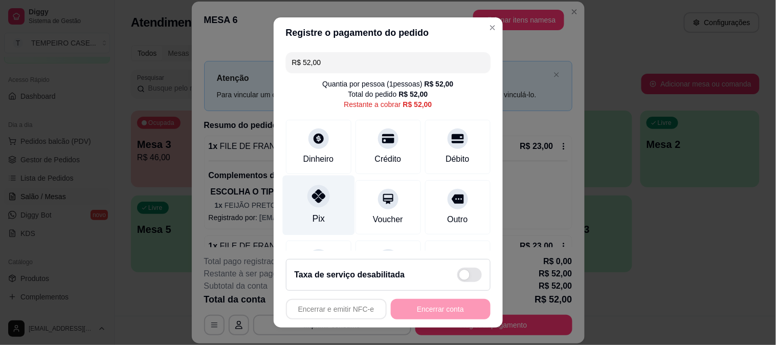
click at [308, 204] on div at bounding box center [319, 196] width 23 height 23
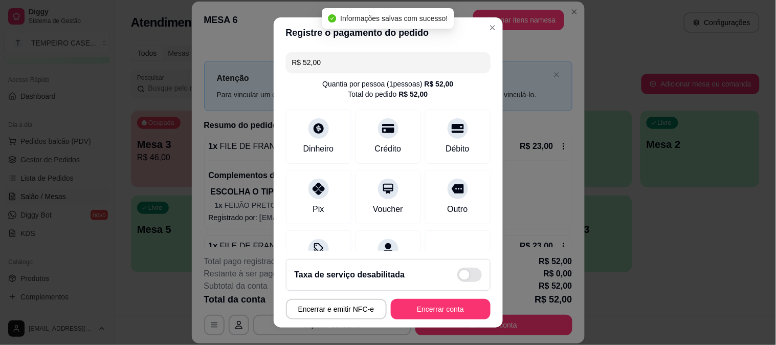
type input "R$ 0,00"
click at [425, 313] on button "Encerrar conta" at bounding box center [441, 309] width 100 height 20
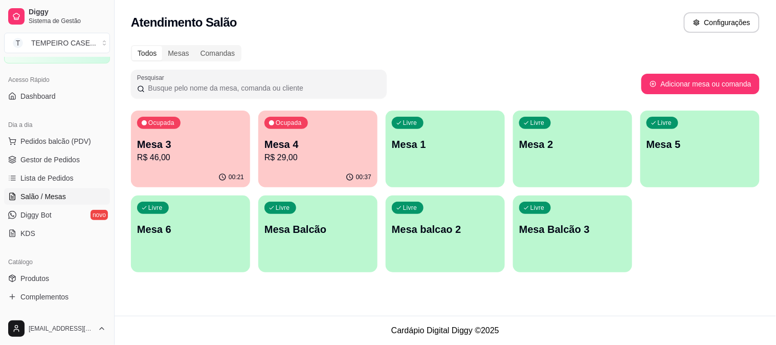
click at [298, 155] on p "R$ 29,00" at bounding box center [318, 157] width 107 height 12
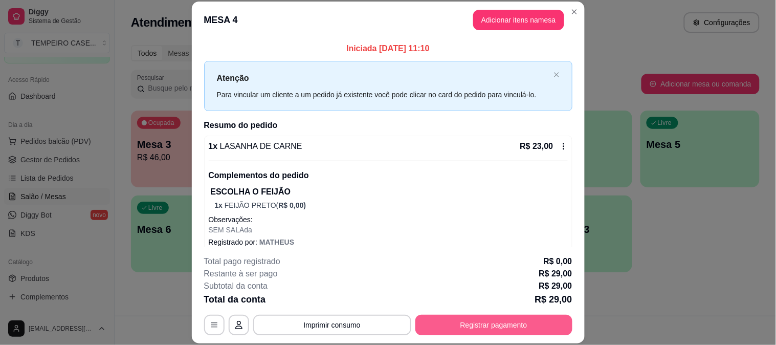
click at [497, 327] on button "Registrar pagamento" at bounding box center [494, 325] width 157 height 20
click at [300, 201] on div "Pix" at bounding box center [318, 205] width 72 height 60
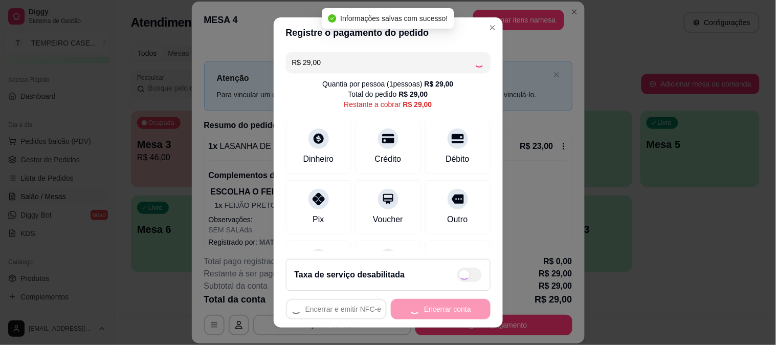
type input "R$ 0,00"
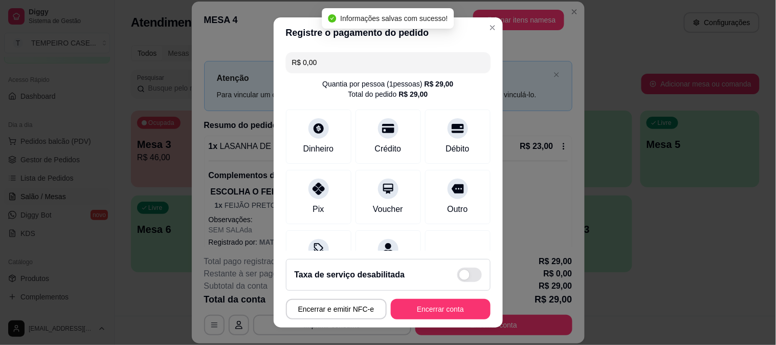
click at [449, 307] on button "Encerrar conta" at bounding box center [441, 309] width 100 height 20
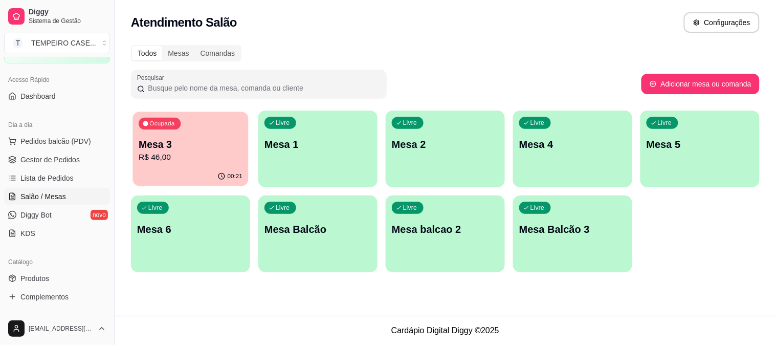
click at [223, 156] on p "R$ 46,00" at bounding box center [191, 157] width 104 height 12
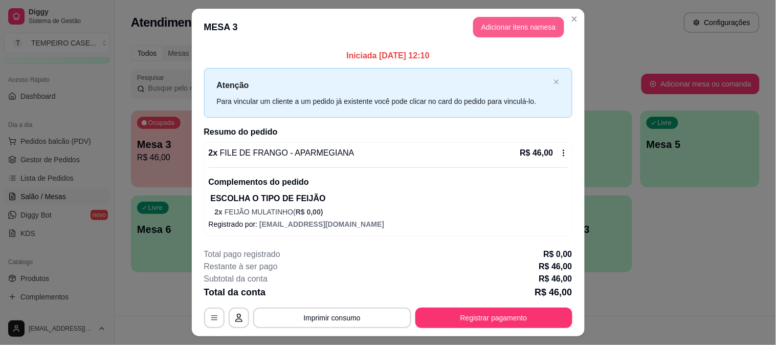
click at [480, 28] on button "Adicionar itens na mesa" at bounding box center [518, 27] width 91 height 20
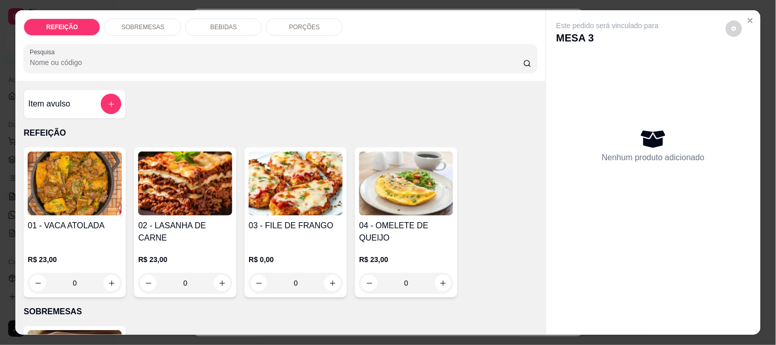
click at [237, 29] on div "BEBIDAS" at bounding box center [223, 26] width 77 height 17
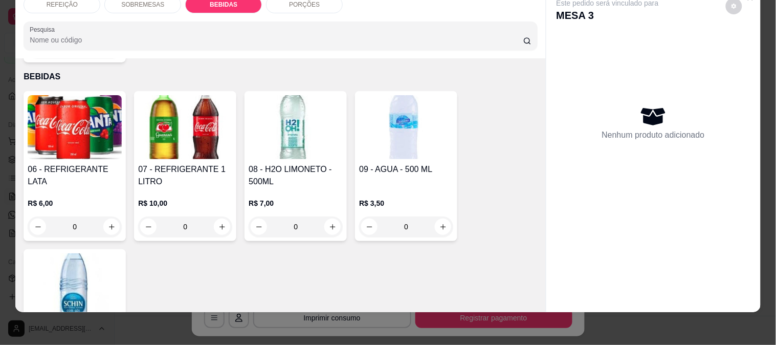
click at [300, 115] on img at bounding box center [296, 127] width 94 height 64
click at [490, 235] on p "Adicionar R$ 7,00" at bounding box center [486, 235] width 57 height 10
type input "1"
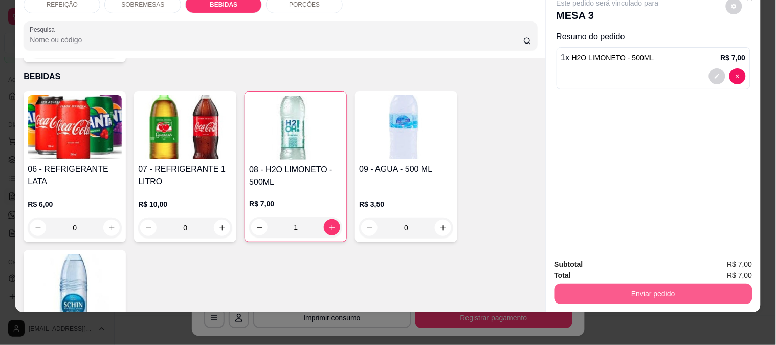
click at [646, 283] on button "Enviar pedido" at bounding box center [654, 293] width 198 height 20
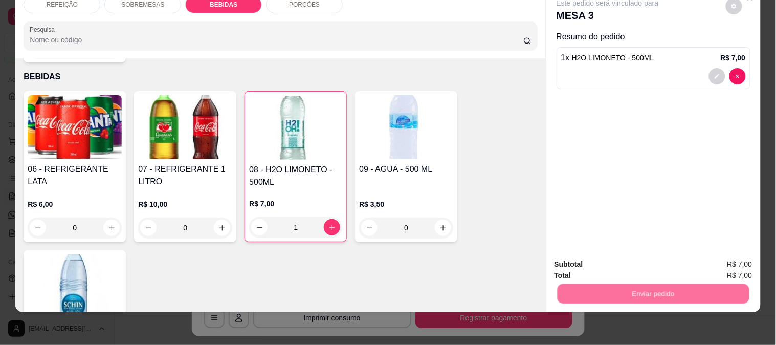
click at [718, 256] on button "Enviar pedido" at bounding box center [726, 259] width 56 height 19
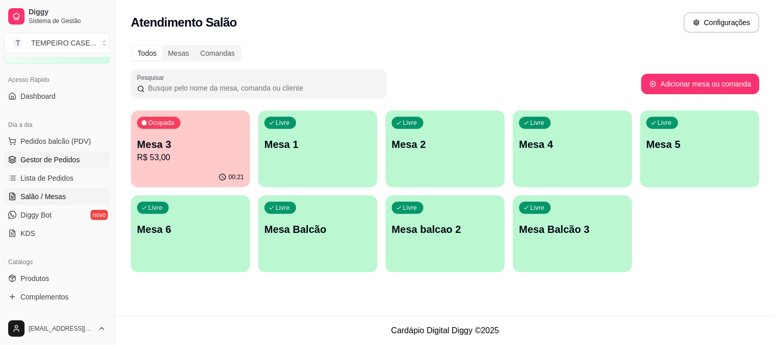
click at [79, 152] on link "Gestor de Pedidos" at bounding box center [57, 159] width 106 height 16
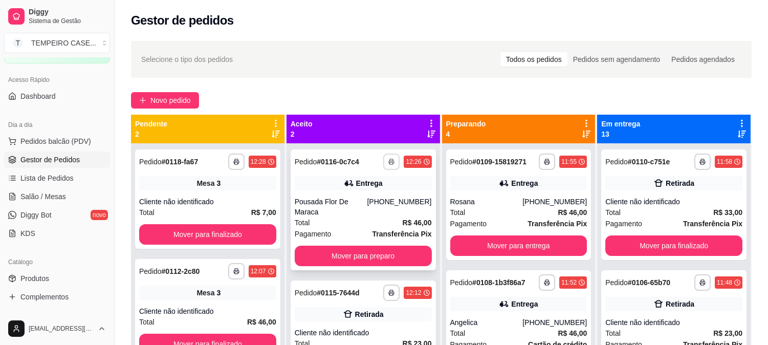
click at [389, 161] on icon "button" at bounding box center [391, 162] width 5 height 3
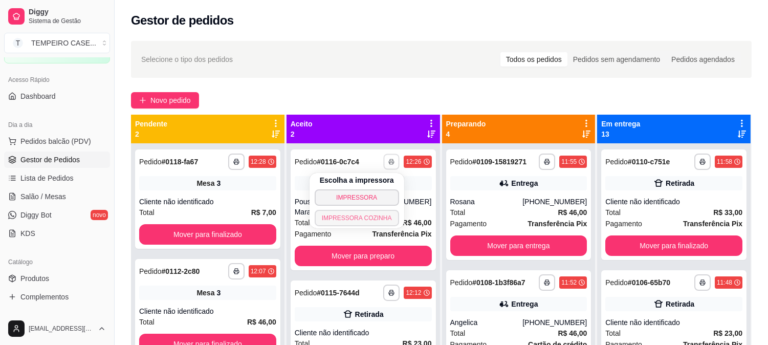
click at [355, 215] on button "IMPRESSORA COZINHA" at bounding box center [357, 218] width 84 height 16
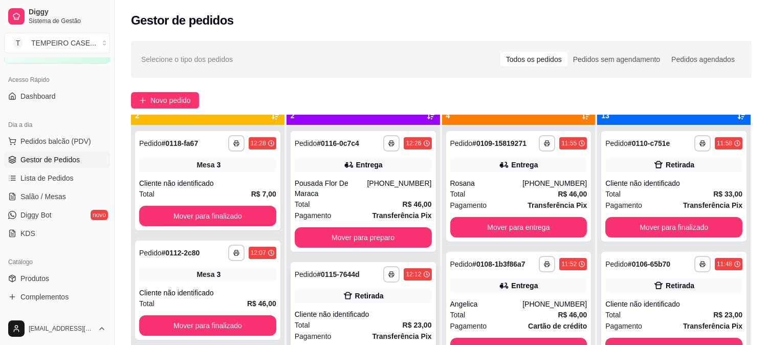
scroll to position [28, 0]
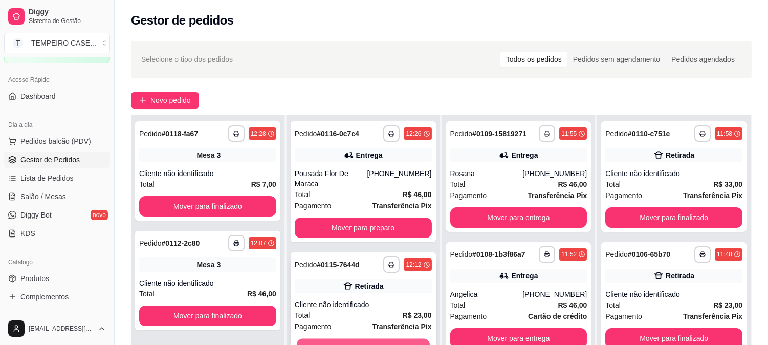
click at [380, 339] on button "Mover para preparo" at bounding box center [363, 349] width 133 height 20
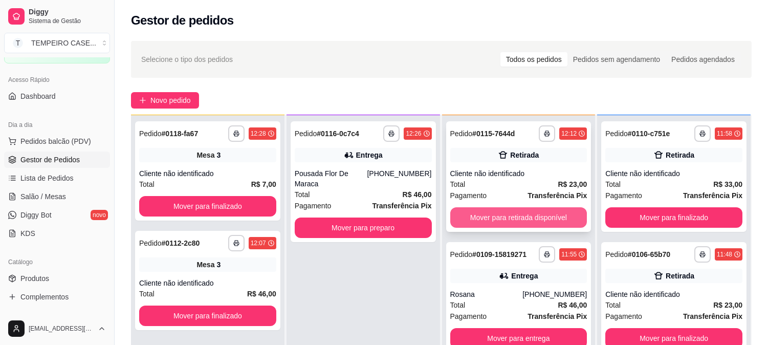
click at [507, 212] on button "Mover para retirada disponível" at bounding box center [518, 217] width 137 height 20
click at [515, 212] on button "Mover para entrega" at bounding box center [518, 218] width 133 height 20
click at [513, 215] on button "Mover para entrega" at bounding box center [518, 218] width 133 height 20
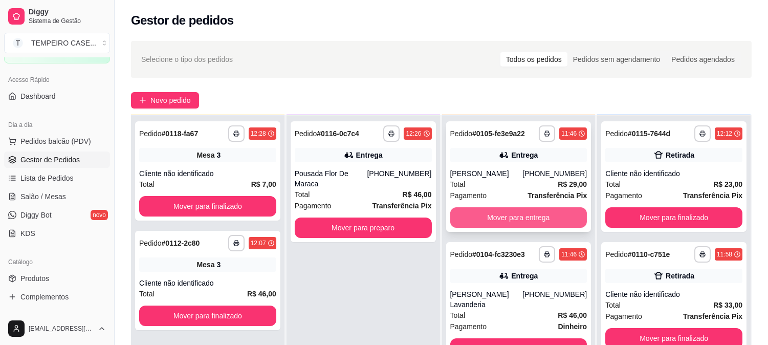
click at [500, 222] on button "Mover para entrega" at bounding box center [518, 217] width 137 height 20
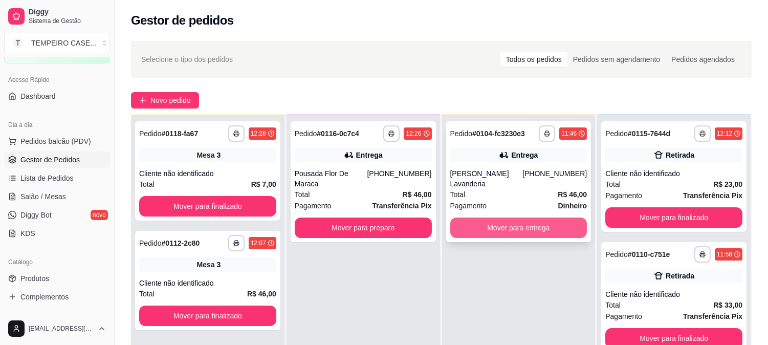
click at [505, 220] on button "Mover para entrega" at bounding box center [518, 227] width 137 height 20
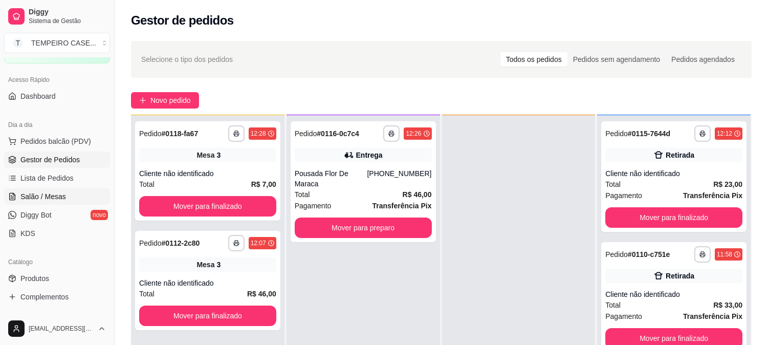
click at [22, 192] on span "Salão / Mesas" at bounding box center [43, 196] width 46 height 10
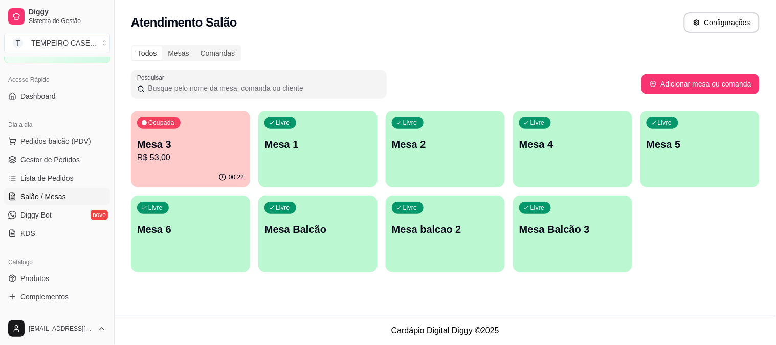
click at [450, 168] on div "Livre Mesa 2" at bounding box center [445, 143] width 119 height 64
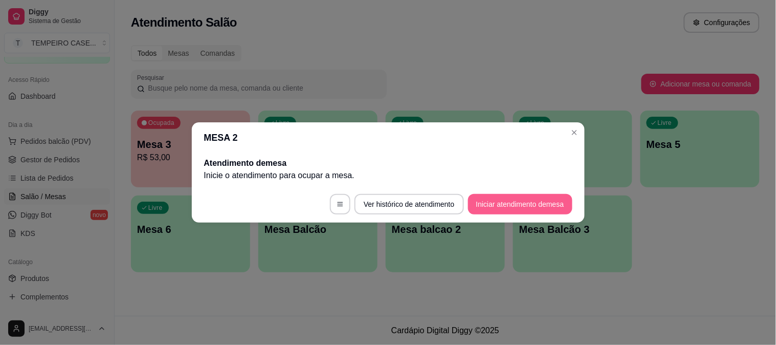
click at [532, 207] on button "Iniciar atendimento de mesa" at bounding box center [520, 204] width 104 height 20
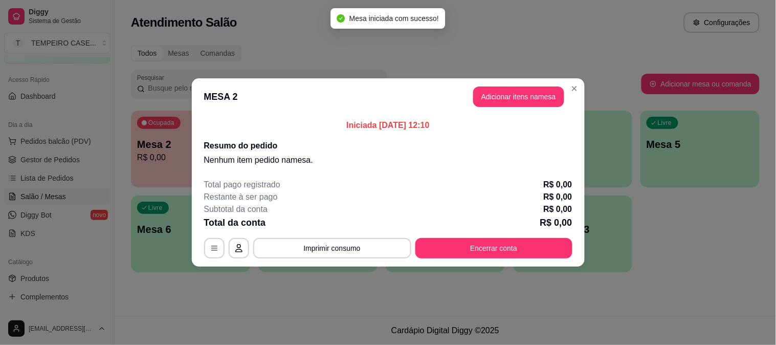
click at [503, 103] on button "Adicionar itens na mesa" at bounding box center [518, 96] width 91 height 20
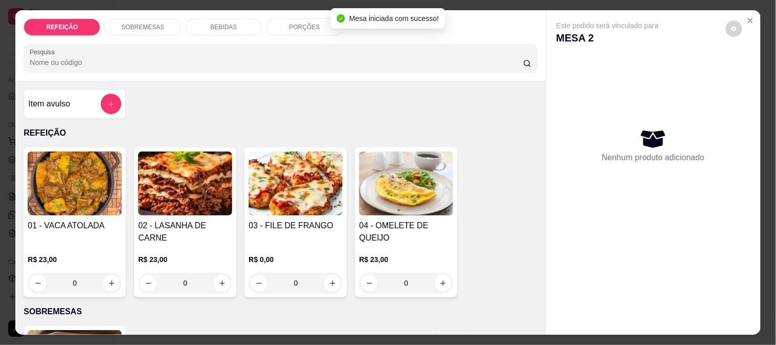
click at [104, 206] on img at bounding box center [75, 183] width 94 height 64
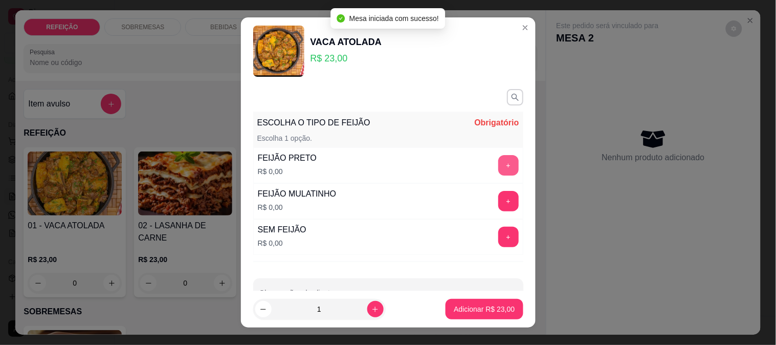
click at [498, 159] on button "+" at bounding box center [508, 165] width 20 height 20
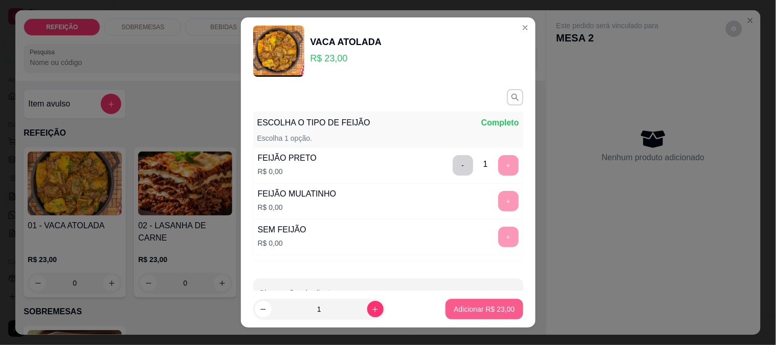
click at [473, 303] on button "Adicionar R$ 23,00" at bounding box center [484, 309] width 77 height 20
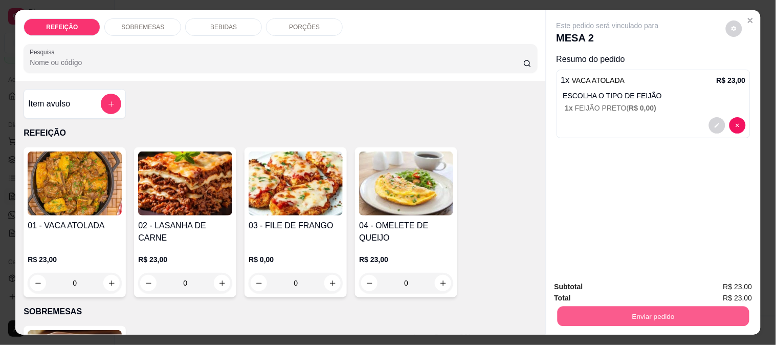
click at [598, 313] on button "Enviar pedido" at bounding box center [653, 316] width 192 height 20
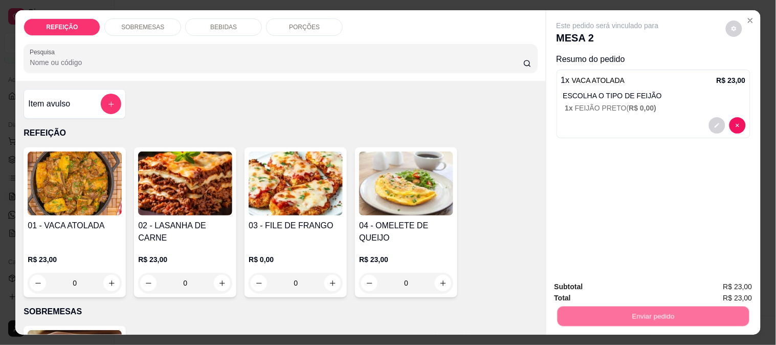
click at [722, 284] on button "Enviar pedido" at bounding box center [726, 286] width 56 height 19
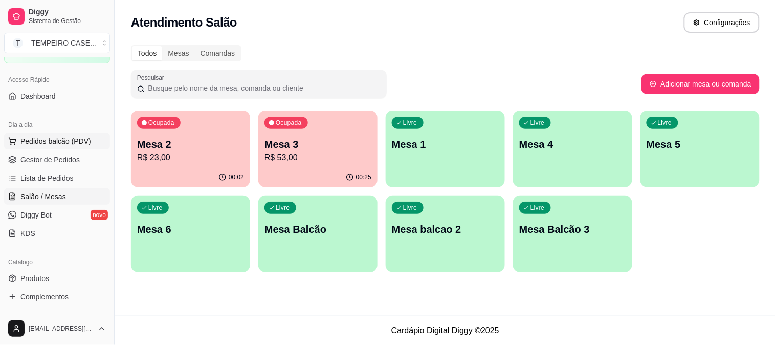
click at [68, 147] on button "Pedidos balcão (PDV)" at bounding box center [57, 141] width 106 height 16
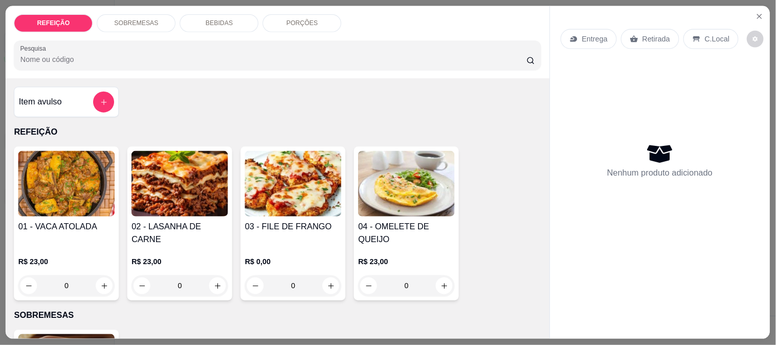
click at [64, 155] on img at bounding box center [66, 183] width 97 height 65
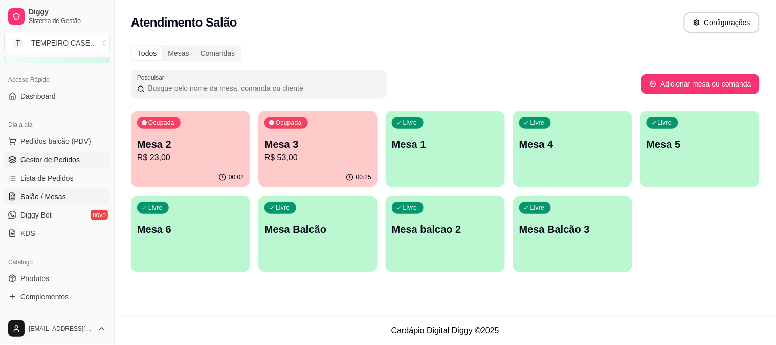
click at [23, 154] on link "Gestor de Pedidos" at bounding box center [57, 159] width 106 height 16
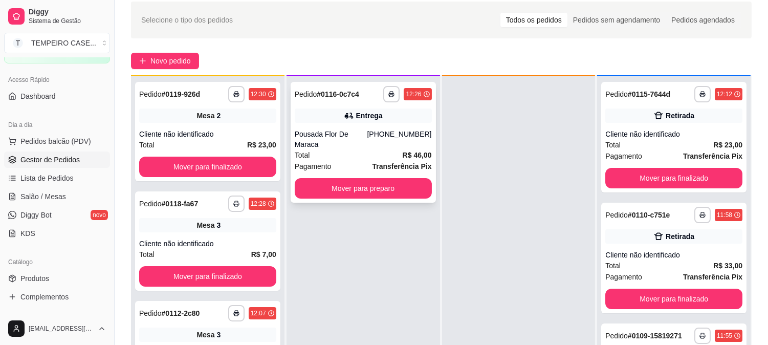
scroll to position [57, 0]
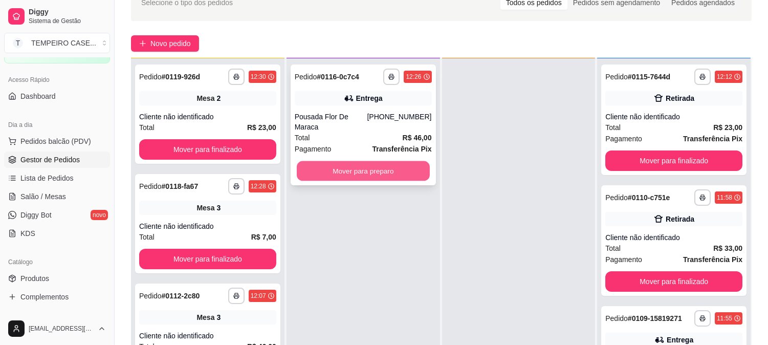
click at [383, 161] on button "Mover para preparo" at bounding box center [363, 171] width 133 height 20
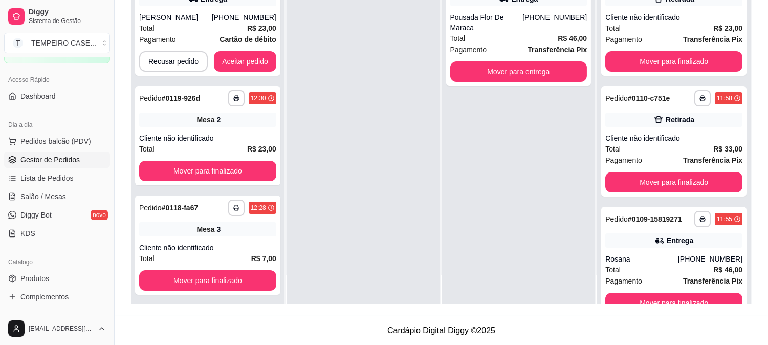
scroll to position [0, 0]
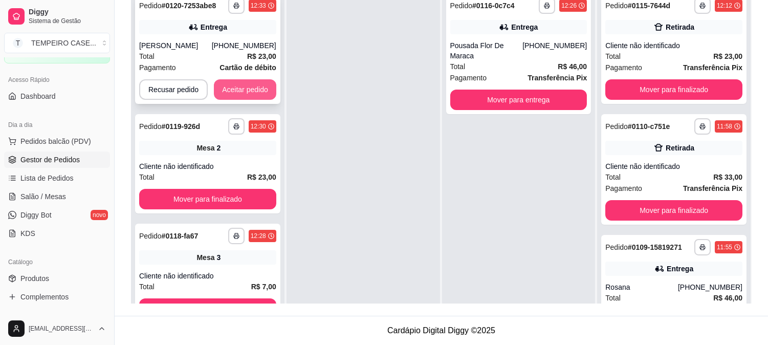
click at [243, 90] on button "Aceitar pedido" at bounding box center [245, 89] width 62 height 20
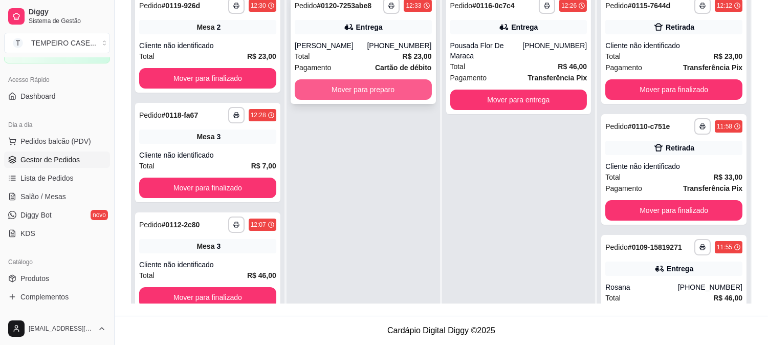
click at [370, 90] on button "Mover para preparo" at bounding box center [363, 89] width 137 height 20
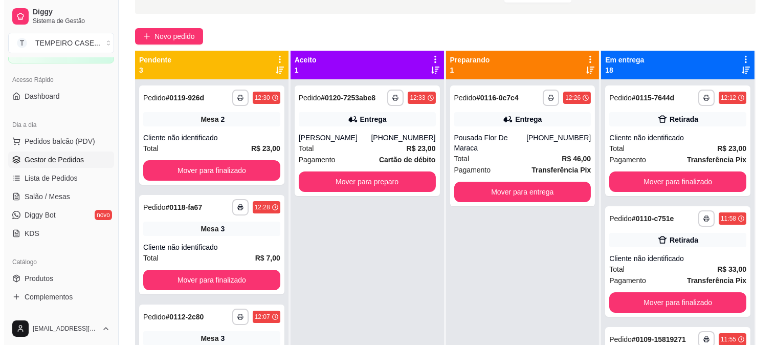
scroll to position [42, 0]
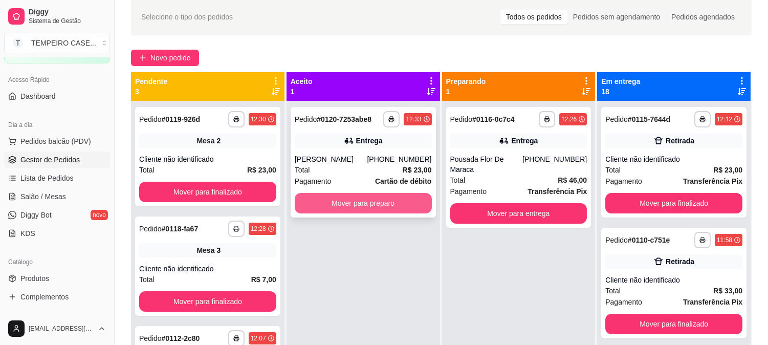
click at [340, 193] on button "Mover para preparo" at bounding box center [363, 203] width 137 height 20
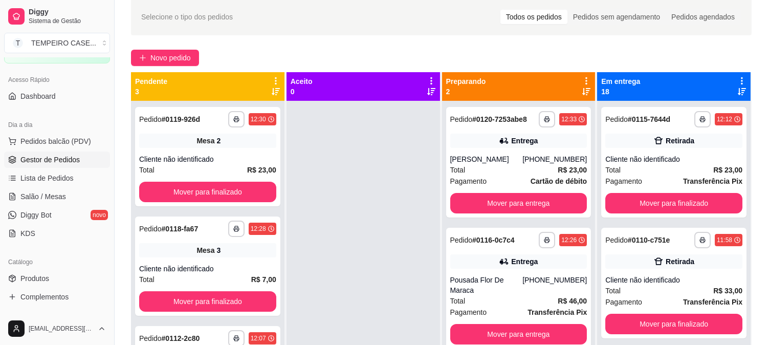
click at [173, 40] on div "**********" at bounding box center [441, 210] width 653 height 437
click at [164, 59] on span "Novo pedido" at bounding box center [170, 57] width 40 height 11
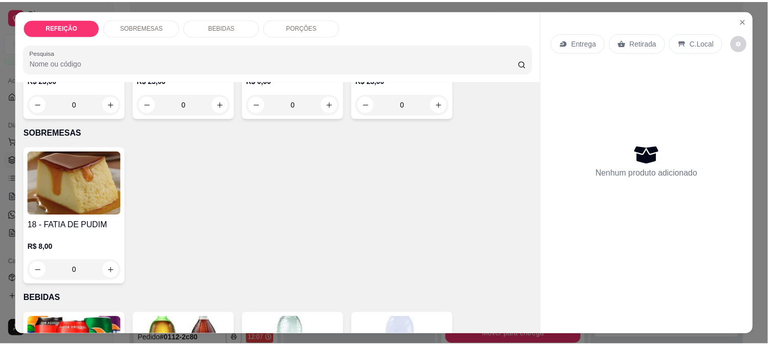
scroll to position [170, 0]
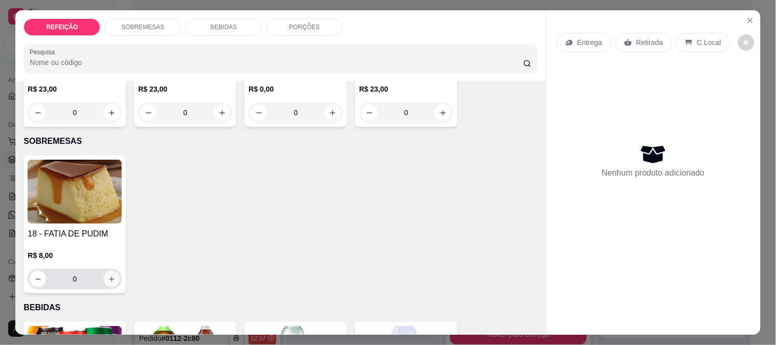
click at [111, 275] on icon "increase-product-quantity" at bounding box center [112, 279] width 8 height 8
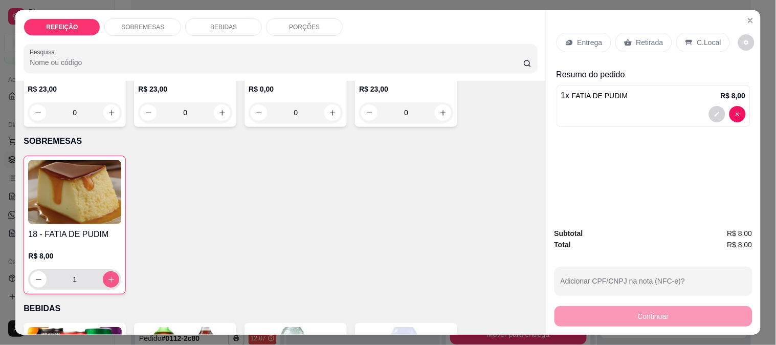
click at [110, 276] on icon "increase-product-quantity" at bounding box center [111, 280] width 8 height 8
type input "2"
click at [587, 45] on div "Entrega" at bounding box center [584, 42] width 55 height 19
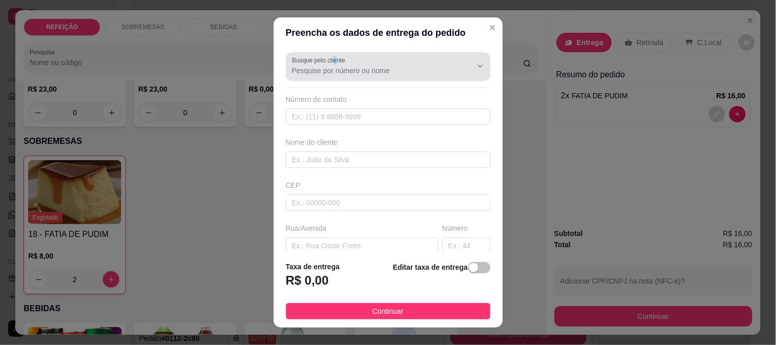
click at [329, 59] on label "Busque pelo cliente" at bounding box center [320, 60] width 57 height 9
click at [335, 67] on input "Busque pelo cliente" at bounding box center [374, 70] width 164 height 10
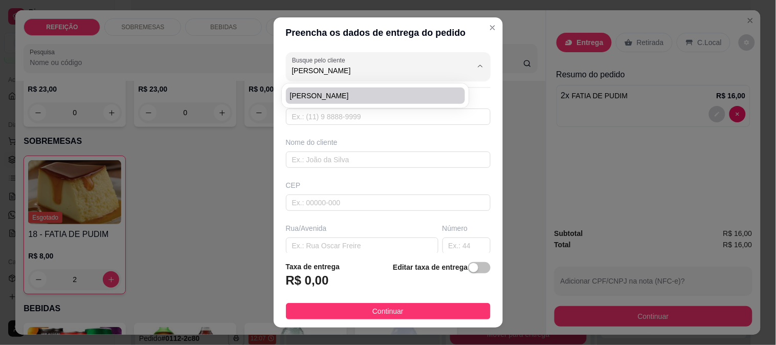
click at [317, 98] on span "[PERSON_NAME]" at bounding box center [370, 96] width 161 height 10
type input "[PERSON_NAME]"
type input "6195095656"
type input "[PERSON_NAME]"
type input "RUA 5"
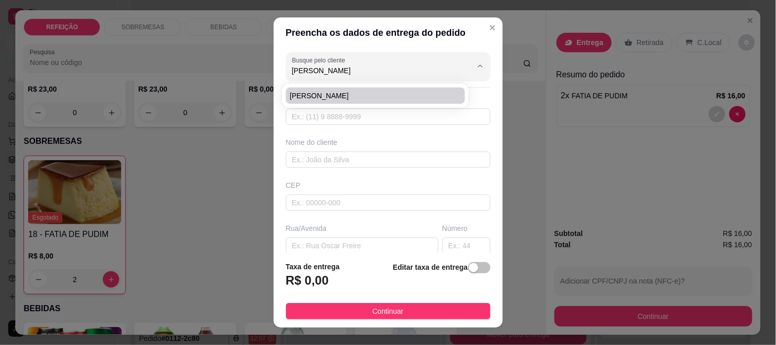
type input "IPOJUCA"
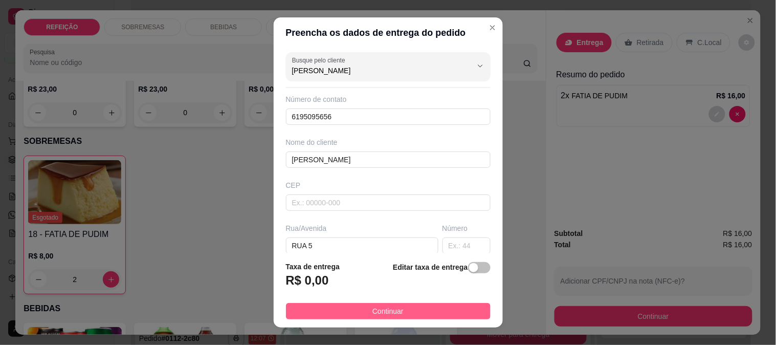
type input "[PERSON_NAME]"
click at [373, 310] on span "Continuar" at bounding box center [388, 310] width 31 height 11
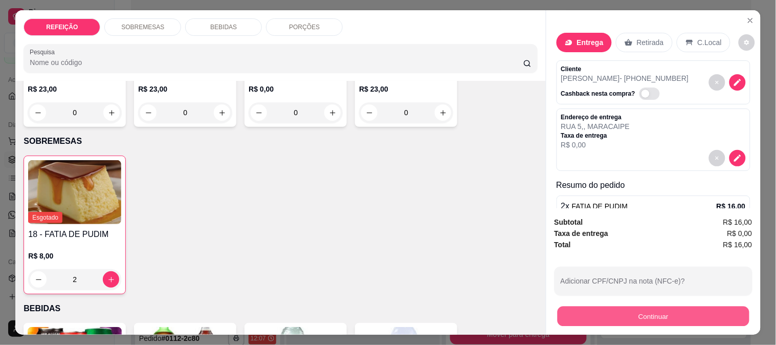
click at [657, 321] on button "Continuar" at bounding box center [653, 316] width 192 height 20
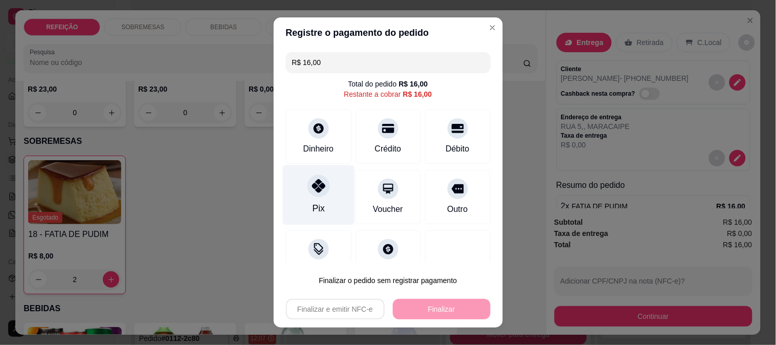
click at [312, 187] on icon at bounding box center [318, 185] width 13 height 13
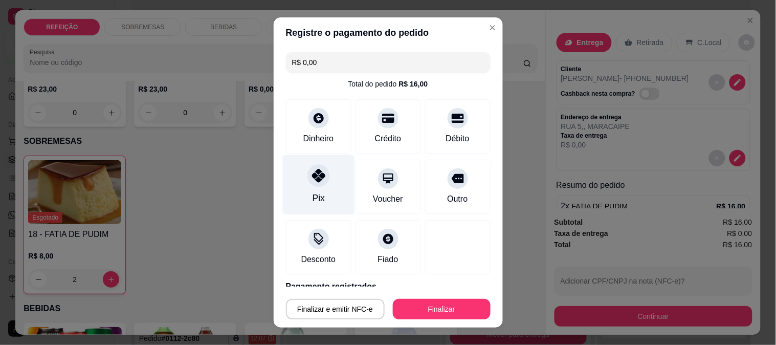
type input "R$ 0,00"
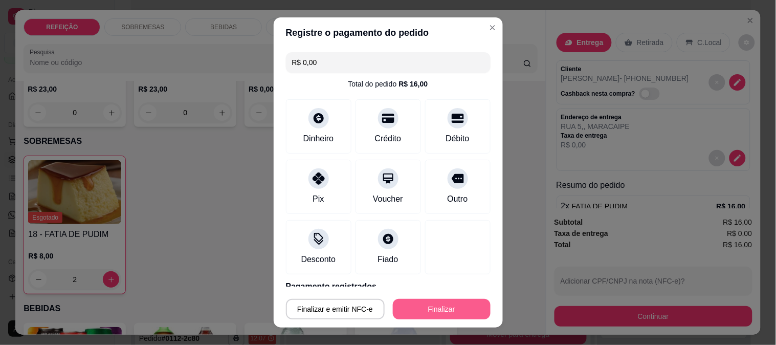
click at [428, 303] on button "Finalizar" at bounding box center [442, 309] width 98 height 20
type input "0"
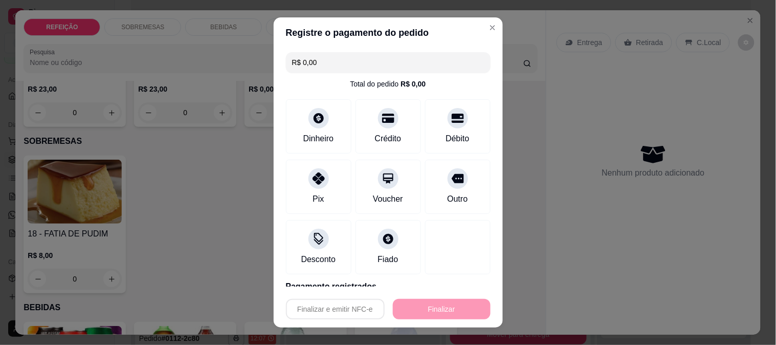
type input "-R$ 16,00"
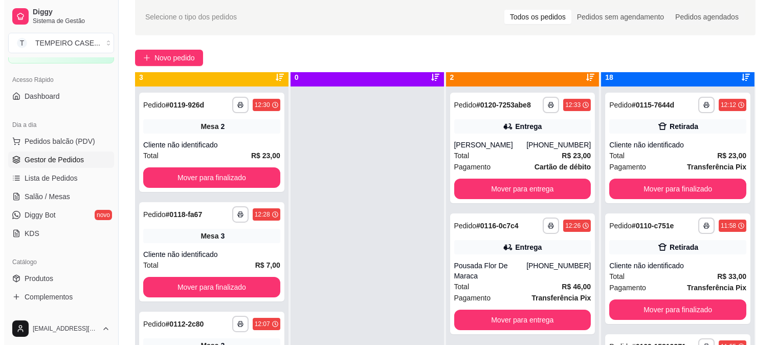
scroll to position [28, 0]
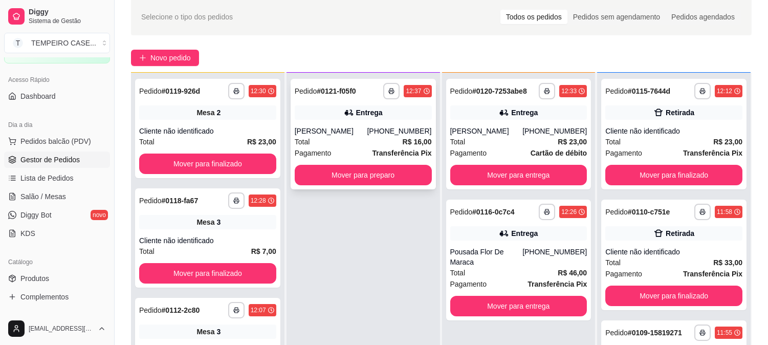
click at [356, 136] on div "Total R$ 16,00" at bounding box center [363, 141] width 137 height 11
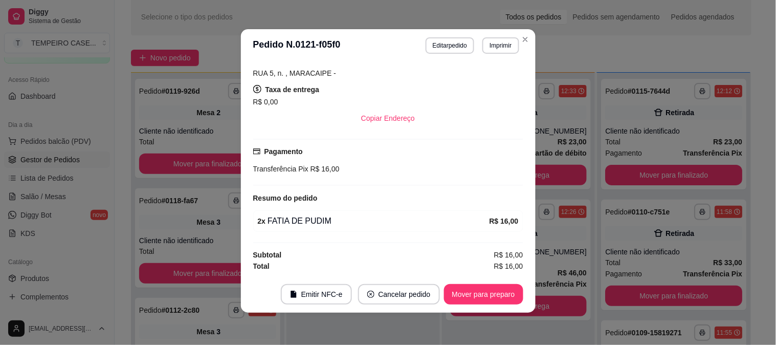
scroll to position [2, 0]
click at [441, 43] on button "Editar pedido" at bounding box center [450, 45] width 48 height 16
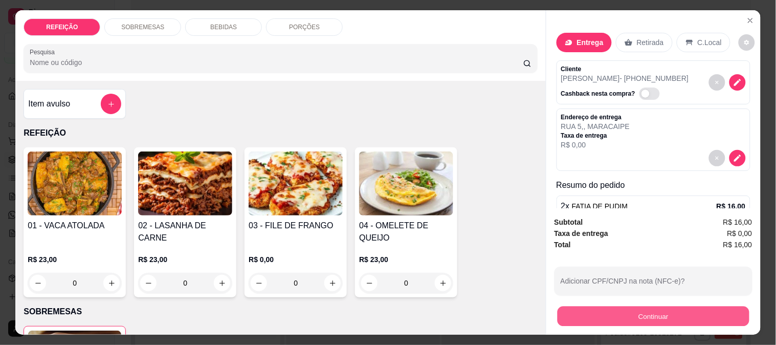
click at [623, 314] on button "Continuar" at bounding box center [653, 316] width 192 height 20
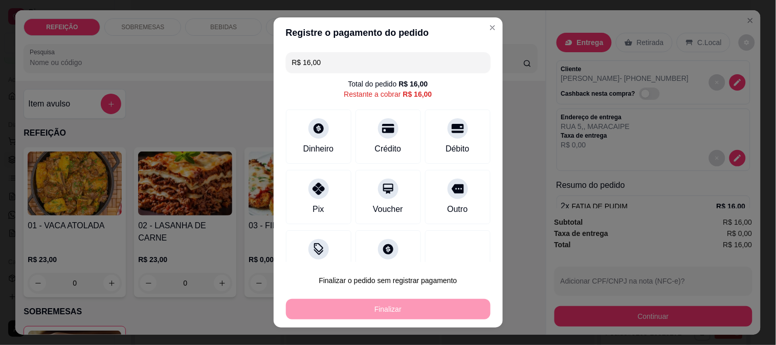
scroll to position [162, 0]
click at [396, 138] on div "Crédito" at bounding box center [388, 134] width 72 height 60
type input "R$ 0,00"
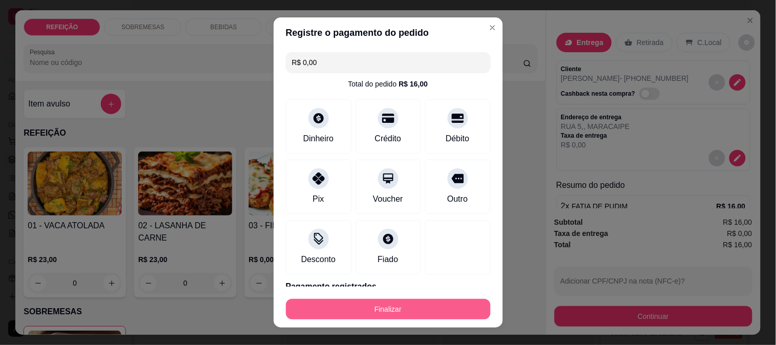
click at [397, 309] on button "Finalizar" at bounding box center [388, 309] width 205 height 20
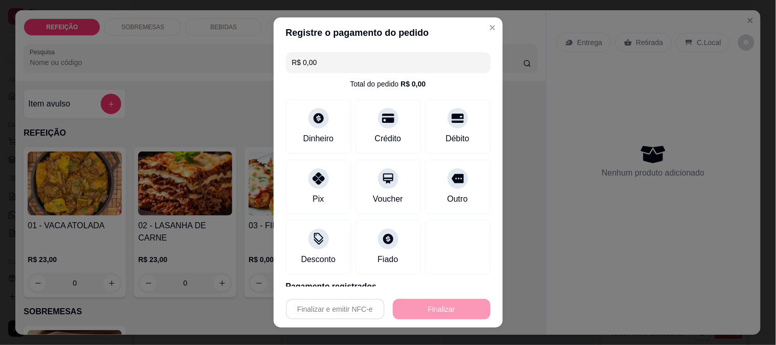
type input "0"
type input "-R$ 16,00"
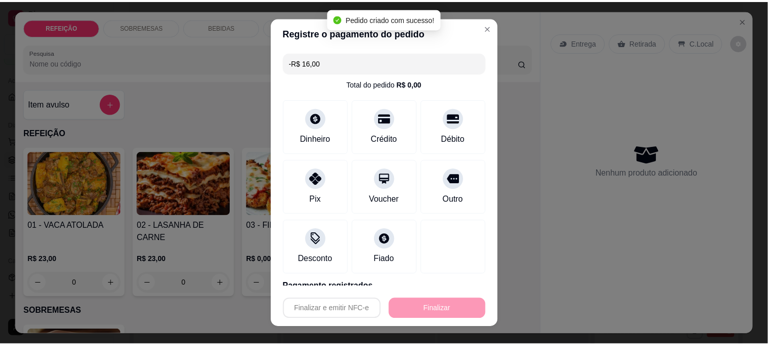
scroll to position [185, 0]
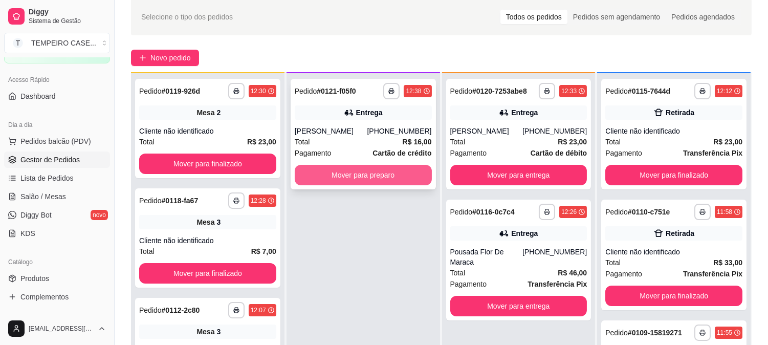
click at [383, 166] on button "Mover para preparo" at bounding box center [363, 175] width 137 height 20
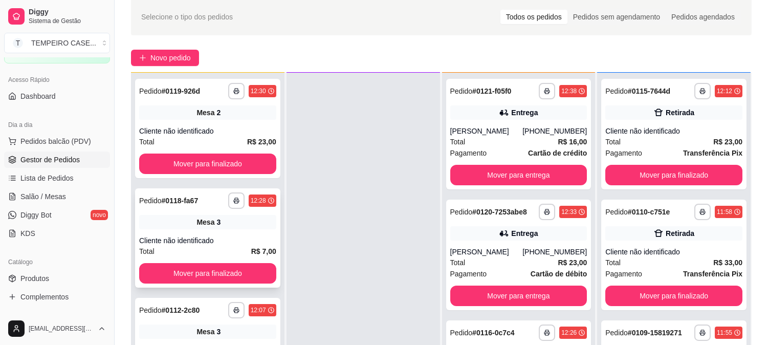
scroll to position [156, 0]
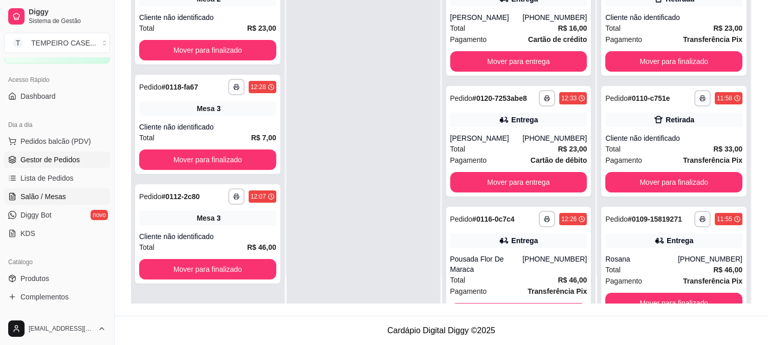
click at [36, 191] on span "Salão / Mesas" at bounding box center [43, 196] width 46 height 10
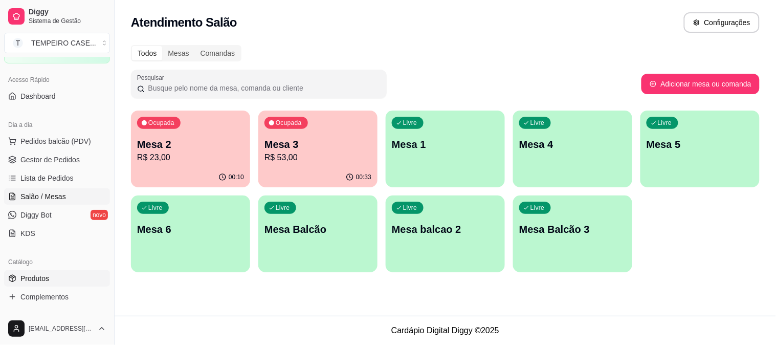
click at [44, 279] on span "Produtos" at bounding box center [34, 278] width 29 height 10
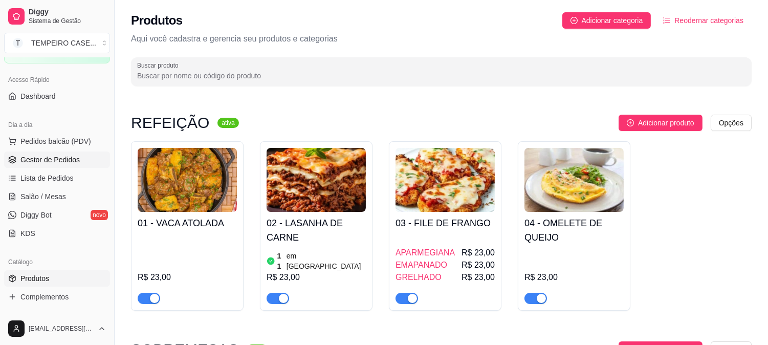
click at [77, 163] on span "Gestor de Pedidos" at bounding box center [49, 160] width 59 height 10
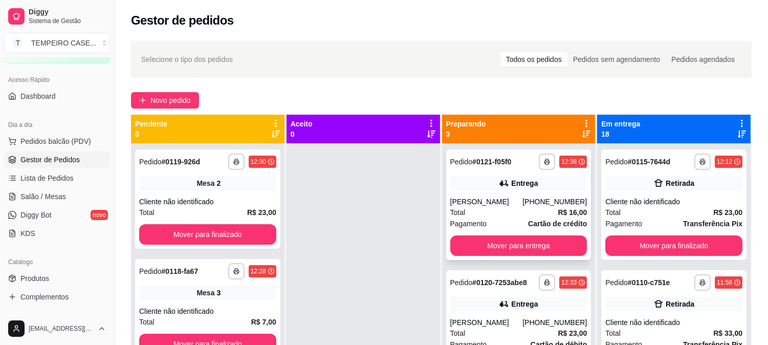
click at [517, 198] on div "[PERSON_NAME]" at bounding box center [486, 201] width 73 height 10
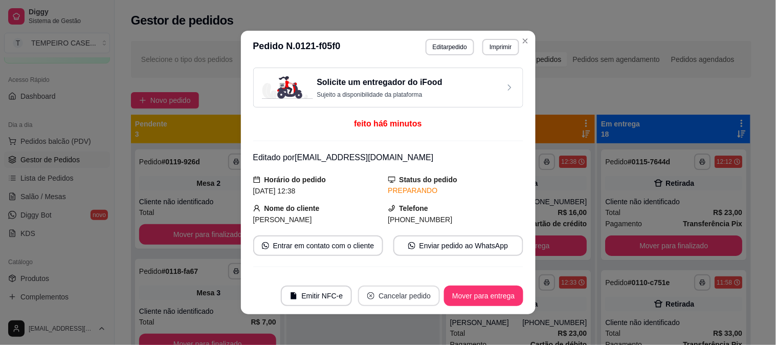
click at [411, 297] on button "Cancelar pedido" at bounding box center [399, 296] width 82 height 20
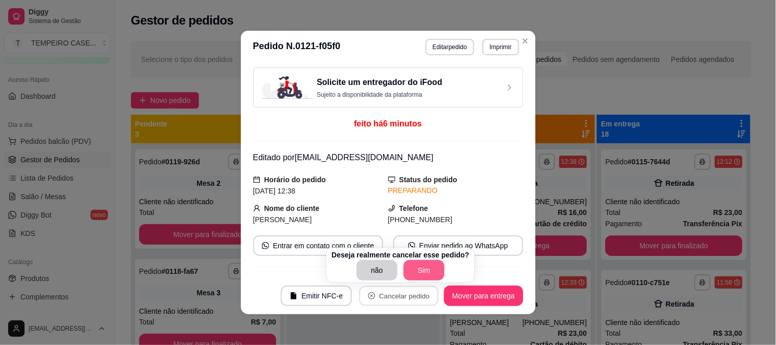
click at [420, 275] on button "Sim" at bounding box center [424, 270] width 41 height 20
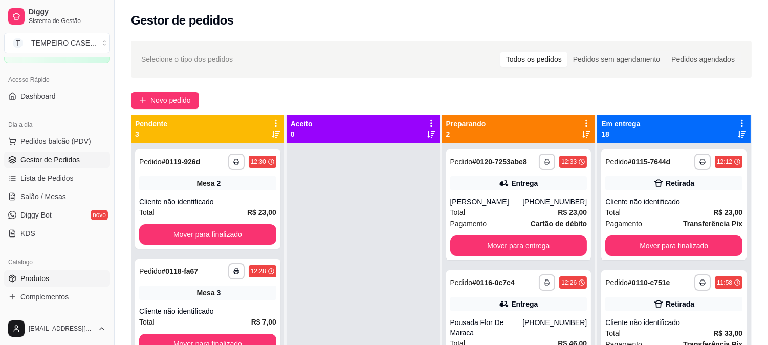
click at [45, 279] on span "Produtos" at bounding box center [34, 278] width 29 height 10
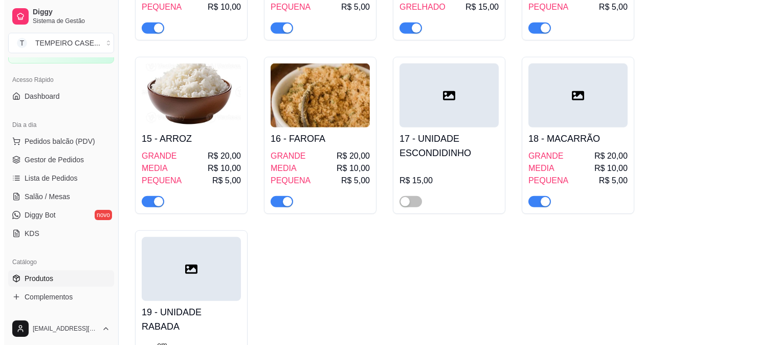
scroll to position [1203, 0]
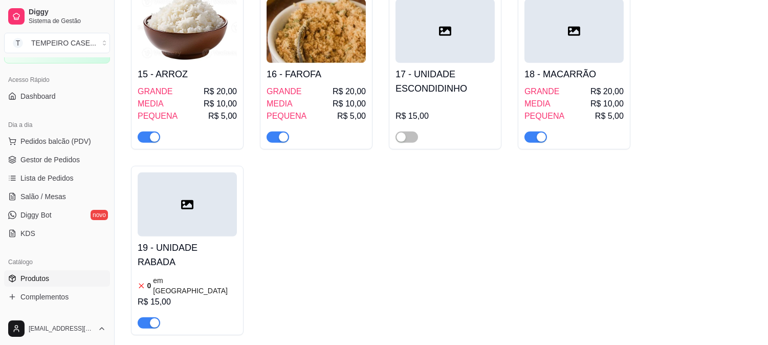
click at [469, 80] on div "17 - UNIDADE ESCONDIDINHO R$ 15,00" at bounding box center [445, 103] width 99 height 80
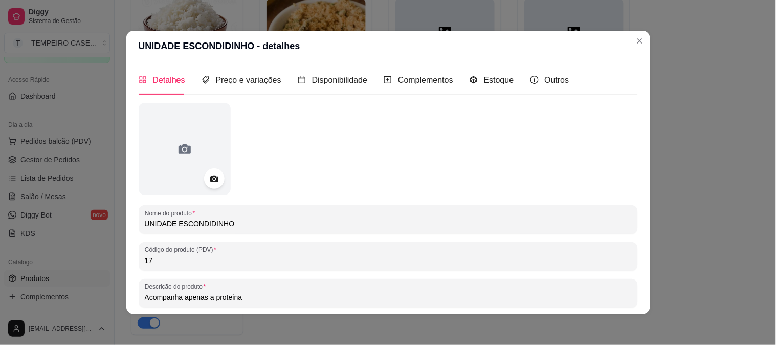
click at [307, 224] on input "UNIDADE ESCONDIDINHO" at bounding box center [388, 223] width 487 height 10
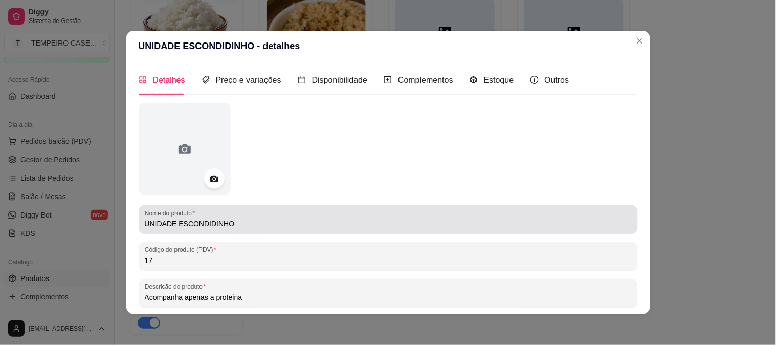
click at [193, 229] on div "UNIDADE ESCONDIDINHO" at bounding box center [388, 219] width 487 height 20
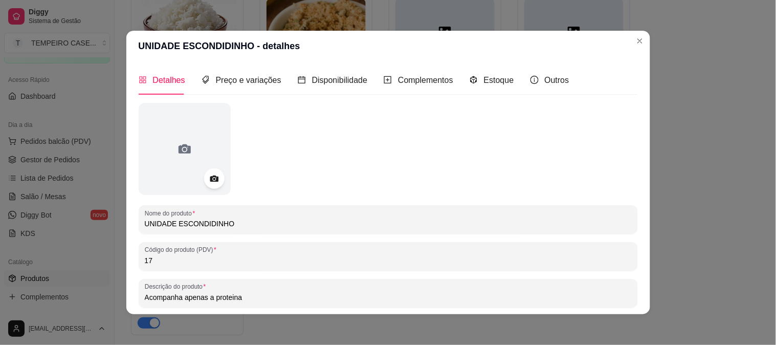
click at [196, 222] on input "UNIDADE ESCONDIDINHO" at bounding box center [388, 223] width 487 height 10
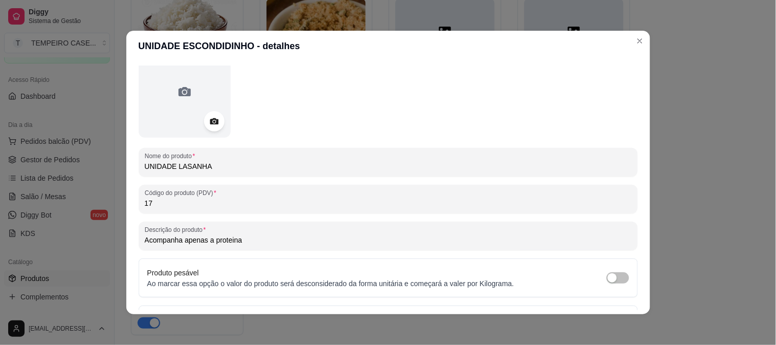
scroll to position [128, 0]
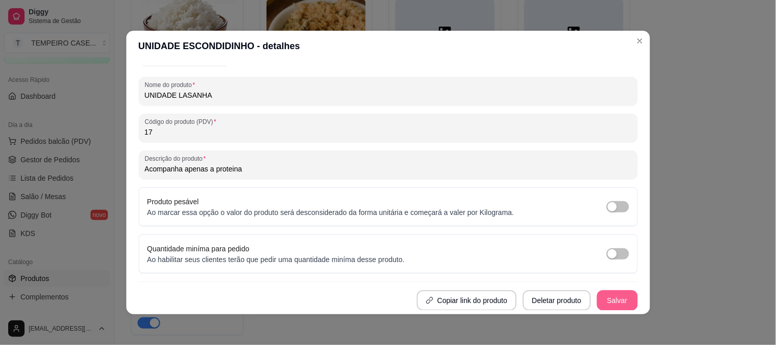
type input "UNIDADE LASANHA"
click at [615, 306] on button "Salvar" at bounding box center [617, 300] width 41 height 20
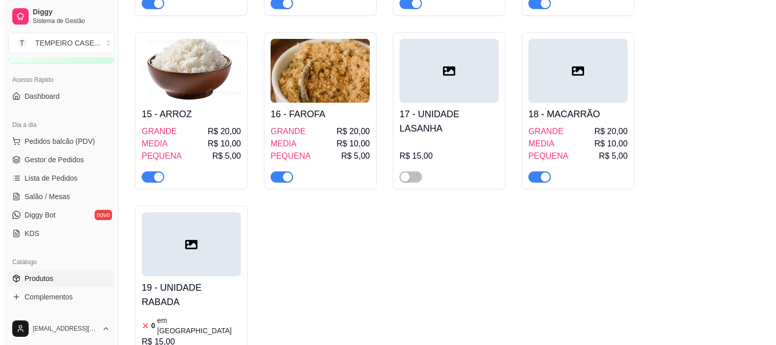
scroll to position [1145, 0]
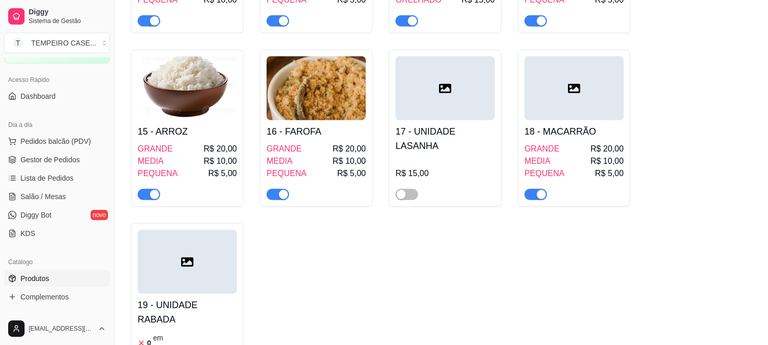
click at [405, 188] on div at bounding box center [407, 194] width 23 height 12
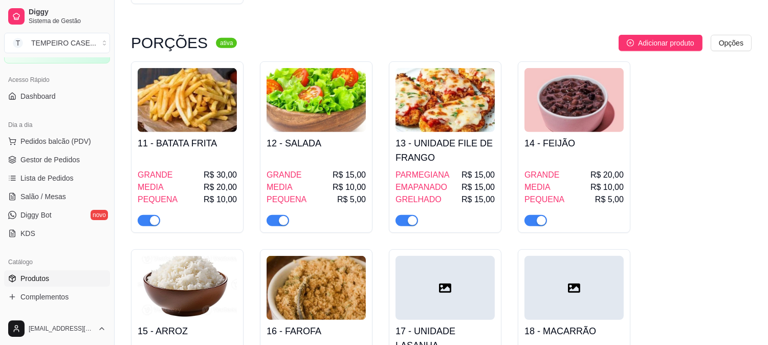
scroll to position [1005, 0]
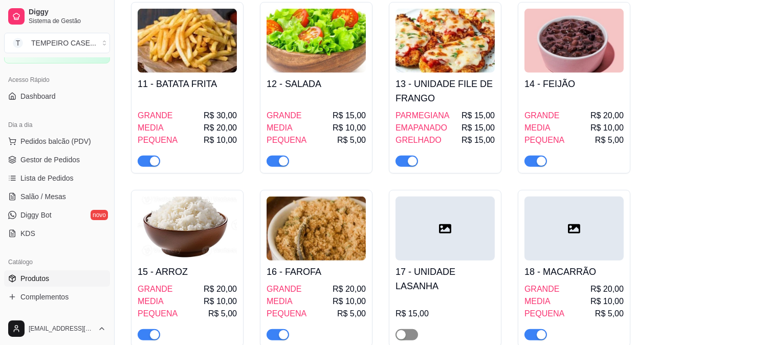
click at [408, 329] on span "button" at bounding box center [407, 334] width 23 height 11
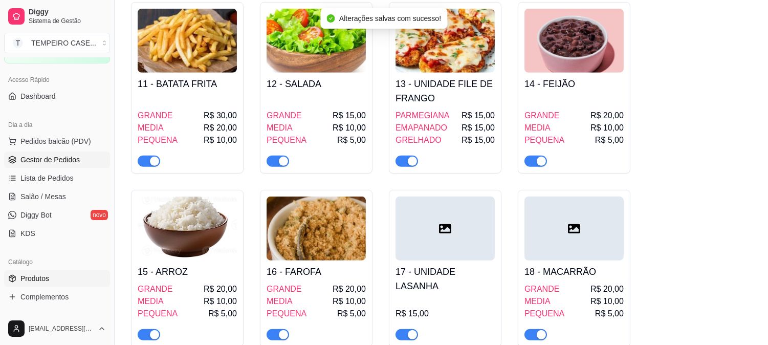
click at [38, 160] on span "Gestor de Pedidos" at bounding box center [49, 160] width 59 height 10
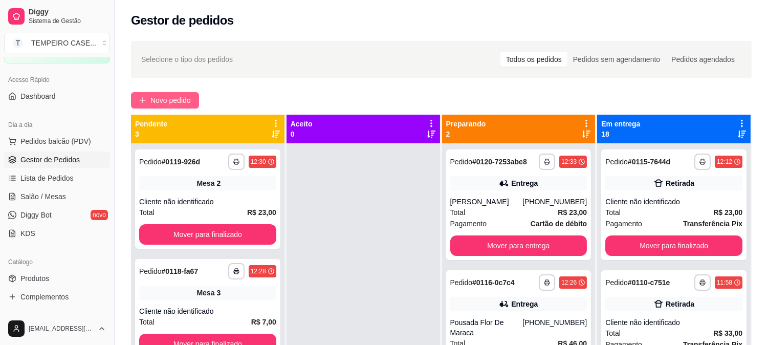
click at [158, 98] on span "Novo pedido" at bounding box center [170, 100] width 40 height 11
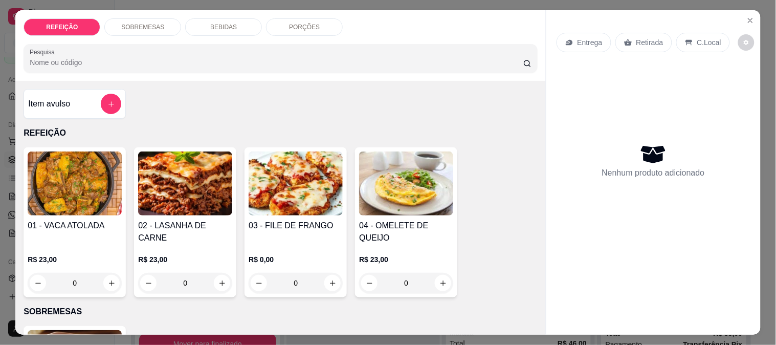
click at [181, 181] on img at bounding box center [185, 183] width 94 height 64
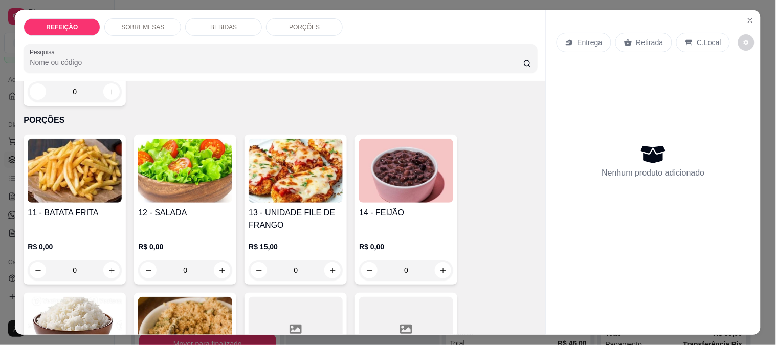
scroll to position [852, 0]
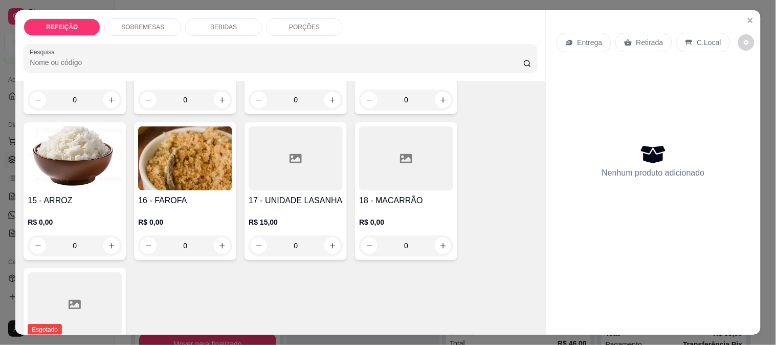
click at [287, 207] on div "R$ 15,00 0" at bounding box center [296, 231] width 94 height 49
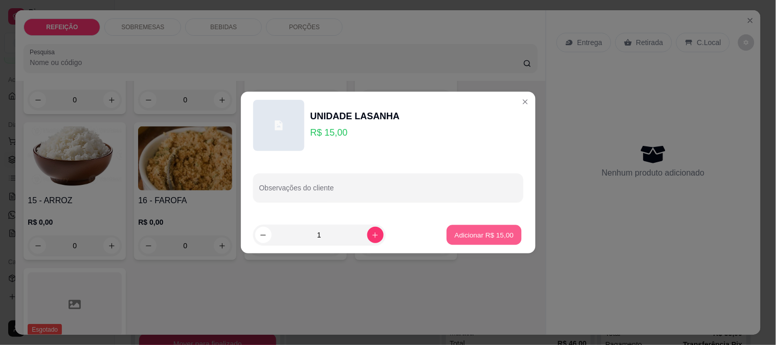
click at [502, 231] on p "Adicionar R$ 15,00" at bounding box center [484, 235] width 59 height 10
type input "1"
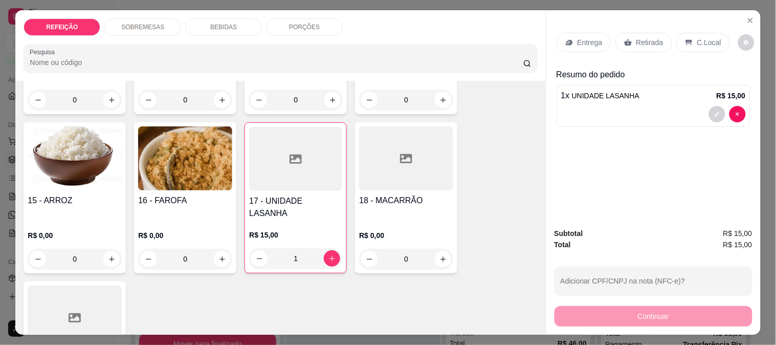
click at [637, 37] on p "Retirada" at bounding box center [650, 42] width 27 height 10
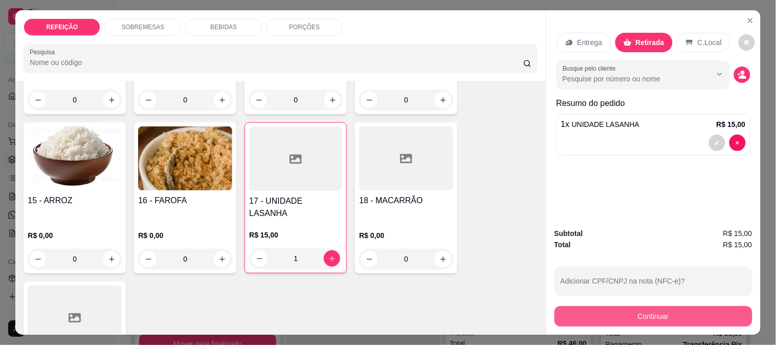
click at [608, 316] on button "Continuar" at bounding box center [654, 316] width 198 height 20
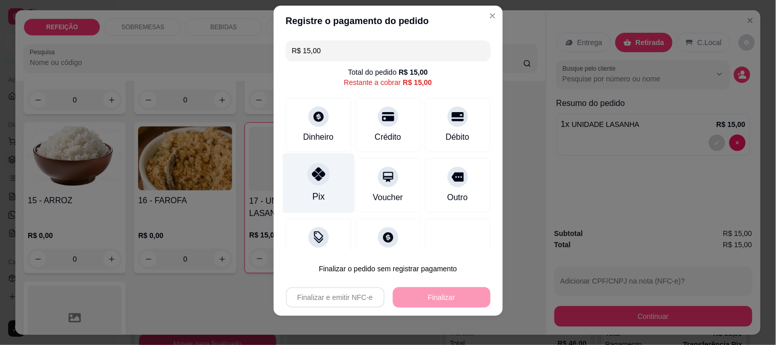
scroll to position [15, 0]
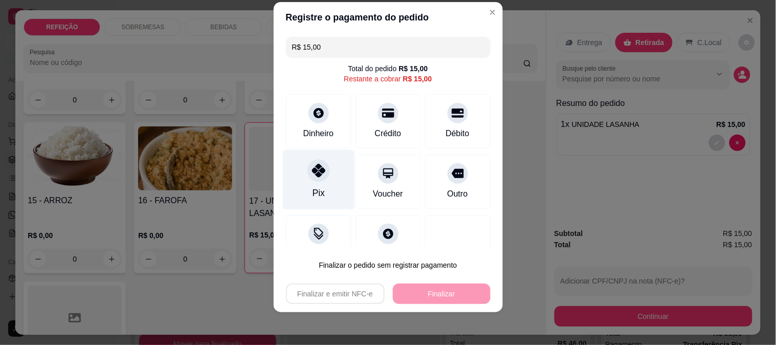
click at [317, 187] on div "Pix" at bounding box center [318, 192] width 12 height 13
type input "R$ 0,00"
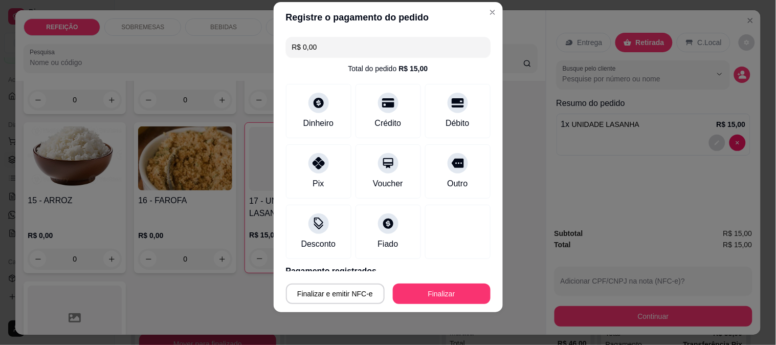
click at [422, 284] on button "Finalizar" at bounding box center [442, 293] width 98 height 20
type input "0"
type input "-R$ 15,00"
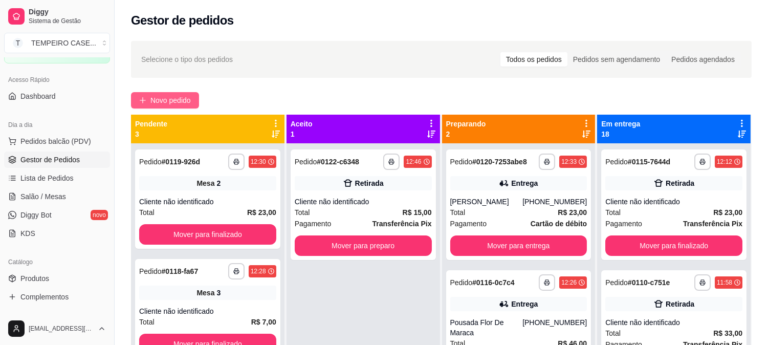
click at [171, 98] on span "Novo pedido" at bounding box center [170, 100] width 40 height 11
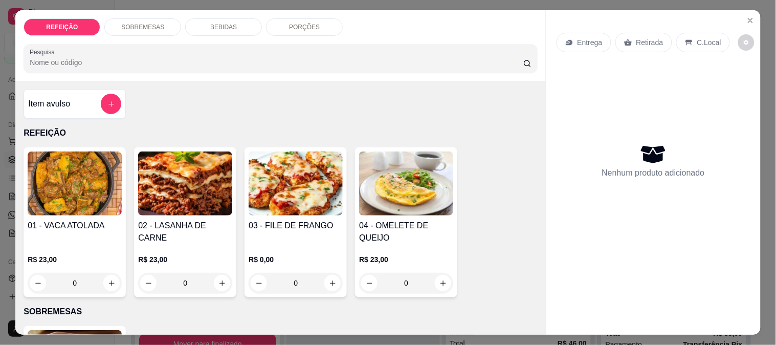
click at [166, 182] on img at bounding box center [185, 183] width 94 height 64
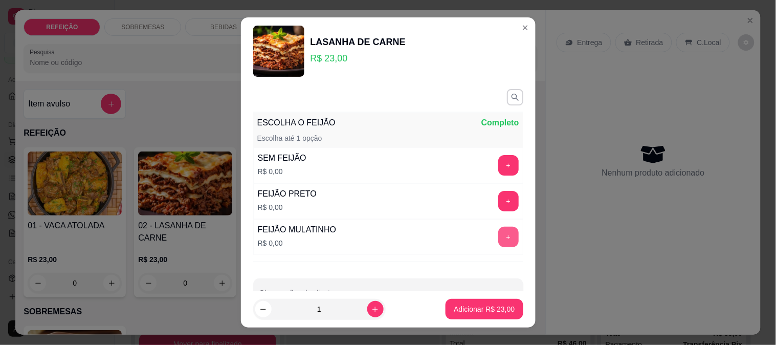
click at [498, 235] on button "+" at bounding box center [508, 237] width 20 height 20
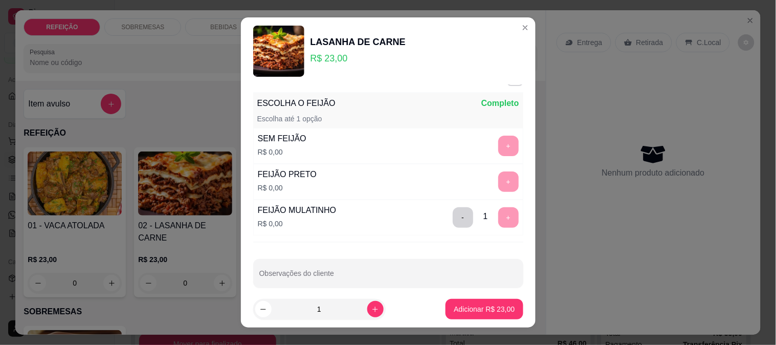
scroll to position [31, 0]
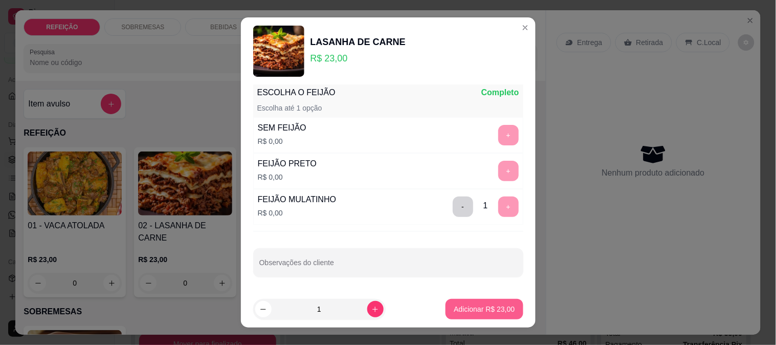
click at [463, 308] on p "Adicionar R$ 23,00" at bounding box center [484, 309] width 61 height 10
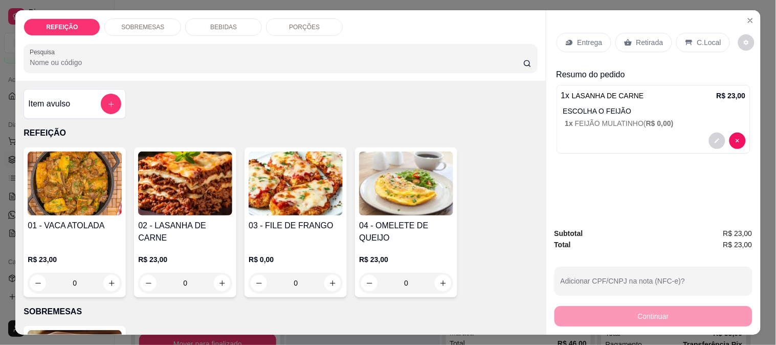
click at [637, 37] on p "Retirada" at bounding box center [650, 42] width 27 height 10
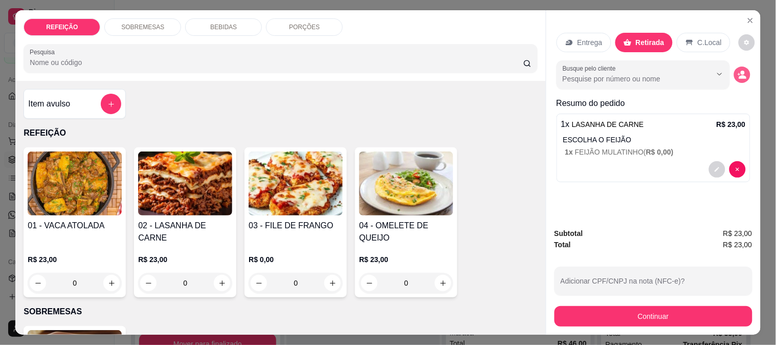
click at [742, 72] on icon "decrease-product-quantity" at bounding box center [742, 74] width 9 height 9
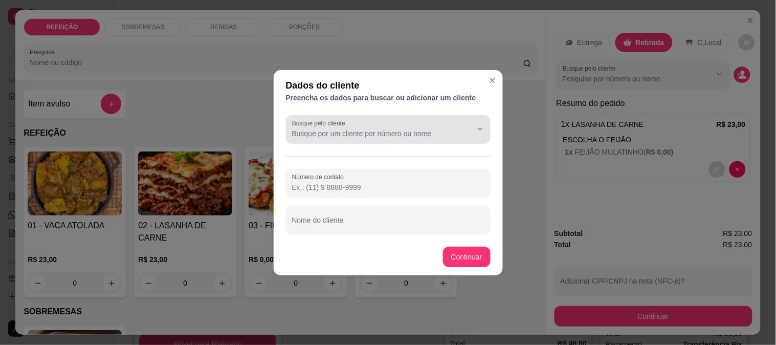
click at [349, 155] on body "**********" at bounding box center [384, 172] width 768 height 345
type input "lagosta"
type input "[PHONE_NUMBER]"
type input "lagosta"
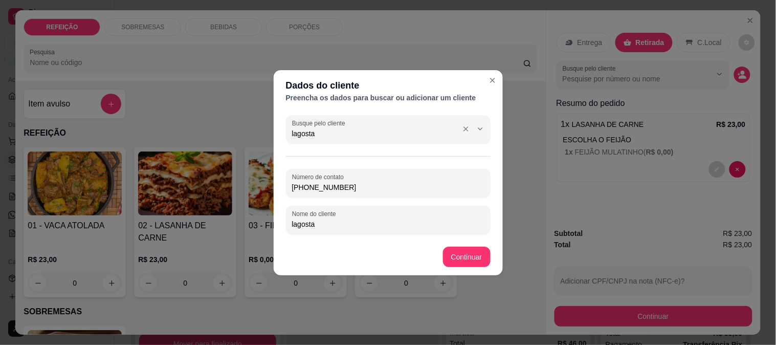
click at [382, 131] on input "lagosta" at bounding box center [374, 133] width 164 height 10
type input "k"
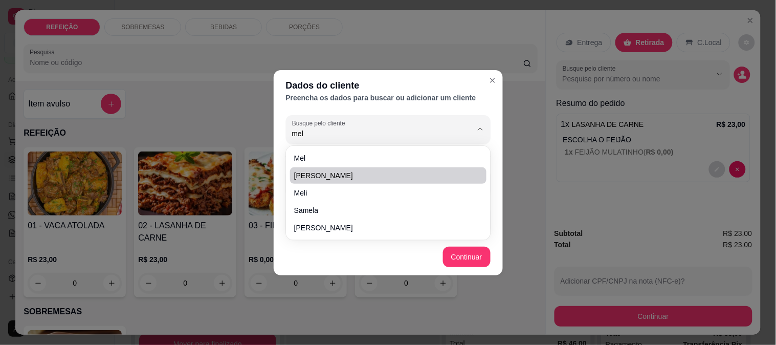
click at [332, 170] on span "[PERSON_NAME]" at bounding box center [383, 175] width 178 height 10
type input "[PERSON_NAME]"
type input "[PHONE_NUMBER]"
type input "[PERSON_NAME]"
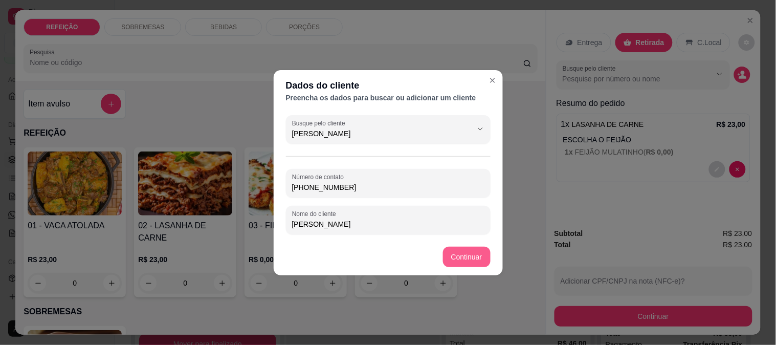
type input "[PERSON_NAME]"
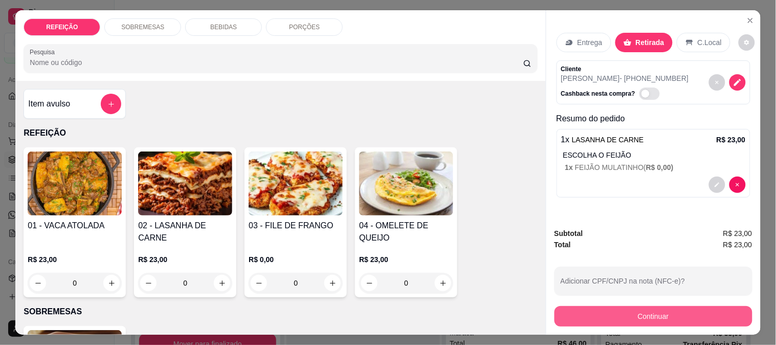
click at [588, 317] on button "Continuar" at bounding box center [654, 316] width 198 height 20
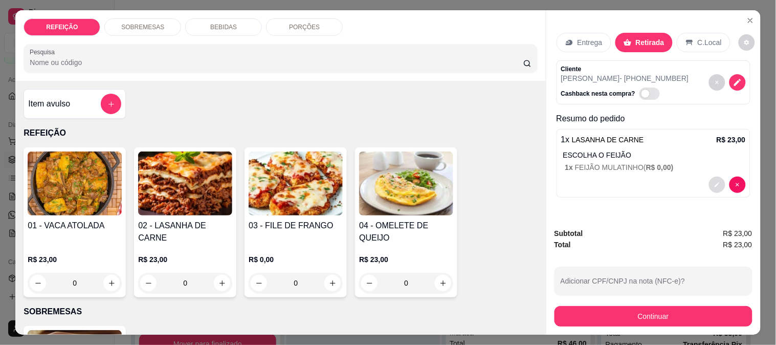
click at [715, 184] on button "decrease-product-quantity" at bounding box center [717, 185] width 16 height 16
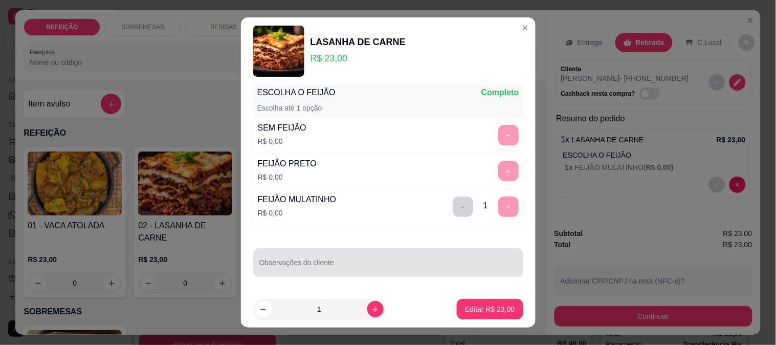
click at [370, 258] on div at bounding box center [388, 262] width 258 height 20
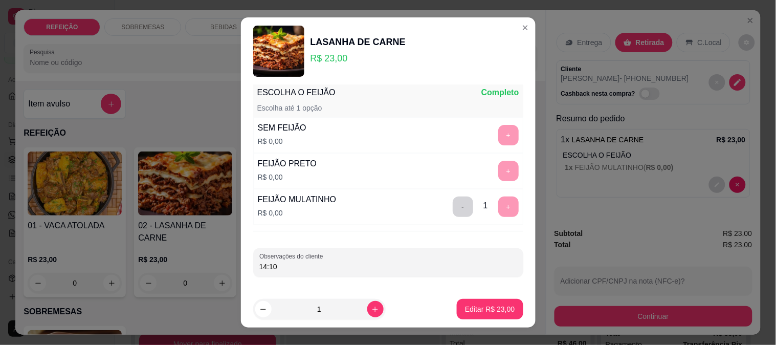
type input "14:10"
click at [471, 297] on footer "1 Editar R$ 23,00" at bounding box center [388, 309] width 295 height 37
click at [468, 304] on p "Editar R$ 23,00" at bounding box center [490, 309] width 50 height 10
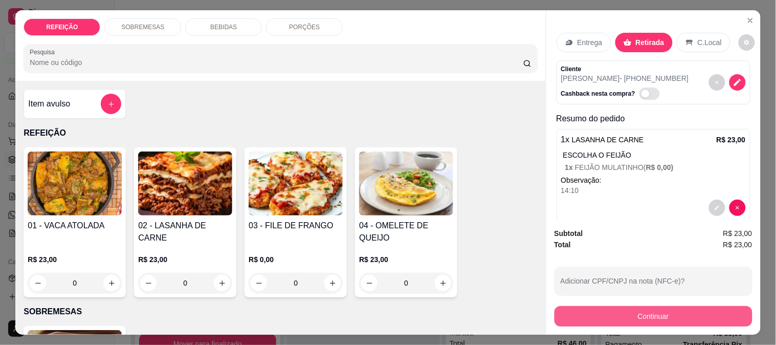
click at [630, 309] on button "Continuar" at bounding box center [654, 316] width 198 height 20
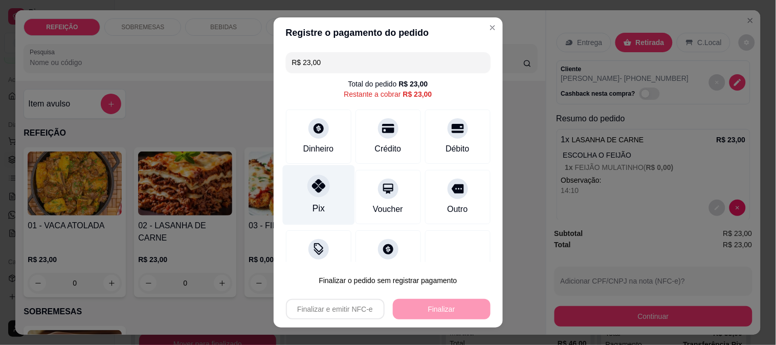
click at [313, 211] on div "Pix" at bounding box center [318, 208] width 12 height 13
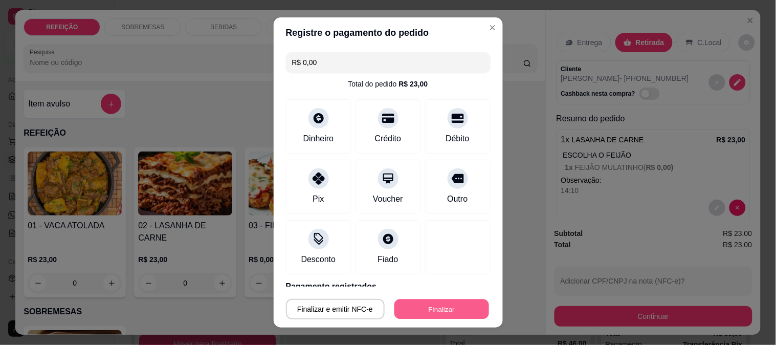
click at [420, 310] on button "Finalizar" at bounding box center [442, 309] width 95 height 20
type input "-R$ 23,00"
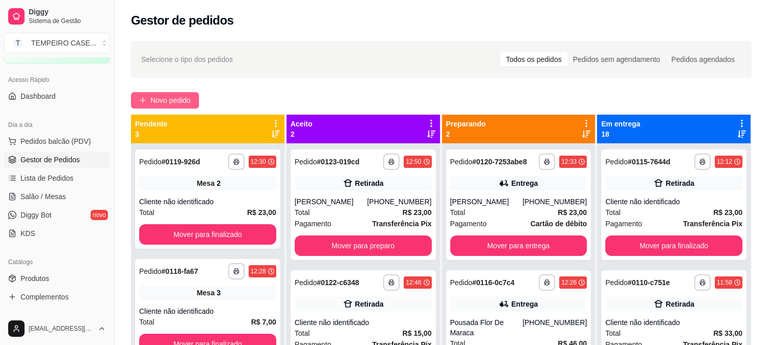
click at [182, 98] on span "Novo pedido" at bounding box center [170, 100] width 40 height 11
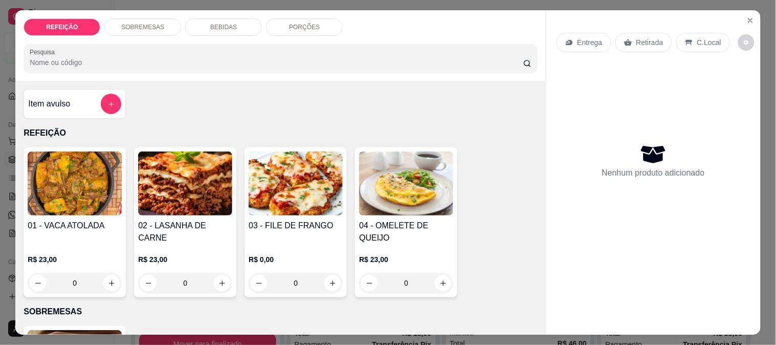
click at [172, 193] on img at bounding box center [185, 183] width 94 height 64
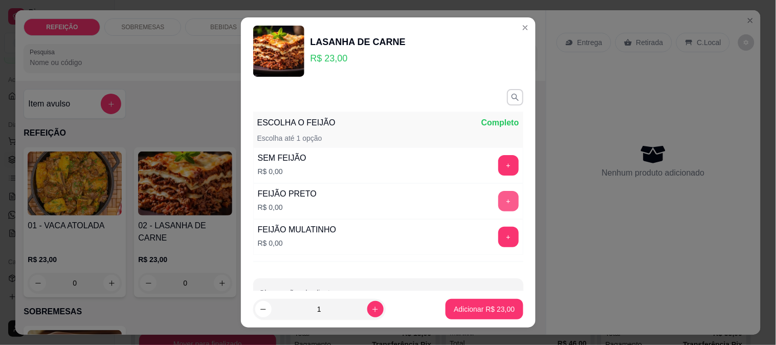
click at [498, 208] on button "+" at bounding box center [508, 201] width 20 height 20
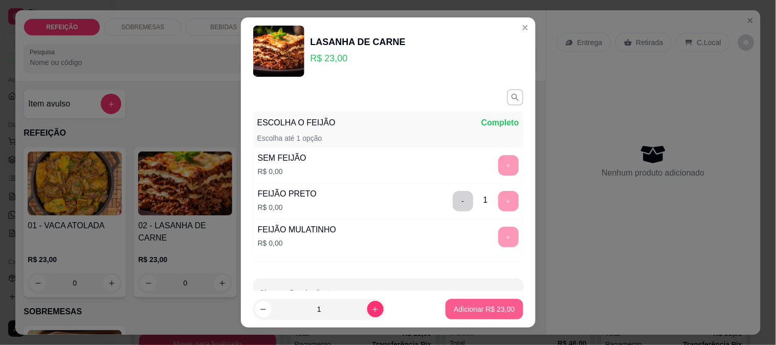
click at [470, 305] on p "Adicionar R$ 23,00" at bounding box center [484, 309] width 61 height 10
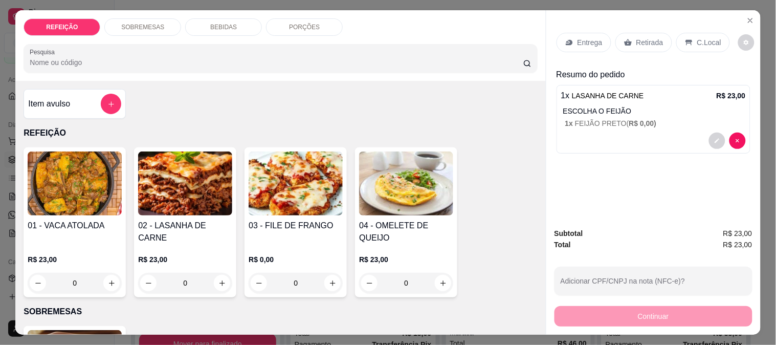
click at [215, 206] on img at bounding box center [185, 183] width 94 height 64
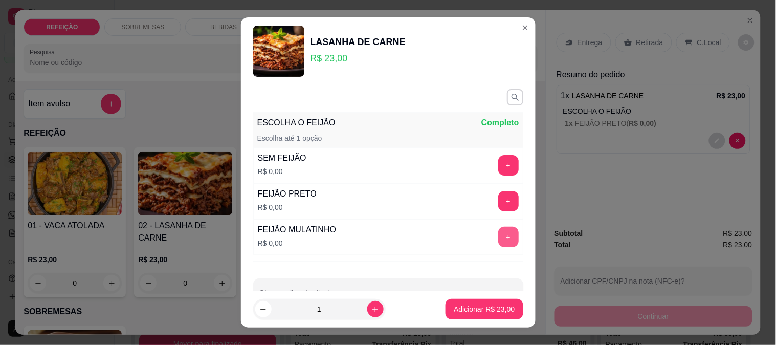
click at [498, 241] on button "+" at bounding box center [508, 237] width 20 height 20
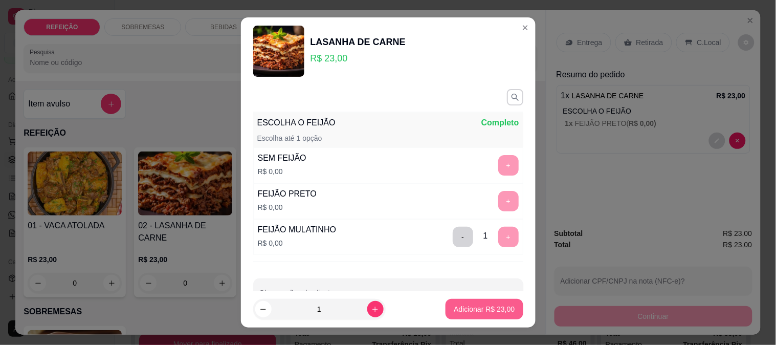
click at [471, 311] on p "Adicionar R$ 23,00" at bounding box center [484, 309] width 61 height 10
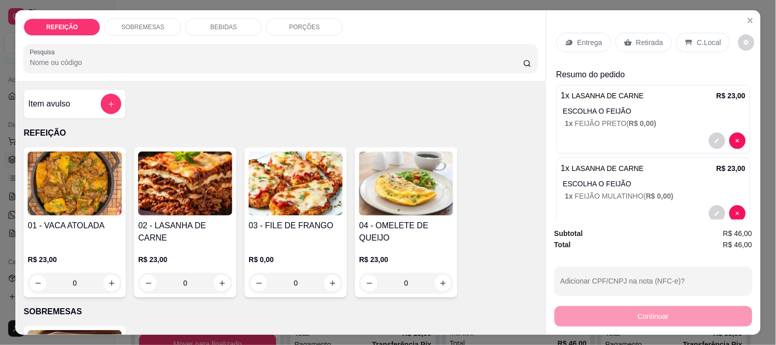
click at [593, 42] on p "Entrega" at bounding box center [590, 42] width 25 height 10
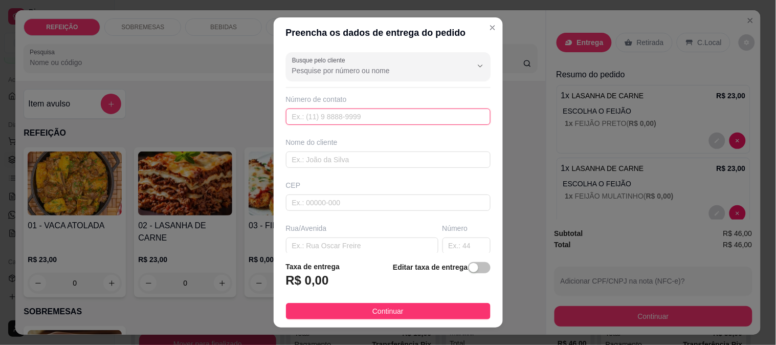
click at [340, 121] on input "text" at bounding box center [388, 116] width 205 height 16
paste input "5"
drag, startPoint x: 305, startPoint y: 111, endPoint x: 244, endPoint y: 114, distance: 61.5
click at [244, 114] on div "Preencha os dados de entrega do pedido Busque pelo cliente Número de contato 5 …" at bounding box center [388, 172] width 776 height 345
type input "5"
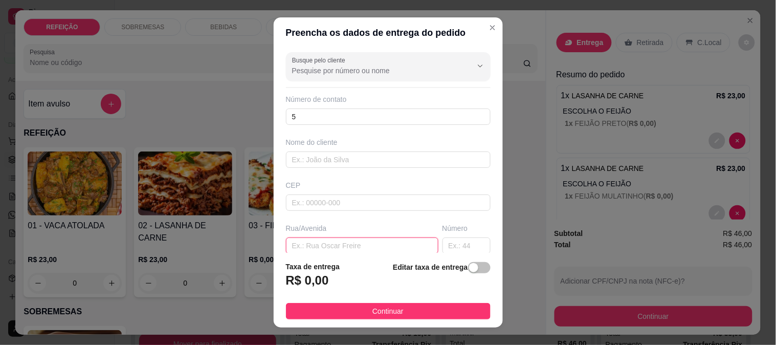
click at [323, 243] on input "text" at bounding box center [362, 245] width 152 height 16
paste input "[GEOGRAPHIC_DATA], [GEOGRAPHIC_DATA].."
type input "[GEOGRAPHIC_DATA], [GEOGRAPHIC_DATA].."
click at [313, 126] on div "Busque pelo cliente Número de contato 5 Nome do cliente CEP Rua/[GEOGRAPHIC_DAT…" at bounding box center [388, 150] width 229 height 205
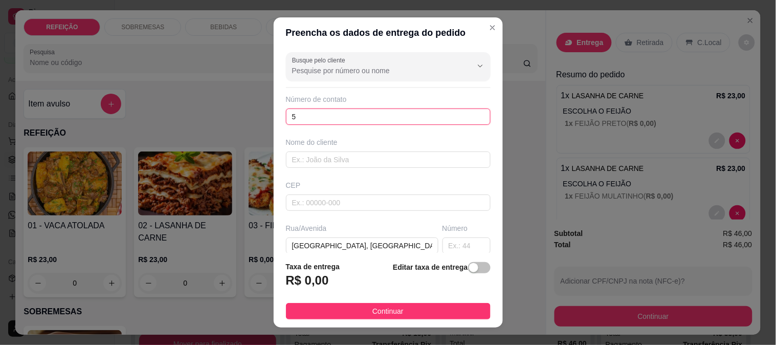
click at [313, 118] on input "5" at bounding box center [388, 116] width 205 height 16
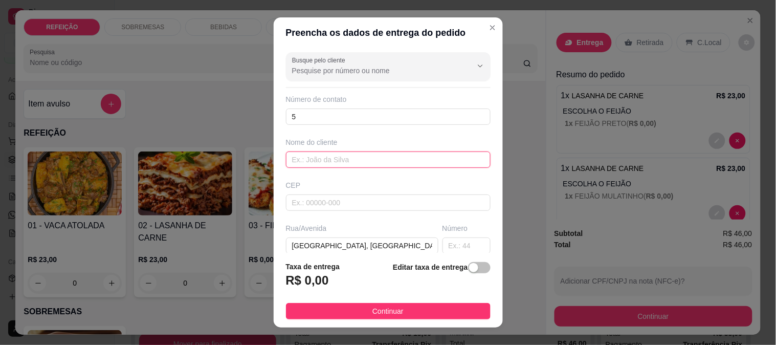
click at [321, 159] on input "text" at bounding box center [388, 159] width 205 height 16
type input "gusty"
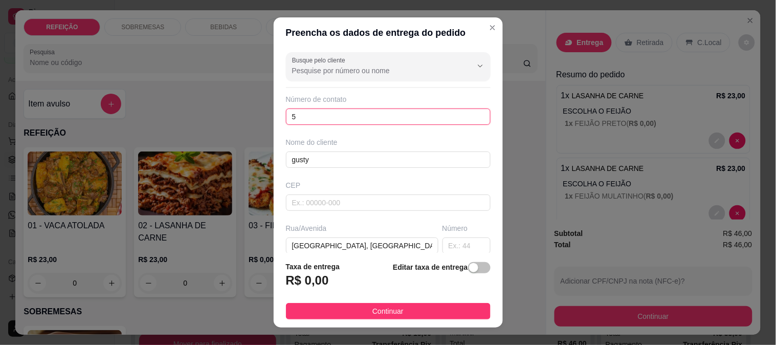
click at [313, 115] on input "5" at bounding box center [388, 116] width 205 height 16
paste input "[PHONE_NUMBER]"
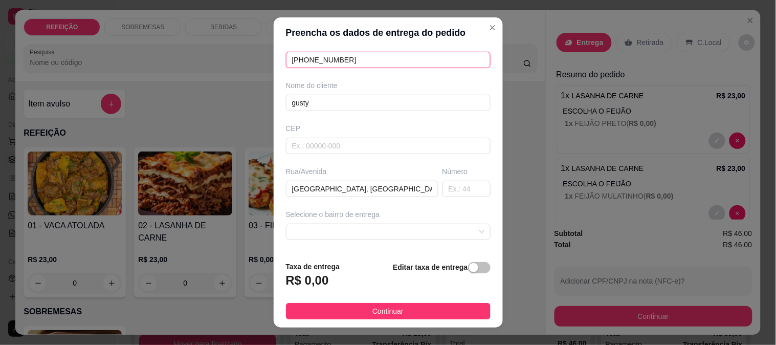
scroll to position [140, 0]
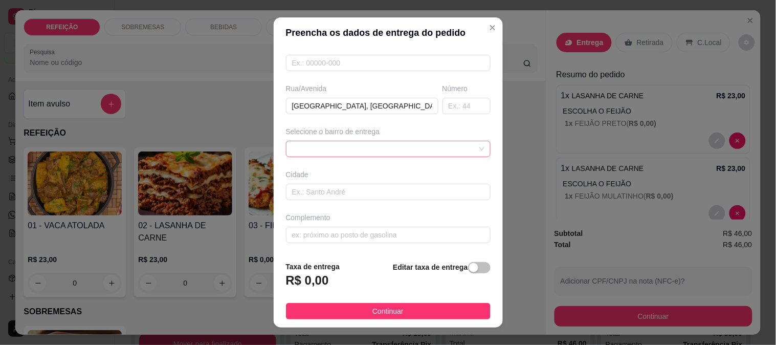
click at [384, 141] on span at bounding box center [388, 148] width 192 height 15
type input "[PHONE_NUMBER]"
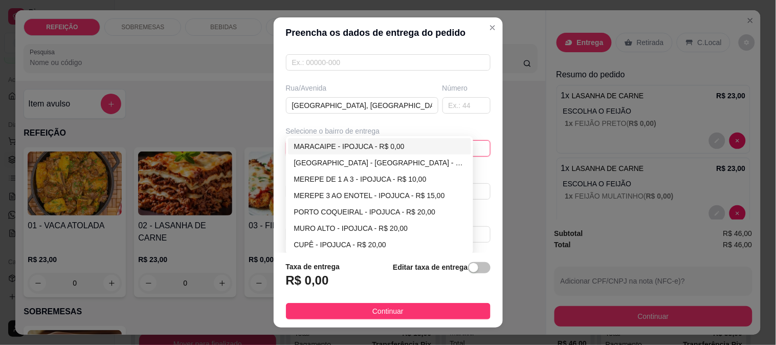
click at [345, 150] on div "MARACAIPE - IPOJUCA - R$ 0,00" at bounding box center [379, 146] width 171 height 11
type input "IPOJUCA"
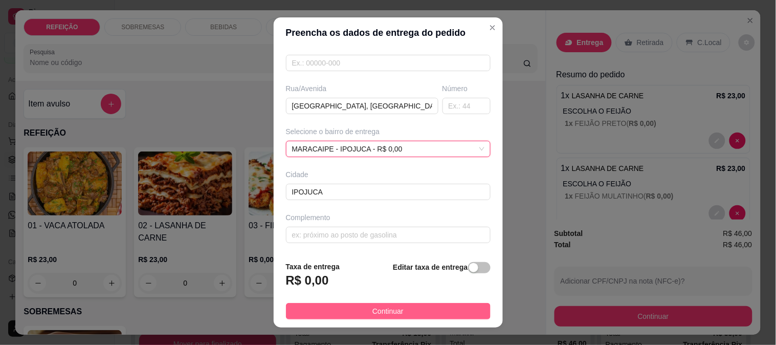
click at [378, 312] on span "Continuar" at bounding box center [388, 310] width 31 height 11
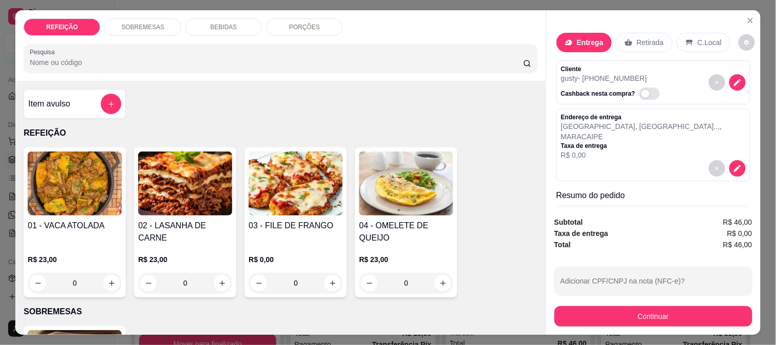
click at [639, 314] on button "Continuar" at bounding box center [654, 316] width 198 height 20
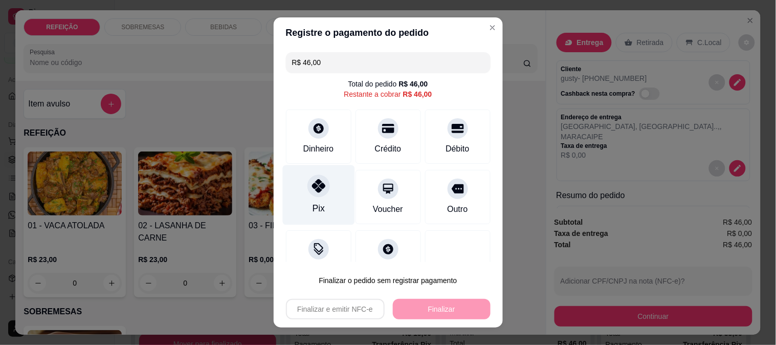
click at [316, 190] on icon at bounding box center [318, 185] width 13 height 13
type input "R$ 0,00"
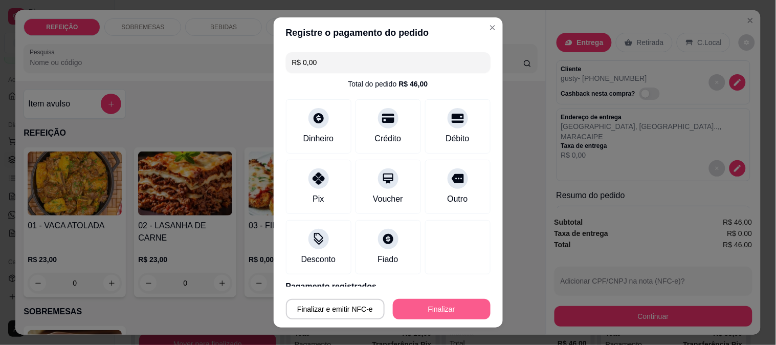
click at [436, 313] on button "Finalizar" at bounding box center [442, 309] width 98 height 20
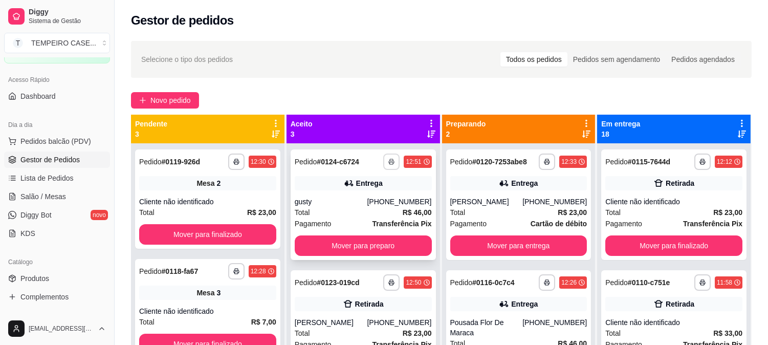
click at [383, 159] on button "button" at bounding box center [391, 162] width 16 height 16
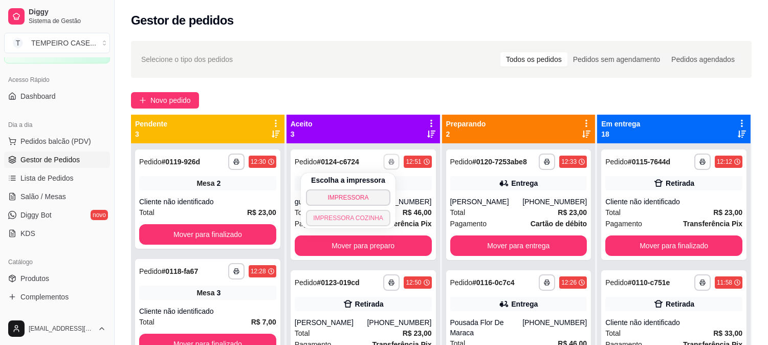
click at [348, 218] on button "IMPRESSORA COZINHA" at bounding box center [348, 218] width 84 height 16
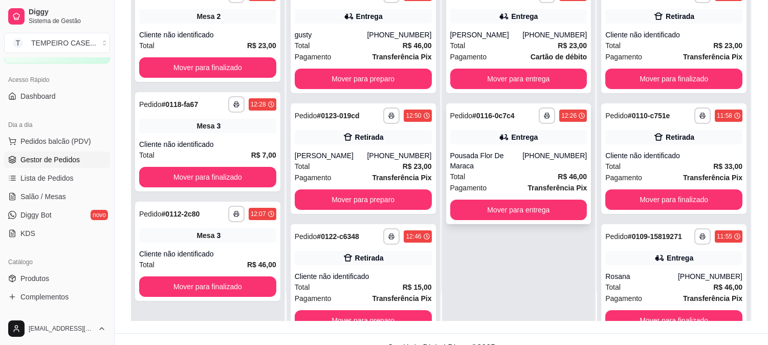
scroll to position [156, 0]
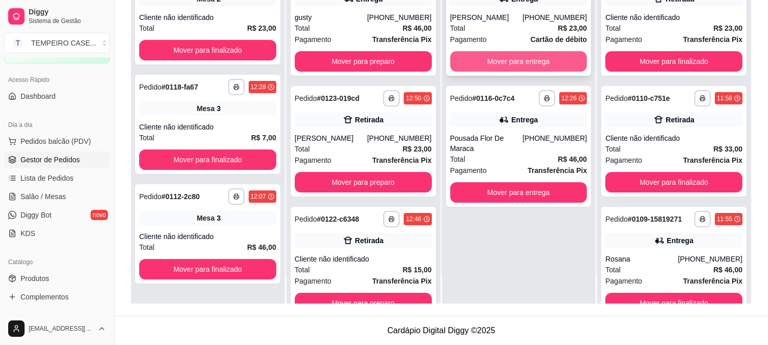
click at [510, 65] on button "Mover para entrega" at bounding box center [518, 61] width 137 height 20
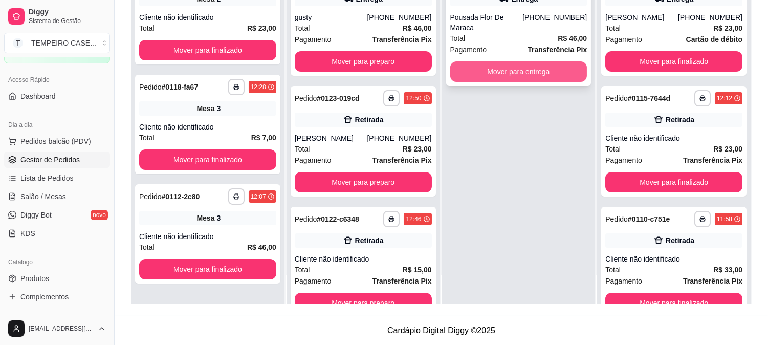
click at [517, 67] on button "Mover para entrega" at bounding box center [518, 71] width 137 height 20
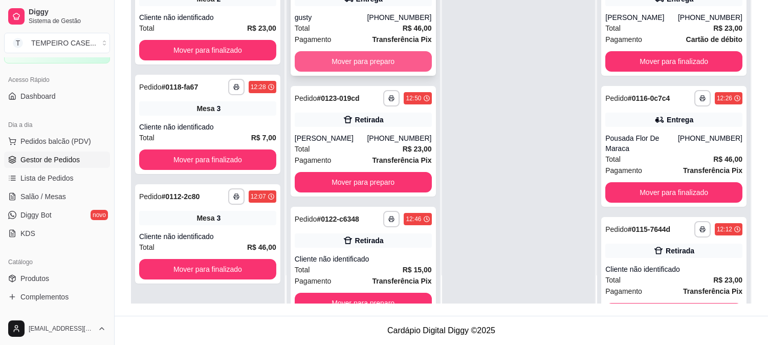
click at [376, 51] on button "Mover para preparo" at bounding box center [363, 61] width 137 height 20
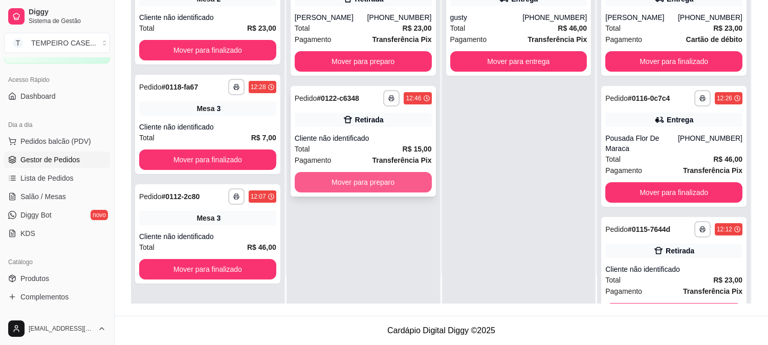
click at [400, 177] on button "Mover para preparo" at bounding box center [363, 182] width 137 height 20
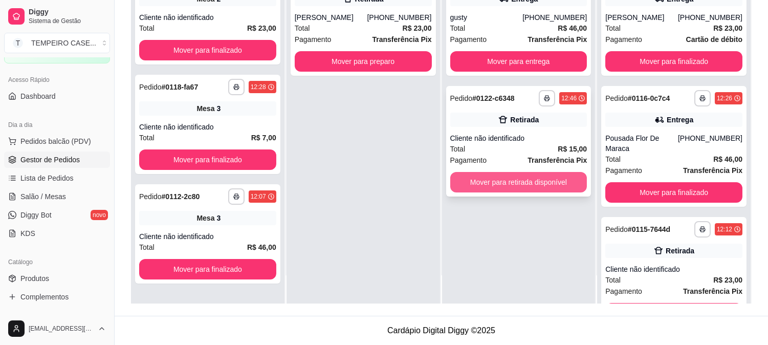
click at [507, 182] on button "Mover para retirada disponível" at bounding box center [518, 182] width 137 height 20
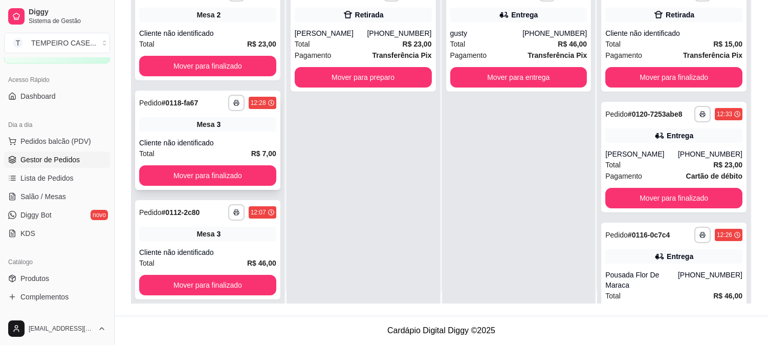
scroll to position [0, 0]
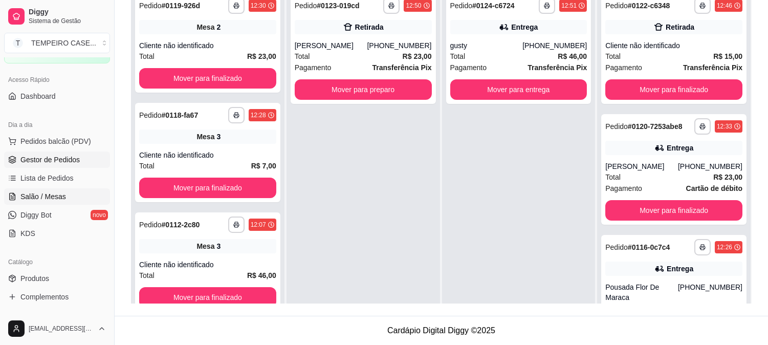
click at [49, 193] on span "Salão / Mesas" at bounding box center [43, 196] width 46 height 10
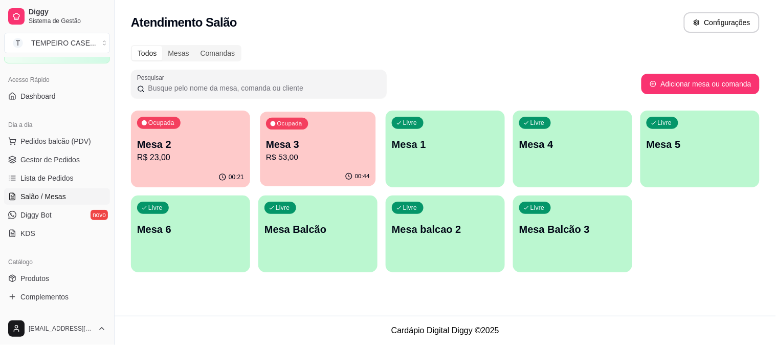
click at [371, 129] on div "Ocupada Mesa 3 R$ 53,00" at bounding box center [318, 139] width 116 height 55
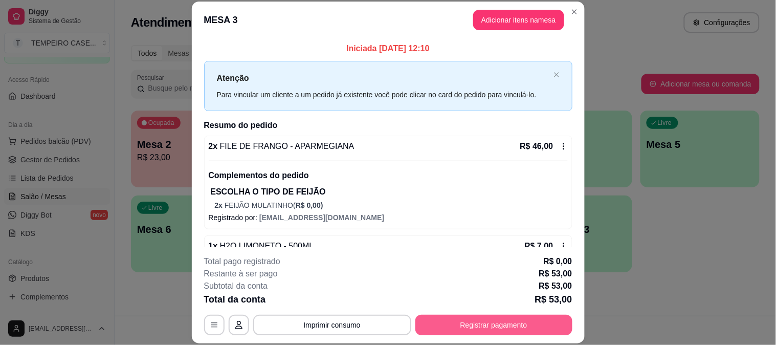
click at [476, 316] on button "Registrar pagamento" at bounding box center [494, 325] width 157 height 20
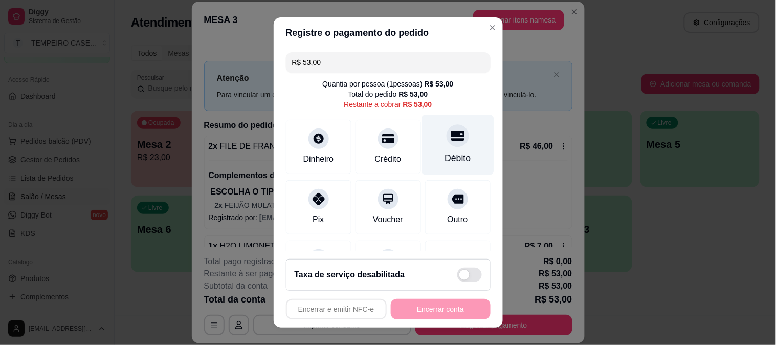
click at [447, 128] on div at bounding box center [458, 135] width 23 height 23
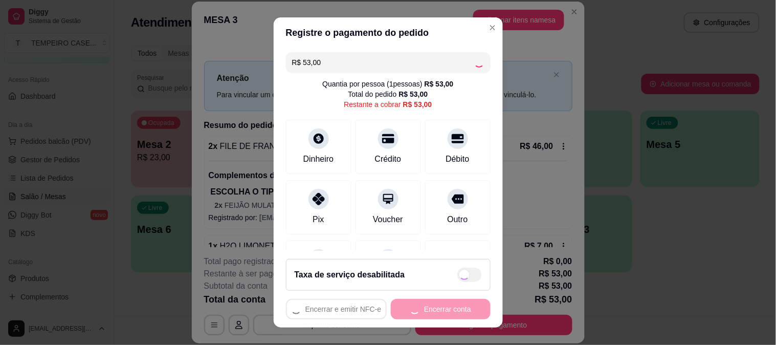
type input "R$ 0,00"
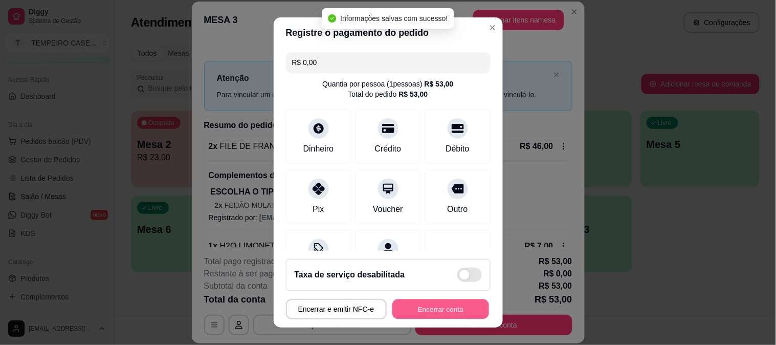
click at [448, 314] on button "Encerrar conta" at bounding box center [440, 309] width 97 height 20
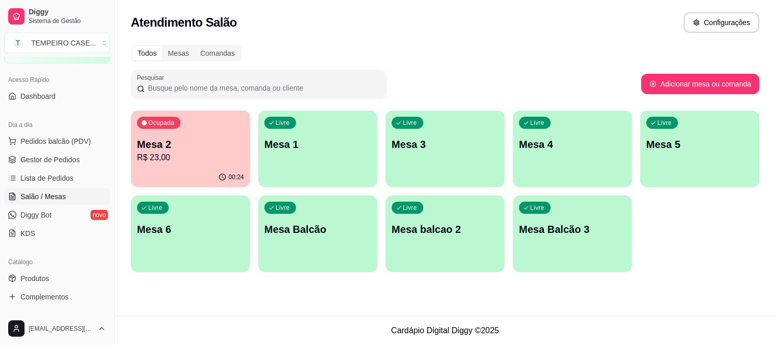
click at [195, 161] on p "R$ 23,00" at bounding box center [190, 157] width 107 height 12
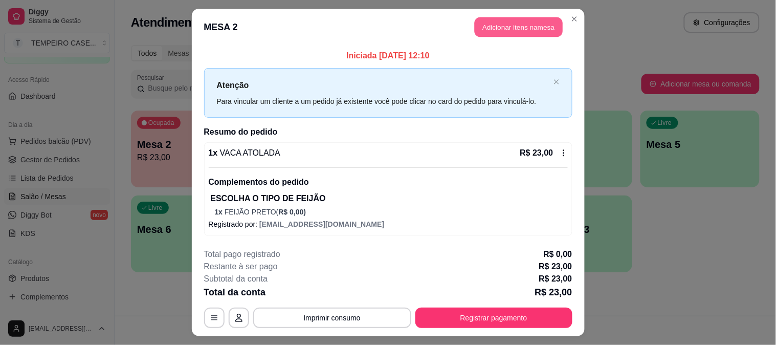
click at [482, 30] on button "Adicionar itens na mesa" at bounding box center [519, 27] width 88 height 20
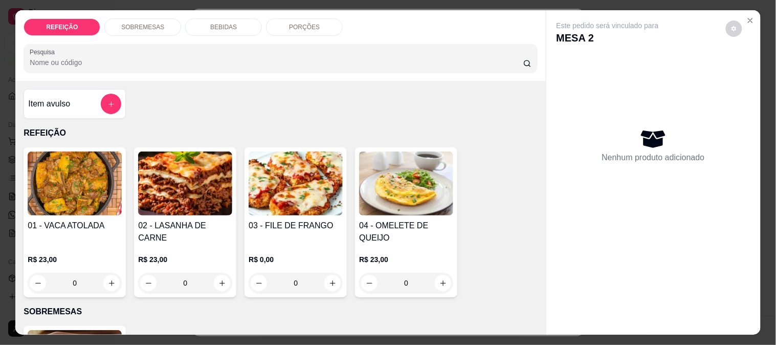
click at [228, 23] on p "BEBIDAS" at bounding box center [223, 27] width 27 height 8
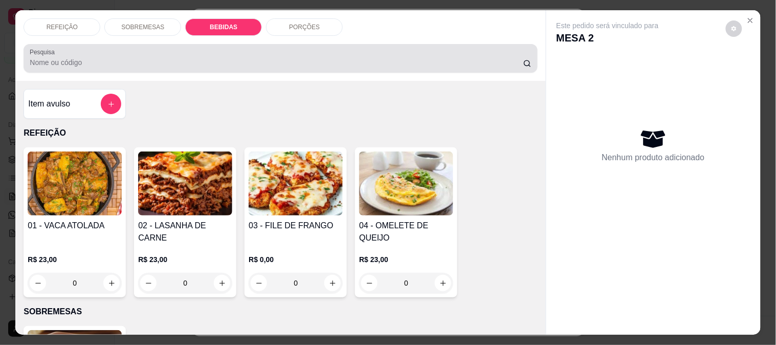
scroll to position [27, 0]
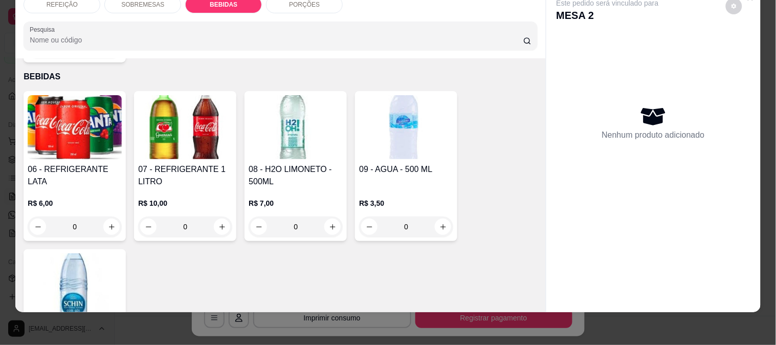
click at [90, 114] on img at bounding box center [75, 127] width 94 height 64
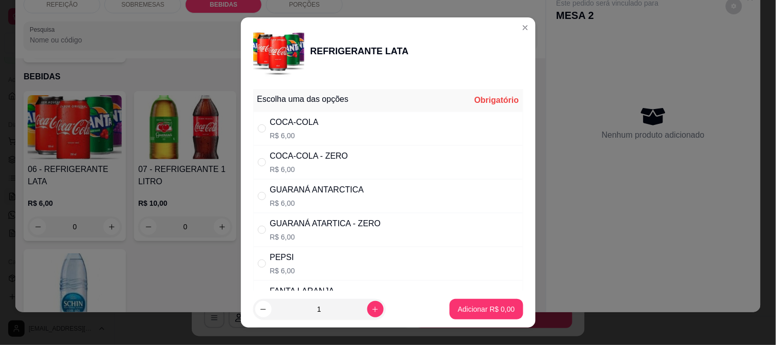
click at [331, 166] on p "R$ 6,00" at bounding box center [309, 169] width 78 height 10
radio input "true"
click at [474, 315] on button "Adicionar R$ 6,00" at bounding box center [486, 309] width 73 height 20
type input "1"
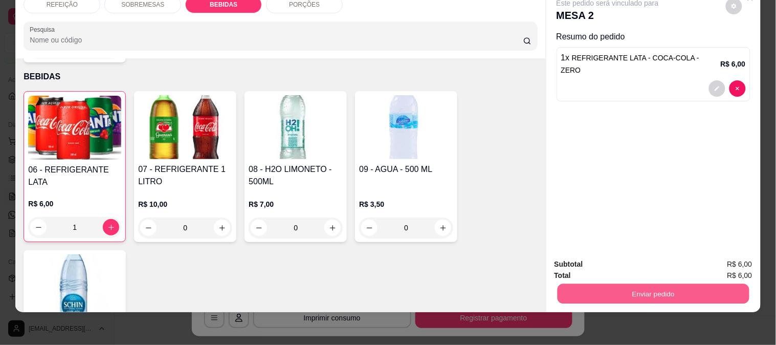
click at [661, 283] on button "Enviar pedido" at bounding box center [653, 293] width 192 height 20
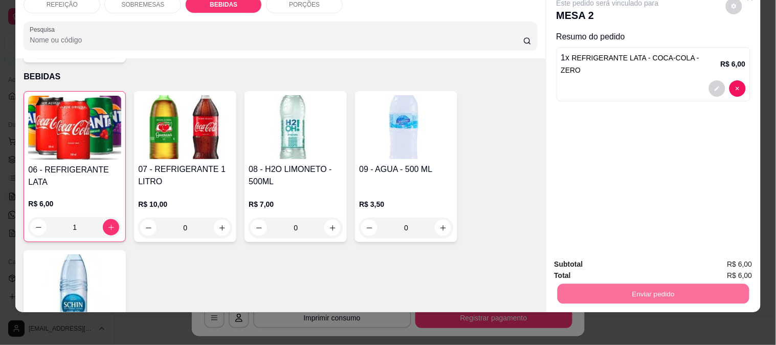
click at [744, 263] on button "Enviar pedido" at bounding box center [726, 259] width 58 height 19
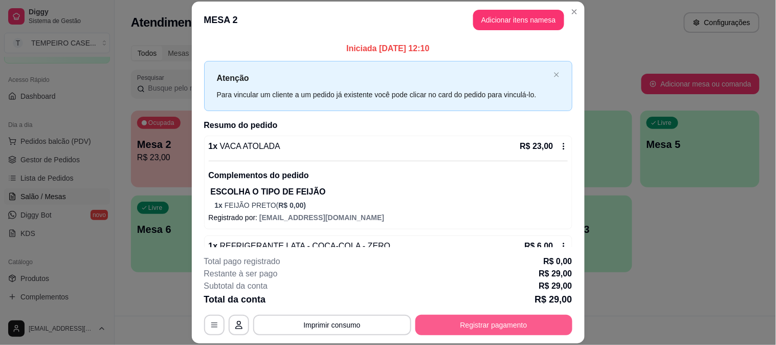
click at [431, 319] on button "Registrar pagamento" at bounding box center [494, 325] width 157 height 20
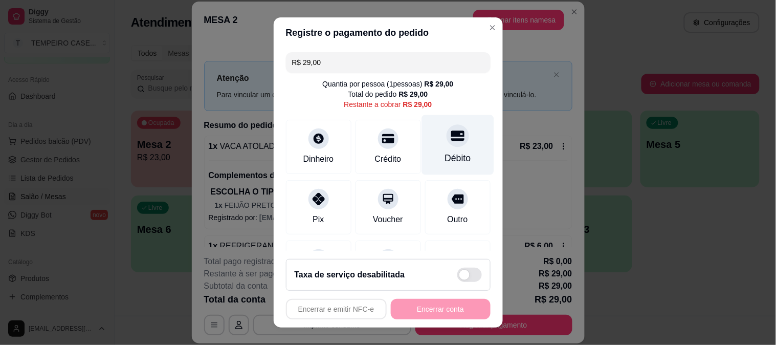
click at [451, 142] on icon at bounding box center [457, 135] width 13 height 13
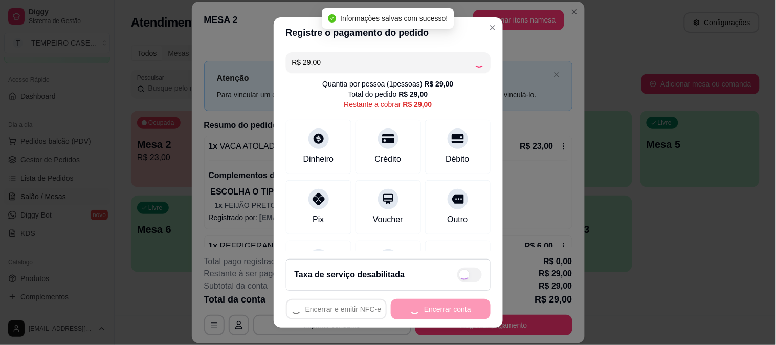
type input "R$ 0,00"
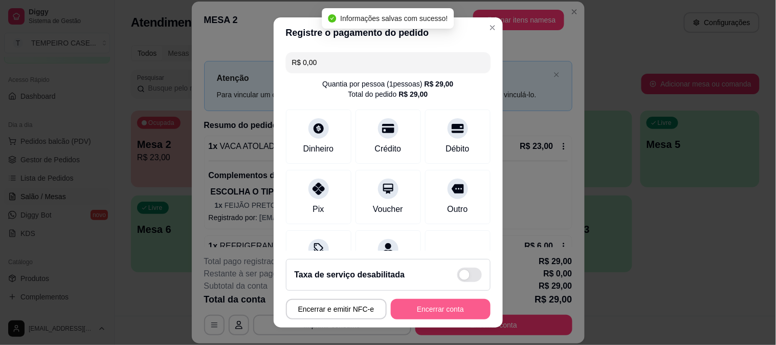
click at [428, 315] on button "Encerrar conta" at bounding box center [441, 309] width 100 height 20
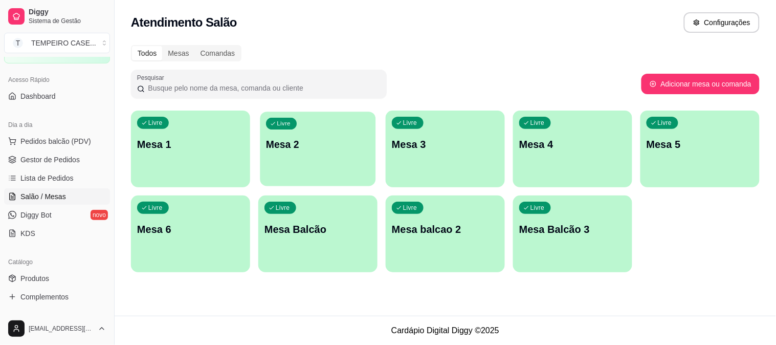
click at [285, 156] on div "Livre Mesa 2" at bounding box center [318, 143] width 116 height 62
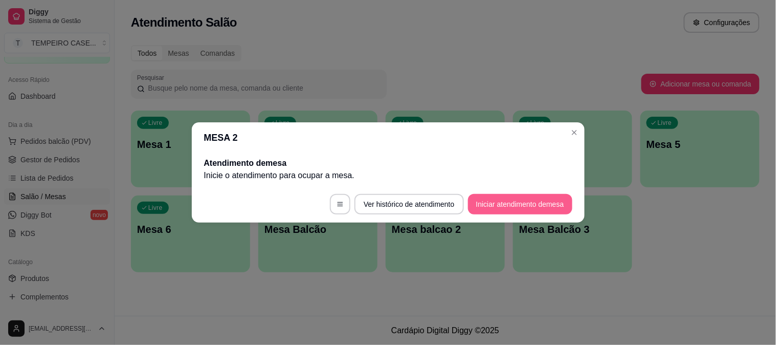
click at [492, 201] on button "Iniciar atendimento de mesa" at bounding box center [520, 204] width 104 height 20
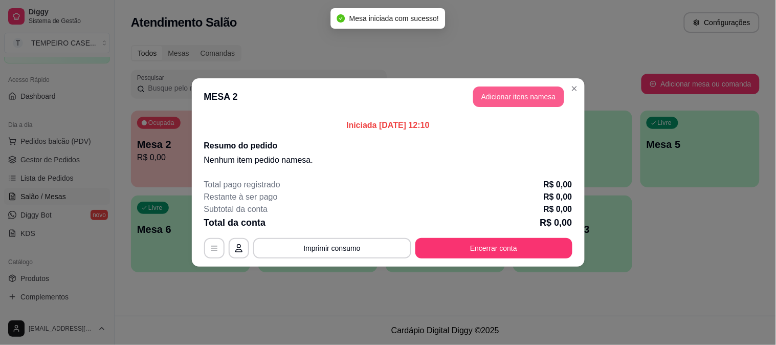
click at [500, 93] on button "Adicionar itens na mesa" at bounding box center [518, 96] width 91 height 20
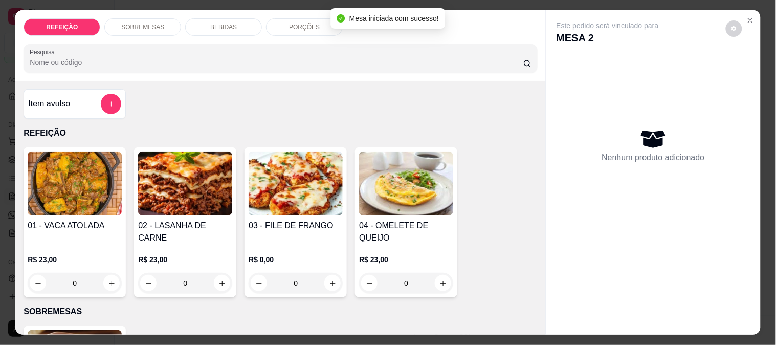
click at [288, 172] on img at bounding box center [296, 183] width 94 height 64
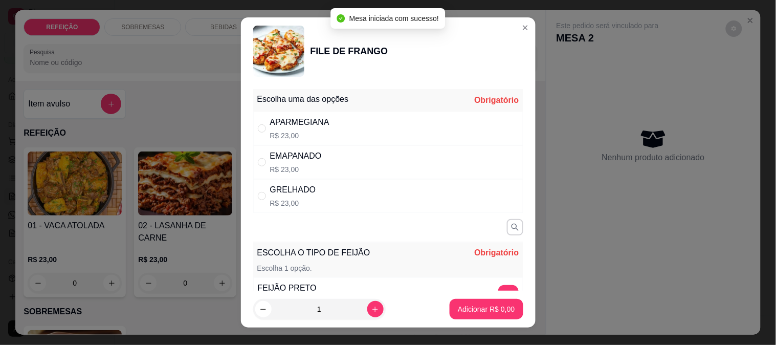
click at [303, 195] on div "GRELHADO" at bounding box center [293, 190] width 46 height 12
radio input "true"
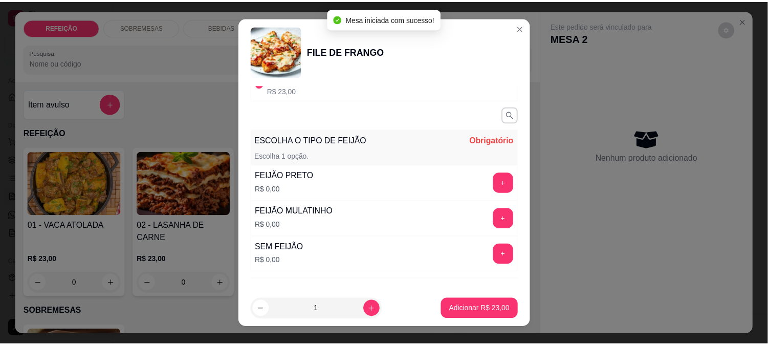
scroll to position [114, 0]
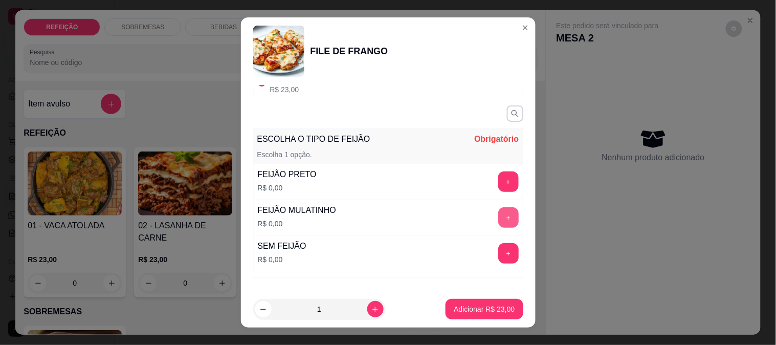
click at [498, 218] on button "+" at bounding box center [508, 217] width 20 height 20
click at [490, 318] on button "Adicionar R$ 23,00" at bounding box center [484, 309] width 77 height 20
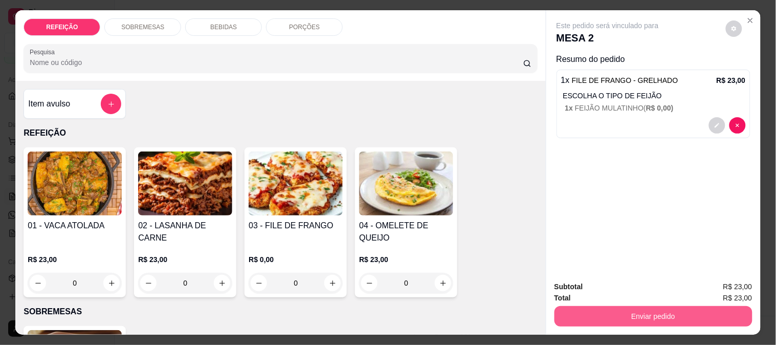
click at [606, 314] on button "Enviar pedido" at bounding box center [654, 316] width 198 height 20
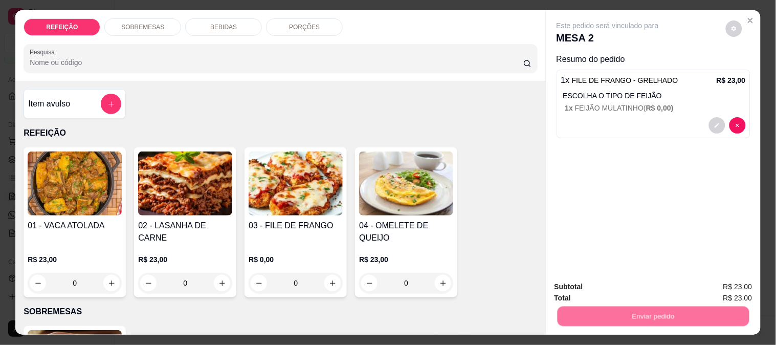
click at [723, 289] on button "Enviar pedido" at bounding box center [726, 286] width 58 height 19
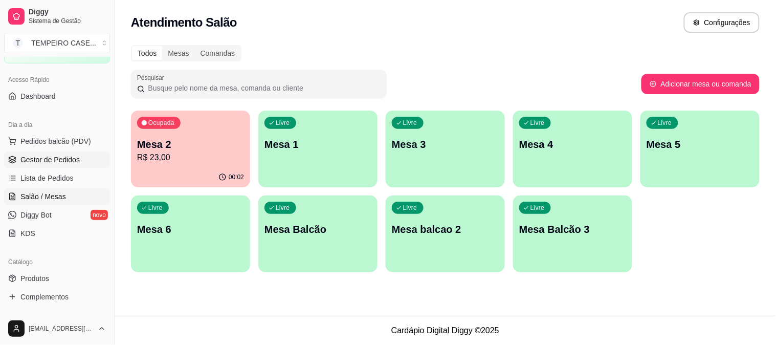
click at [60, 163] on span "Gestor de Pedidos" at bounding box center [49, 160] width 59 height 10
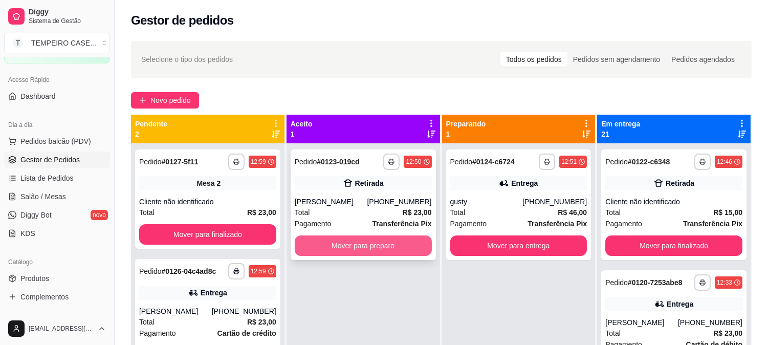
scroll to position [28, 0]
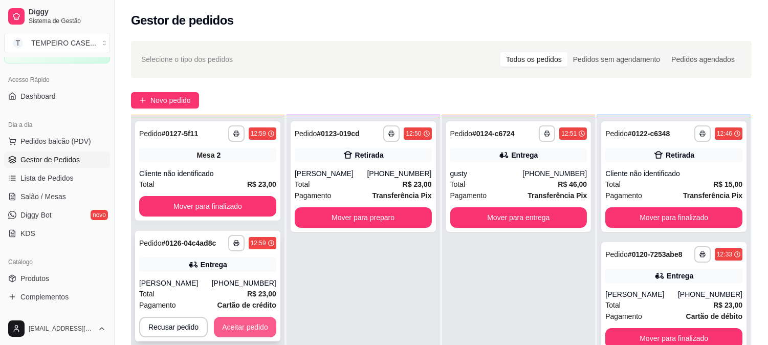
click at [265, 321] on button "Aceitar pedido" at bounding box center [245, 327] width 62 height 20
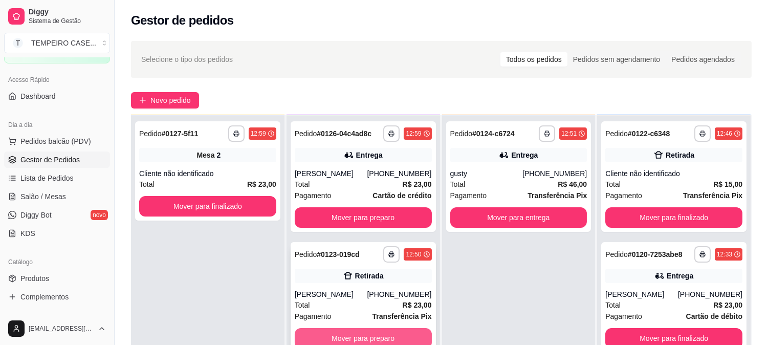
click at [360, 340] on button "Mover para preparo" at bounding box center [363, 338] width 137 height 20
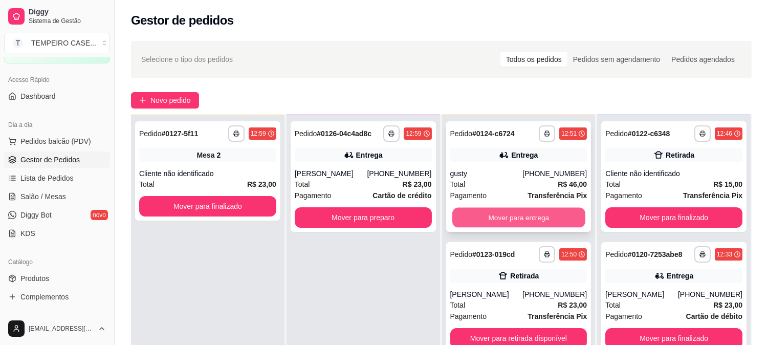
click at [490, 213] on button "Mover para entrega" at bounding box center [518, 218] width 133 height 20
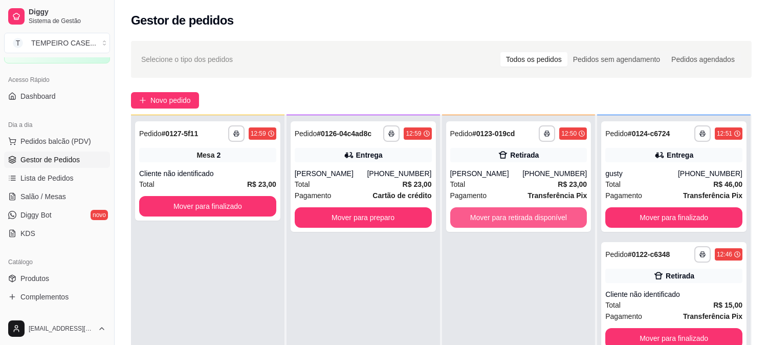
scroll to position [114, 0]
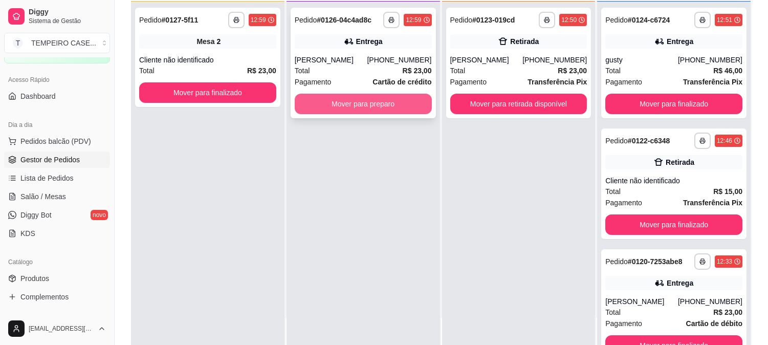
click at [390, 108] on button "Mover para preparo" at bounding box center [363, 104] width 137 height 20
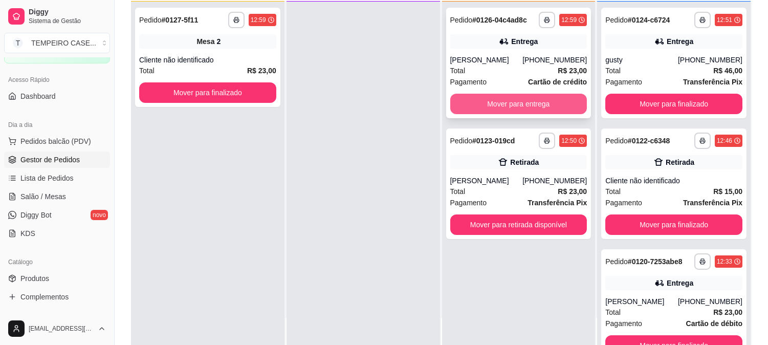
click at [498, 107] on button "Mover para entrega" at bounding box center [518, 104] width 137 height 20
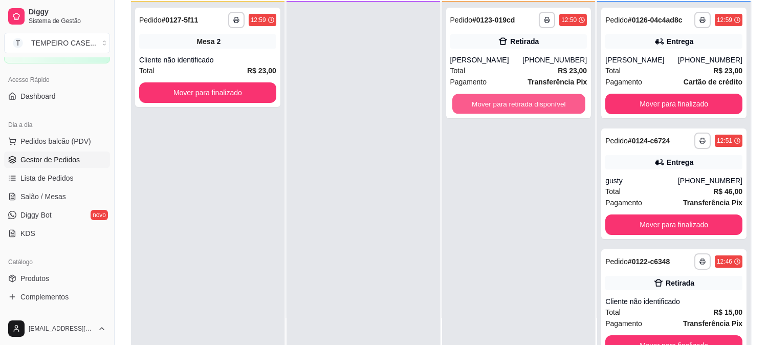
click at [498, 107] on button "Mover para retirada disponível" at bounding box center [518, 104] width 133 height 20
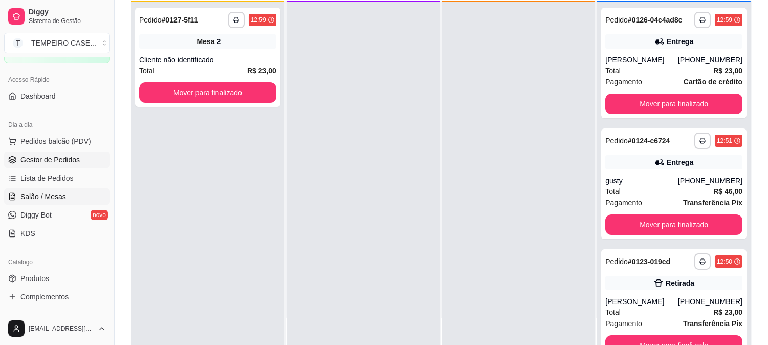
scroll to position [156, 0]
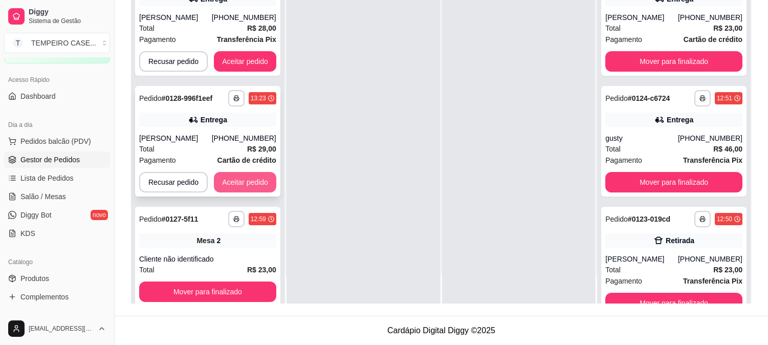
click at [246, 187] on button "Aceitar pedido" at bounding box center [245, 182] width 62 height 20
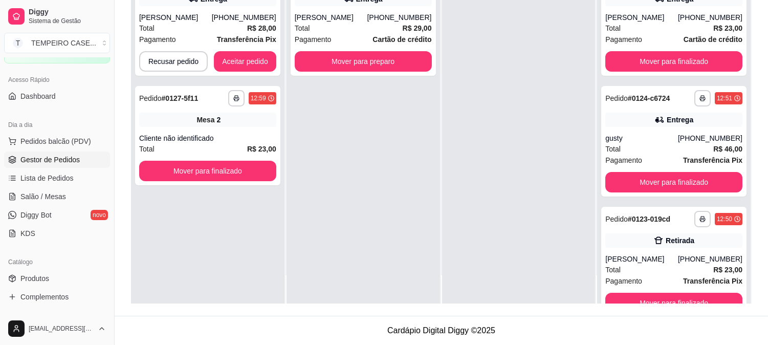
click at [279, 58] on div "**********" at bounding box center [208, 131] width 154 height 345
click at [262, 59] on button "Aceitar pedido" at bounding box center [245, 61] width 62 height 20
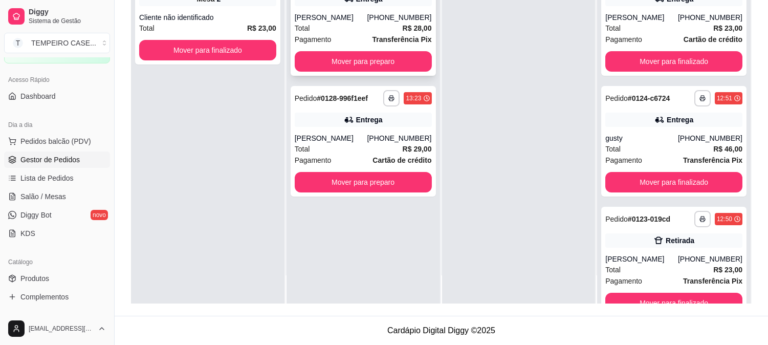
click at [372, 65] on button "Mover para preparo" at bounding box center [363, 61] width 137 height 20
click at [371, 60] on button "Mover para preparo" at bounding box center [363, 62] width 133 height 20
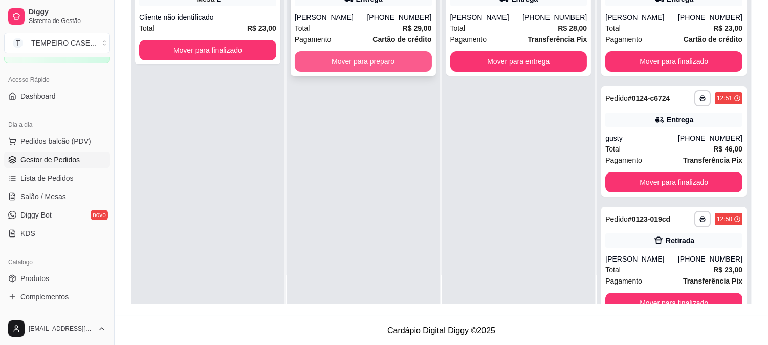
click at [363, 60] on button "Mover para preparo" at bounding box center [363, 61] width 137 height 20
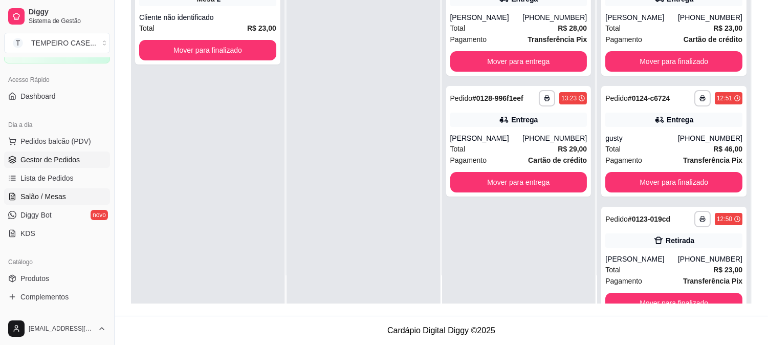
click at [40, 198] on span "Salão / Mesas" at bounding box center [43, 196] width 46 height 10
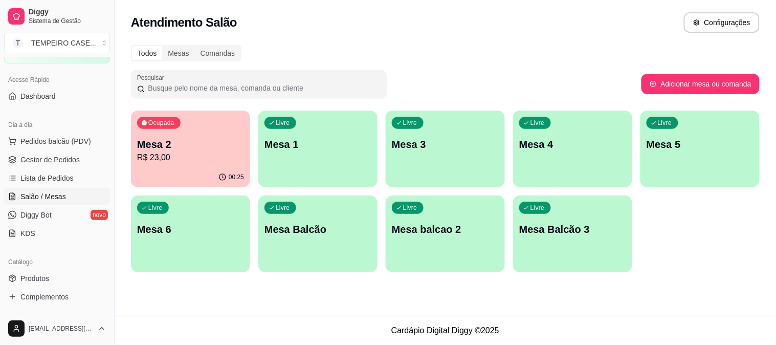
click at [206, 163] on p "R$ 23,00" at bounding box center [190, 157] width 107 height 12
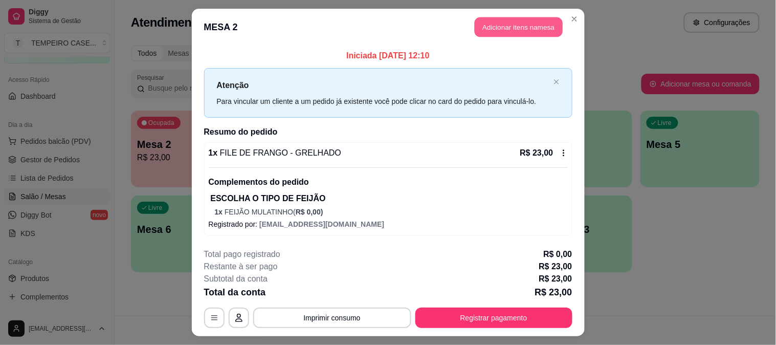
click at [504, 27] on button "Adicionar itens na mesa" at bounding box center [519, 27] width 88 height 20
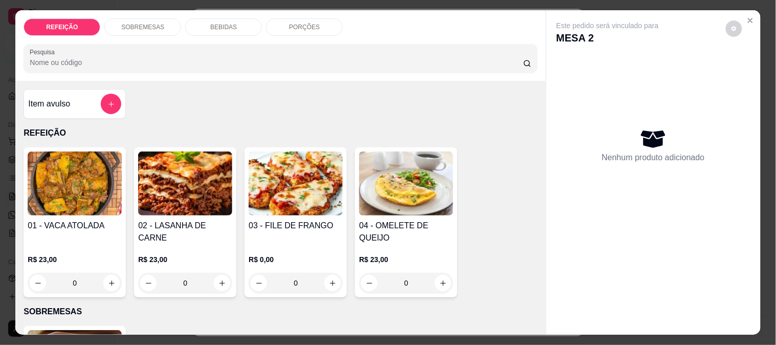
click at [232, 26] on div "BEBIDAS" at bounding box center [223, 26] width 77 height 17
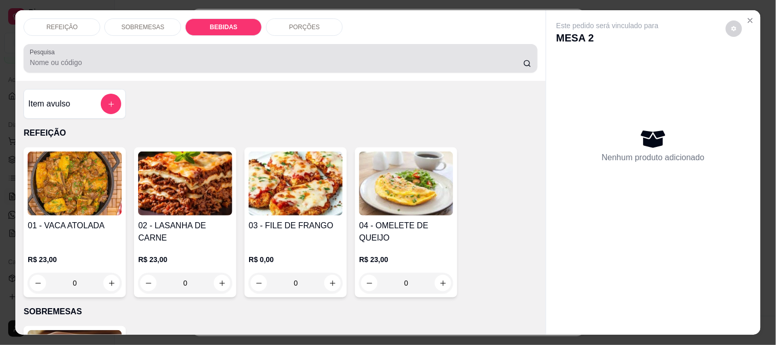
scroll to position [27, 0]
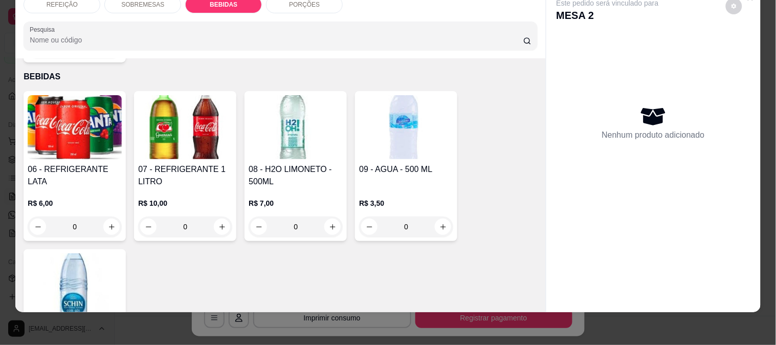
click at [100, 112] on img at bounding box center [75, 127] width 94 height 64
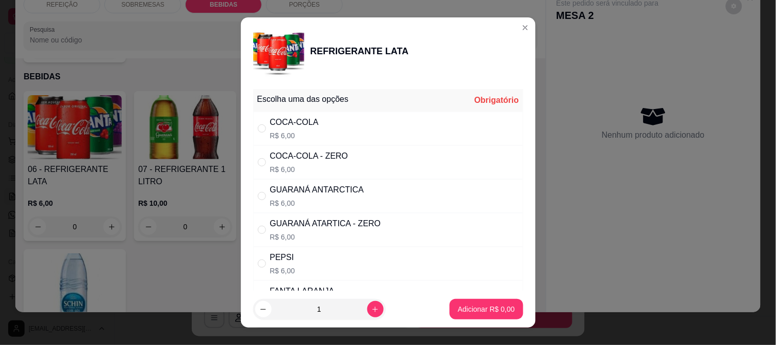
click at [289, 129] on div "COCA-COLA R$ 6,00" at bounding box center [294, 128] width 49 height 25
radio input "true"
click at [477, 307] on p "Adicionar R$ 6,00" at bounding box center [486, 309] width 57 height 10
type input "1"
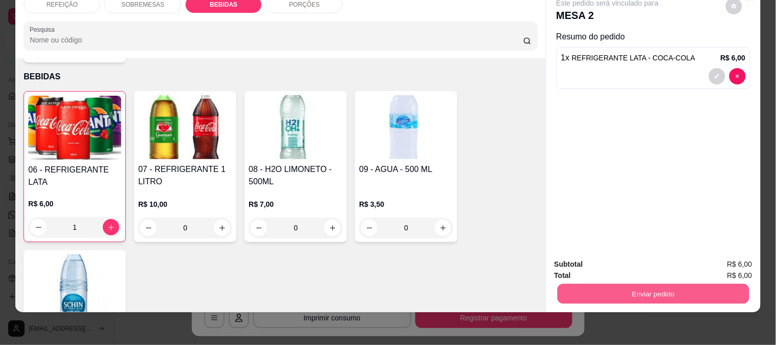
click at [617, 285] on button "Enviar pedido" at bounding box center [653, 293] width 192 height 20
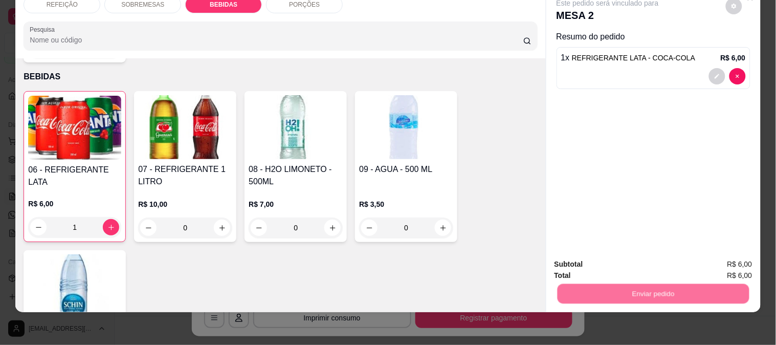
click at [733, 261] on button "Enviar pedido" at bounding box center [726, 260] width 56 height 19
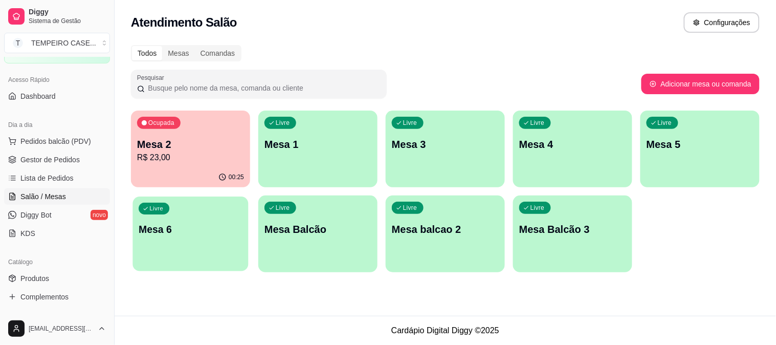
click at [184, 217] on div "Livre Mesa 6" at bounding box center [191, 227] width 116 height 62
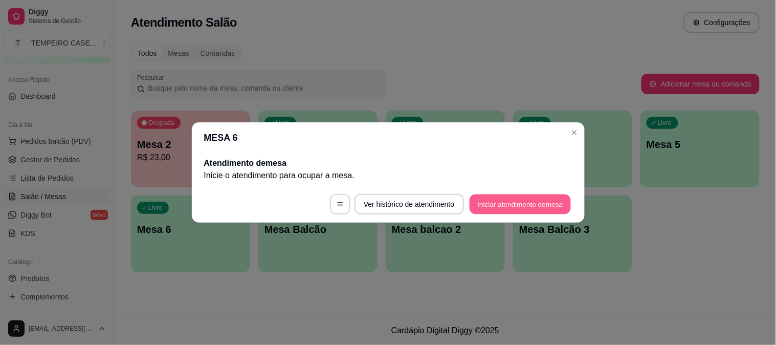
click at [517, 202] on button "Iniciar atendimento de mesa" at bounding box center [520, 204] width 101 height 20
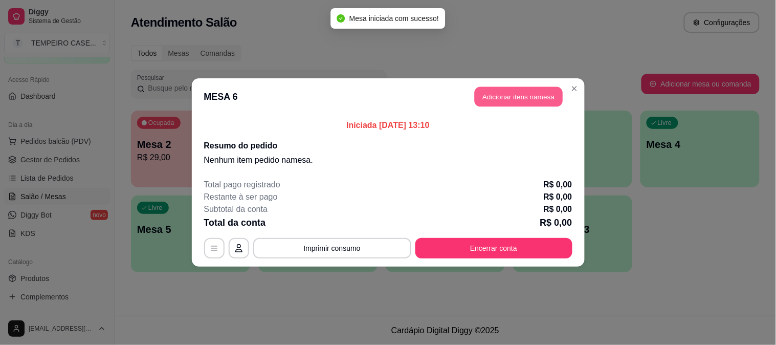
click at [490, 98] on button "Adicionar itens na mesa" at bounding box center [519, 97] width 88 height 20
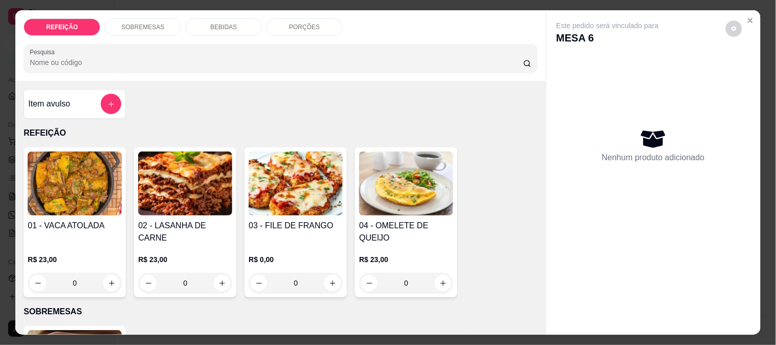
click at [199, 187] on img at bounding box center [185, 183] width 94 height 64
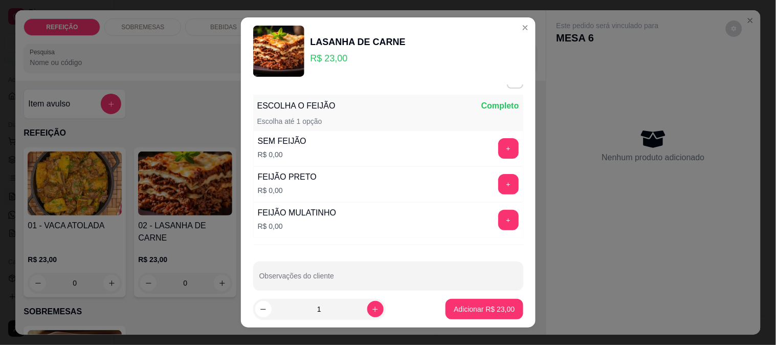
scroll to position [31, 0]
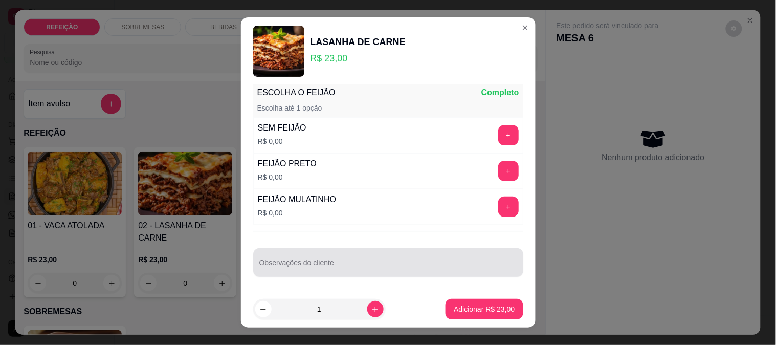
click at [340, 252] on div at bounding box center [388, 262] width 258 height 20
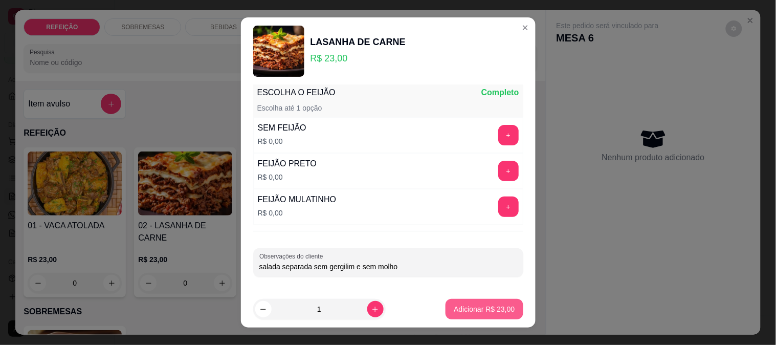
type input "salada separada sem gergilim e sem molho"
click at [457, 315] on button "Adicionar R$ 23,00" at bounding box center [484, 309] width 77 height 20
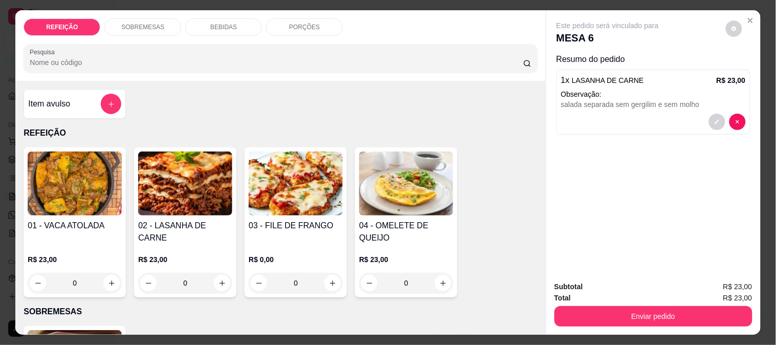
click at [75, 180] on img at bounding box center [75, 183] width 94 height 64
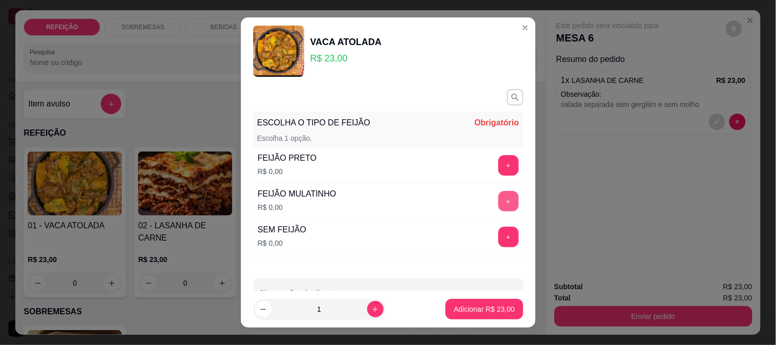
click at [498, 204] on button "+" at bounding box center [508, 201] width 20 height 20
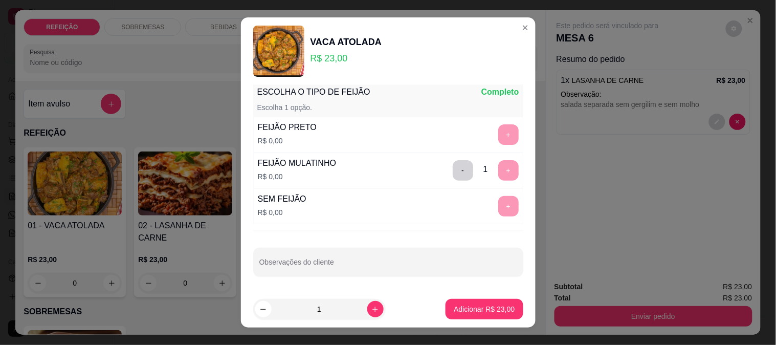
drag, startPoint x: 391, startPoint y: 246, endPoint x: 394, endPoint y: 258, distance: 12.7
click at [393, 249] on div "ESCOLHA O TIPO DE FEIJÃO Completo Escolha 1 opção. FEIJÃO PRETO R$ 0,00 + FEIJÃ…" at bounding box center [388, 188] width 295 height 206
click at [395, 261] on input "Observações do cliente" at bounding box center [388, 266] width 258 height 10
click at [494, 139] on div "+" at bounding box center [508, 134] width 29 height 20
click at [453, 171] on button "-" at bounding box center [463, 170] width 20 height 20
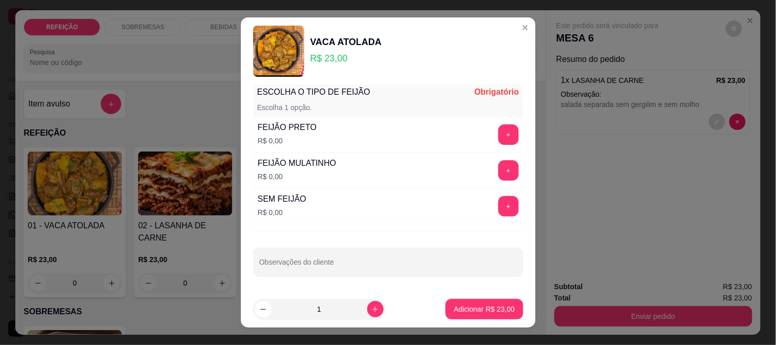
click at [498, 139] on button "+" at bounding box center [508, 134] width 20 height 20
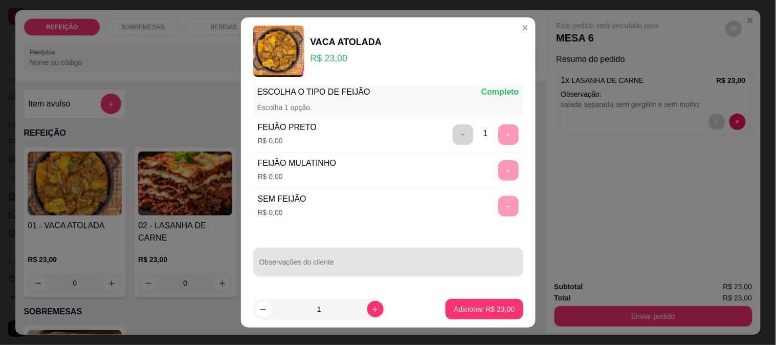
click at [426, 249] on div "Observações do cliente" at bounding box center [388, 262] width 270 height 29
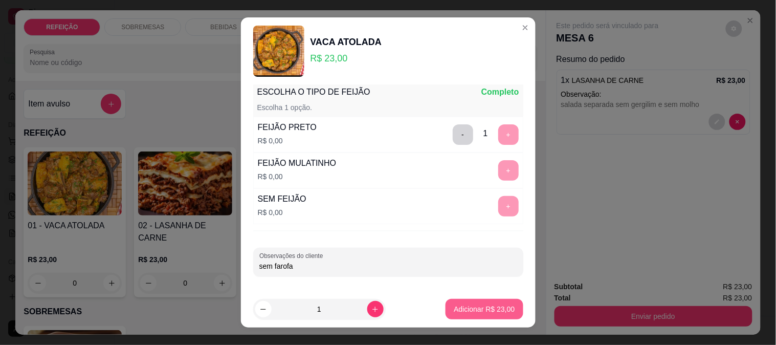
type input "sem farofa"
click at [470, 311] on p "Adicionar R$ 23,00" at bounding box center [484, 309] width 61 height 10
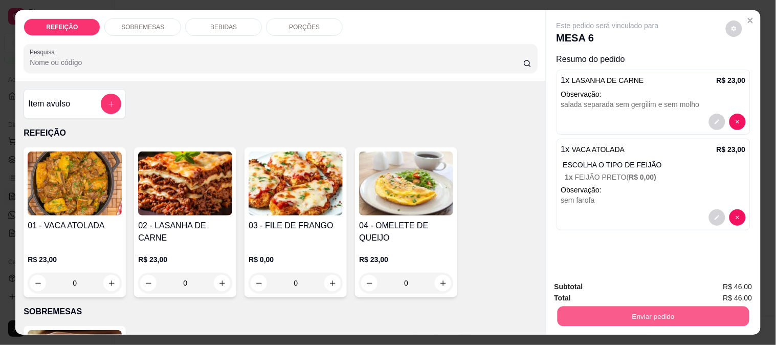
click at [622, 306] on button "Enviar pedido" at bounding box center [653, 316] width 192 height 20
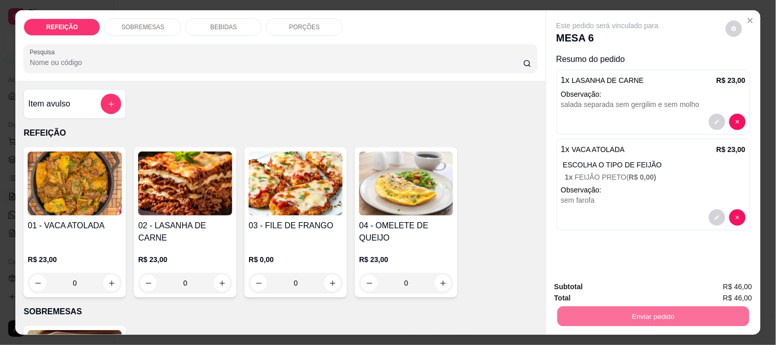
click at [495, 191] on div "01 - VACA ATOLADA R$ 23,00 0 02 - LASANHA DE CARNE R$ 23,00 0 03 - FILE DE FRAN…" at bounding box center [281, 222] width 514 height 150
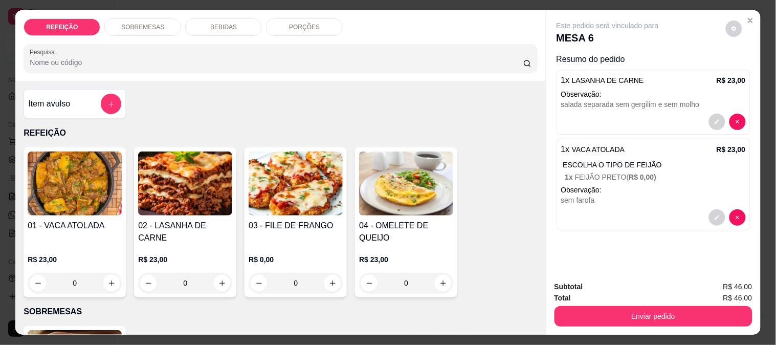
click at [88, 178] on img at bounding box center [75, 183] width 94 height 64
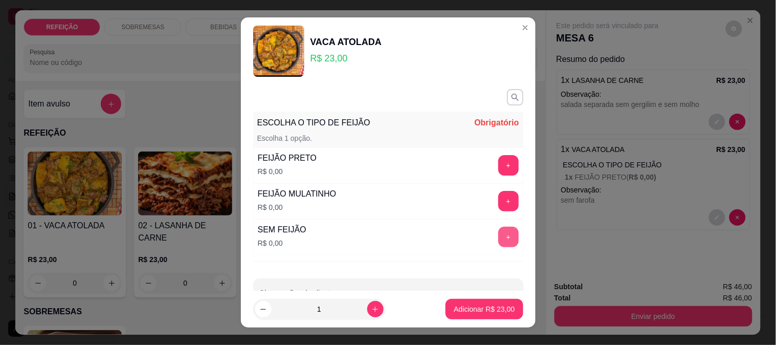
click at [498, 239] on button "+" at bounding box center [508, 237] width 20 height 20
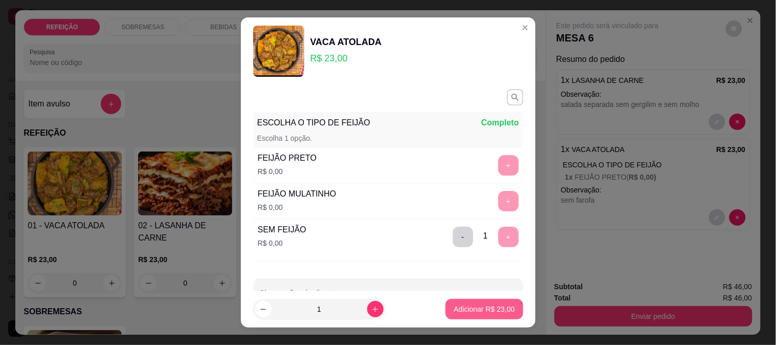
click at [477, 314] on button "Adicionar R$ 23,00" at bounding box center [484, 309] width 77 height 20
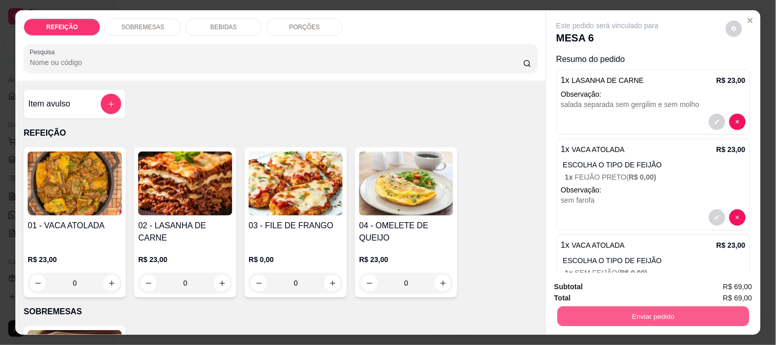
click at [644, 309] on button "Enviar pedido" at bounding box center [653, 316] width 192 height 20
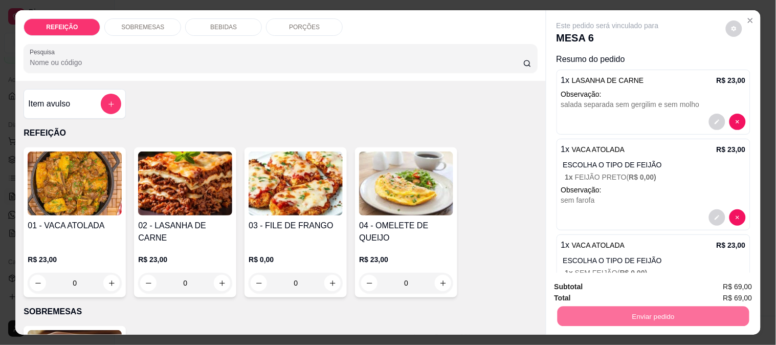
click at [715, 281] on button "Enviar pedido" at bounding box center [726, 286] width 58 height 19
